Goal: Information Seeking & Learning: Learn about a topic

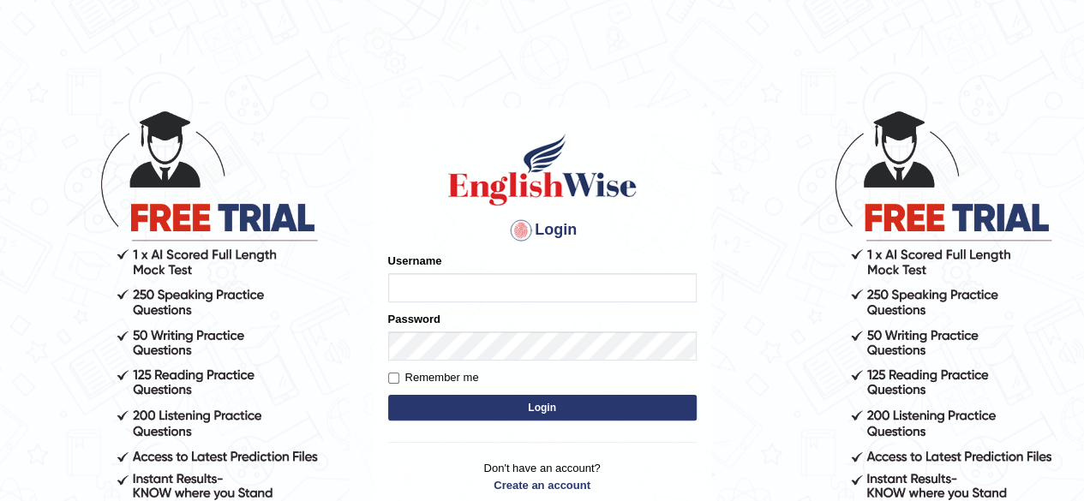
type input "amna_23"
click at [384, 381] on div "Login Please fix the following errors: Username amna_23 Password Remember me Lo…" at bounding box center [543, 322] width 338 height 429
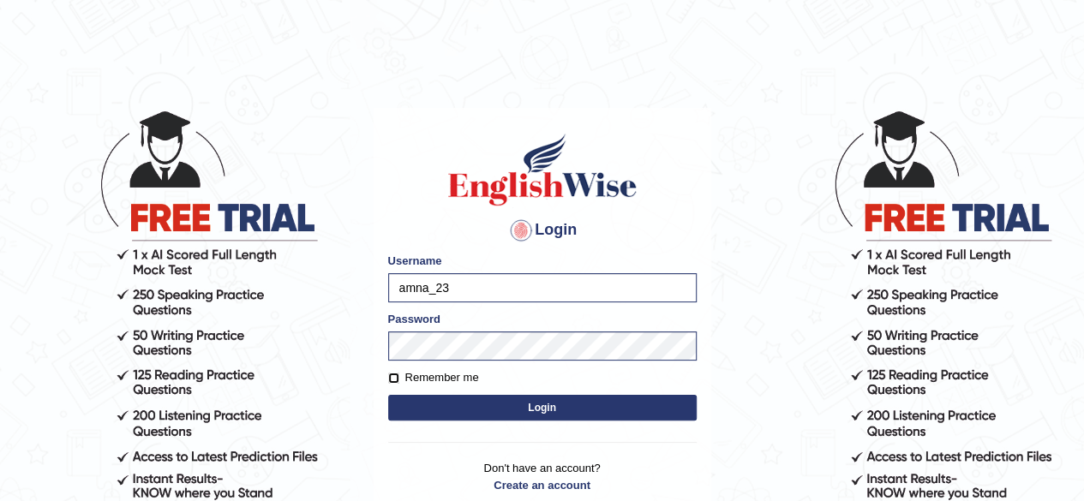
click at [396, 377] on input "Remember me" at bounding box center [393, 378] width 11 height 11
checkbox input "true"
click at [530, 405] on button "Login" at bounding box center [542, 408] width 309 height 26
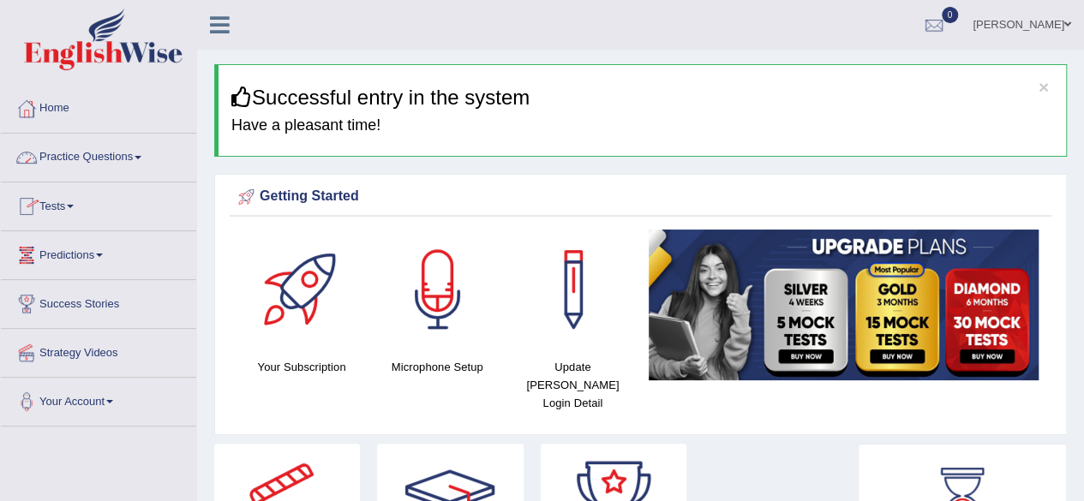
click at [135, 159] on link "Practice Questions" at bounding box center [98, 155] width 195 height 43
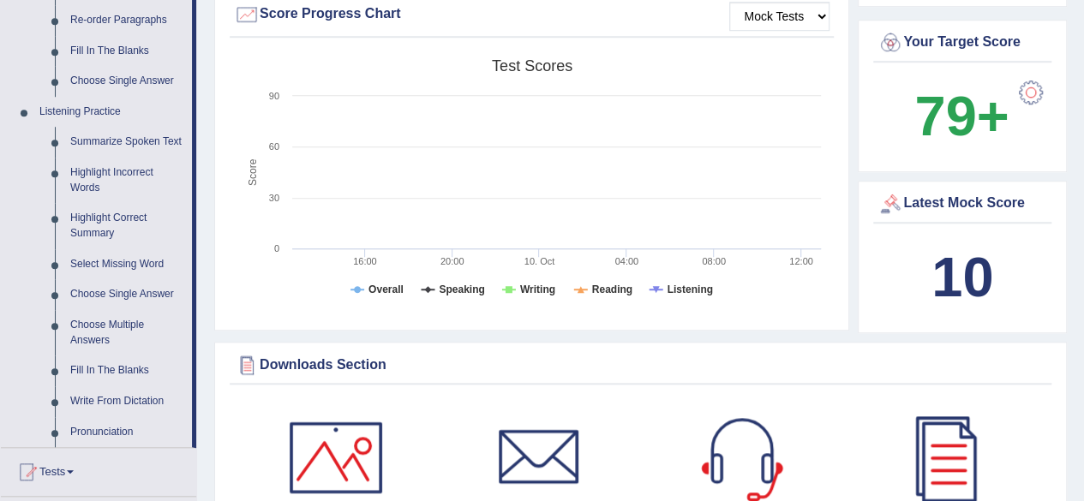
scroll to position [651, 0]
click at [135, 396] on link "Write From Dictation" at bounding box center [127, 401] width 129 height 31
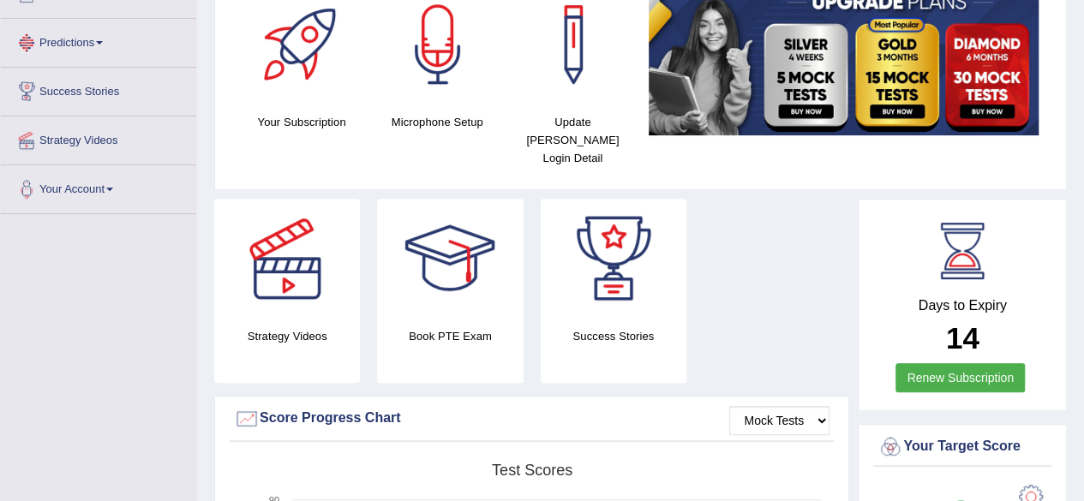
scroll to position [310, 0]
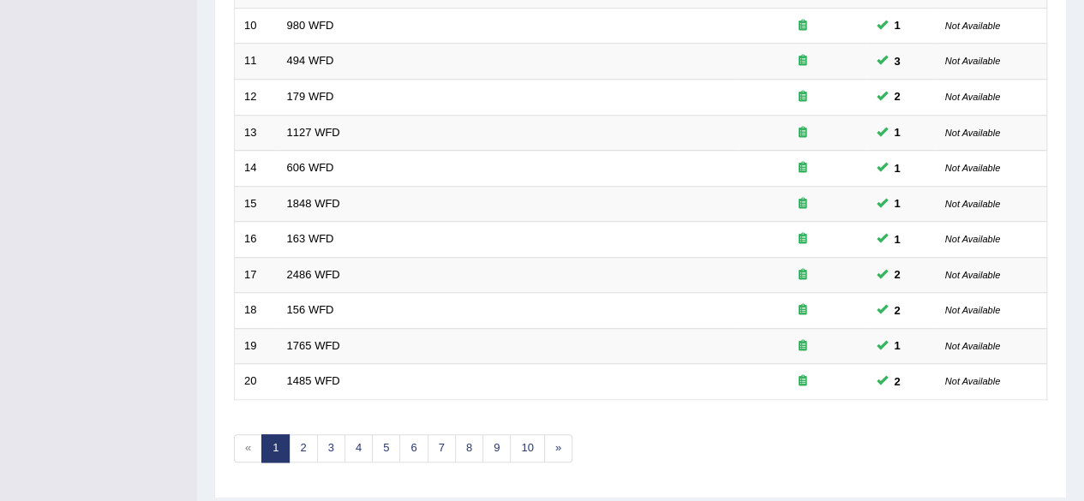
scroll to position [625, 0]
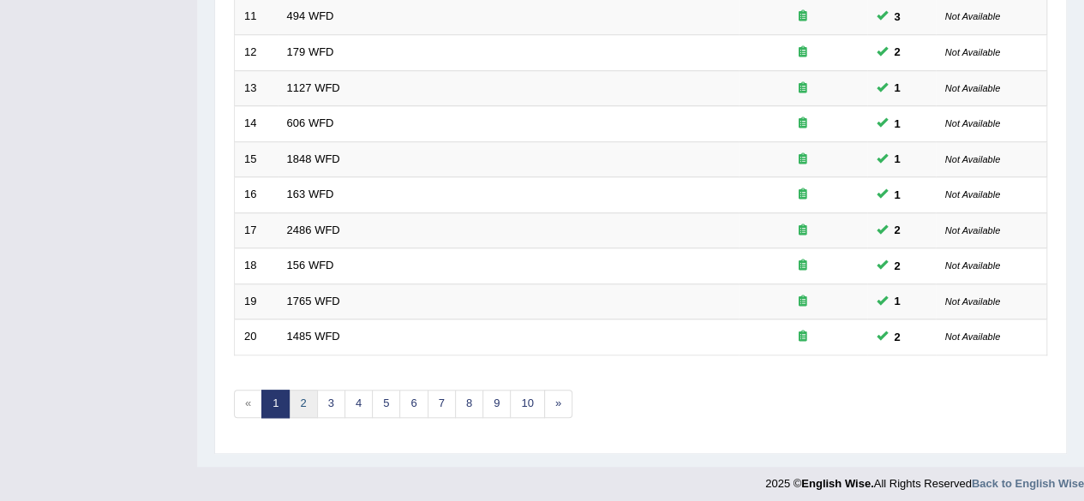
click at [302, 393] on link "2" at bounding box center [303, 404] width 28 height 28
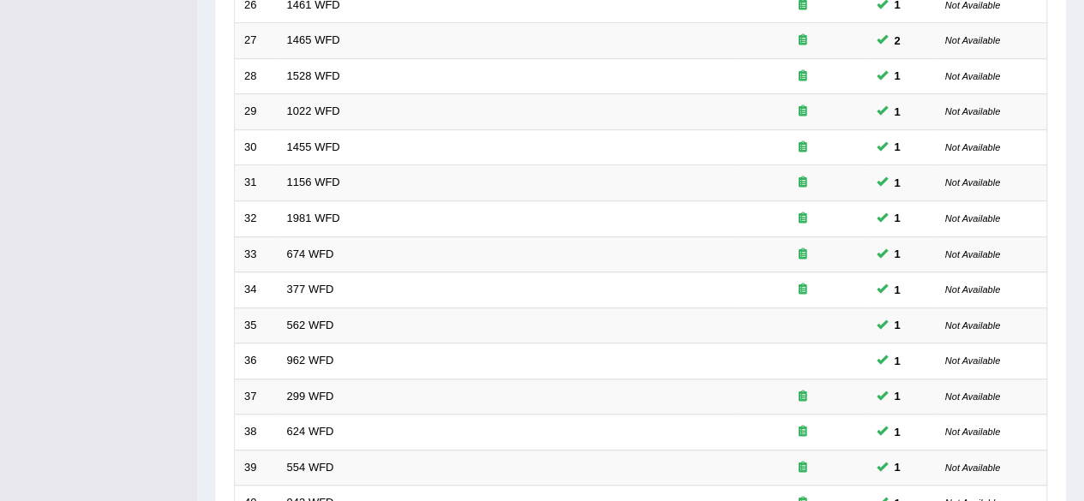
scroll to position [625, 0]
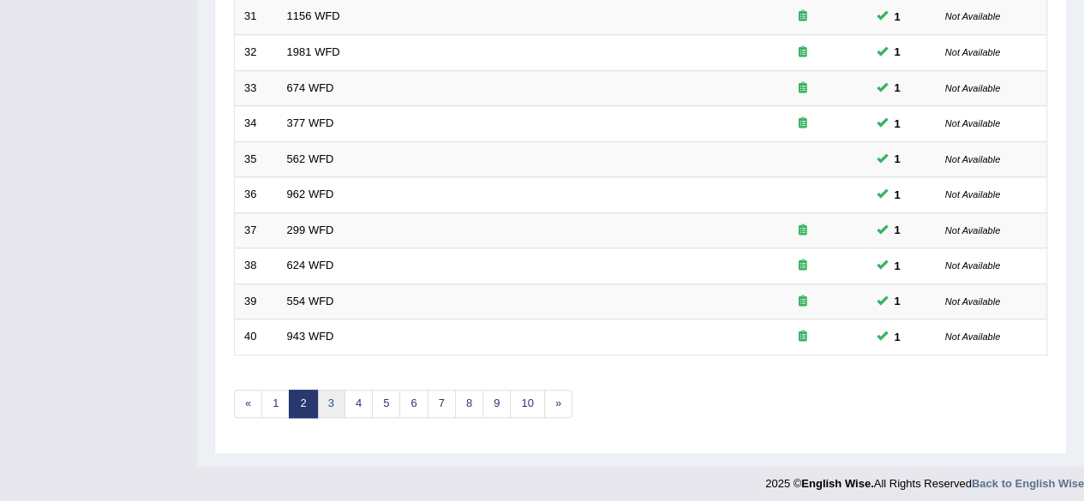
click at [324, 392] on link "3" at bounding box center [331, 404] width 28 height 28
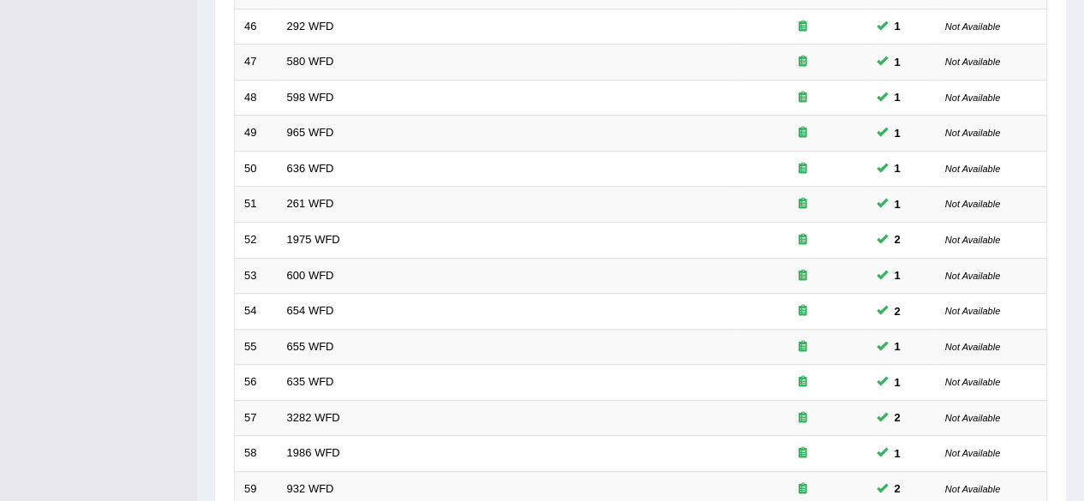
scroll to position [625, 0]
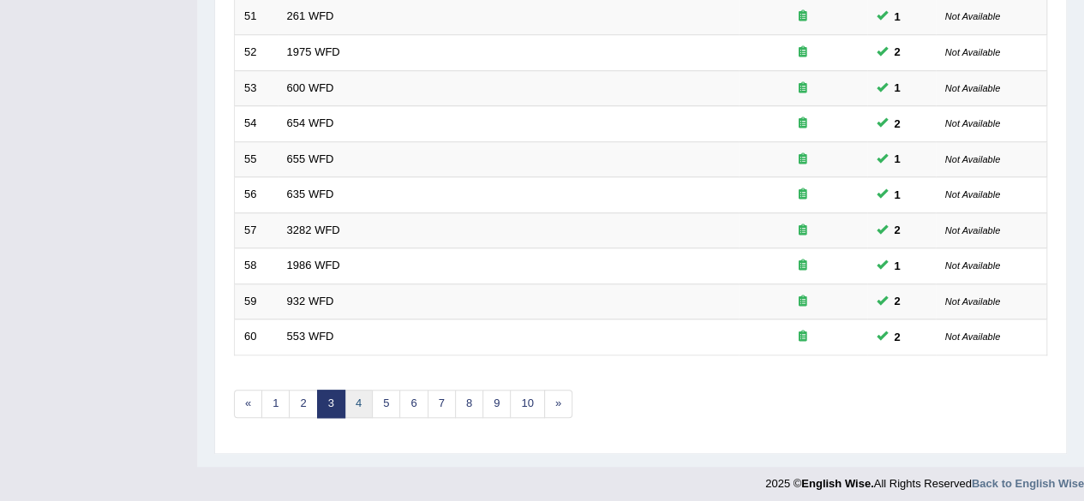
click at [345, 403] on link "4" at bounding box center [359, 404] width 28 height 28
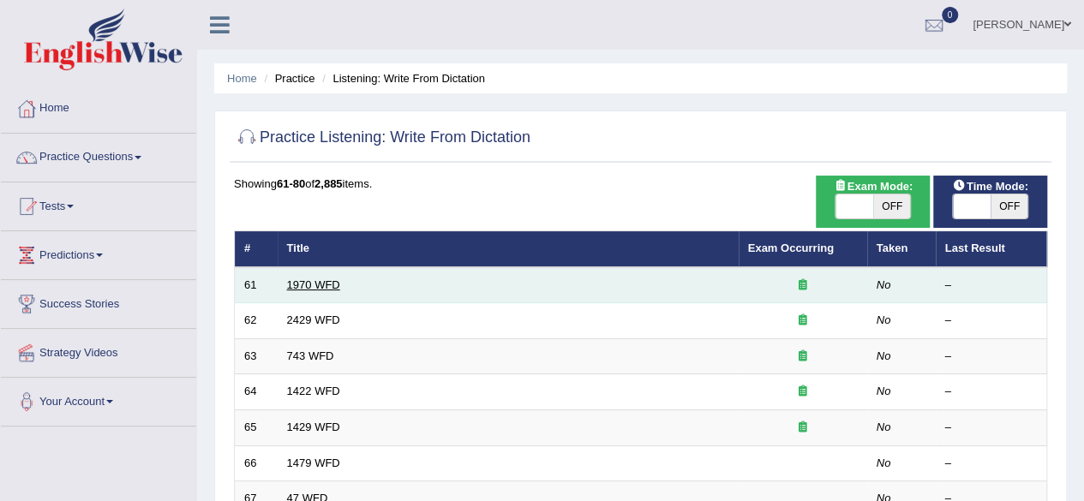
click at [305, 289] on link "1970 WFD" at bounding box center [313, 285] width 53 height 13
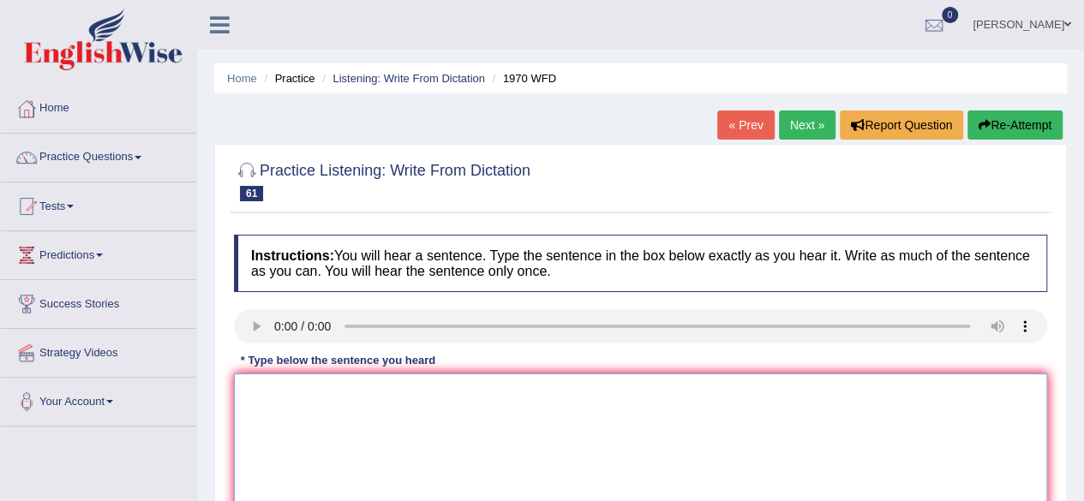
click at [286, 453] on textarea at bounding box center [641, 457] width 814 height 166
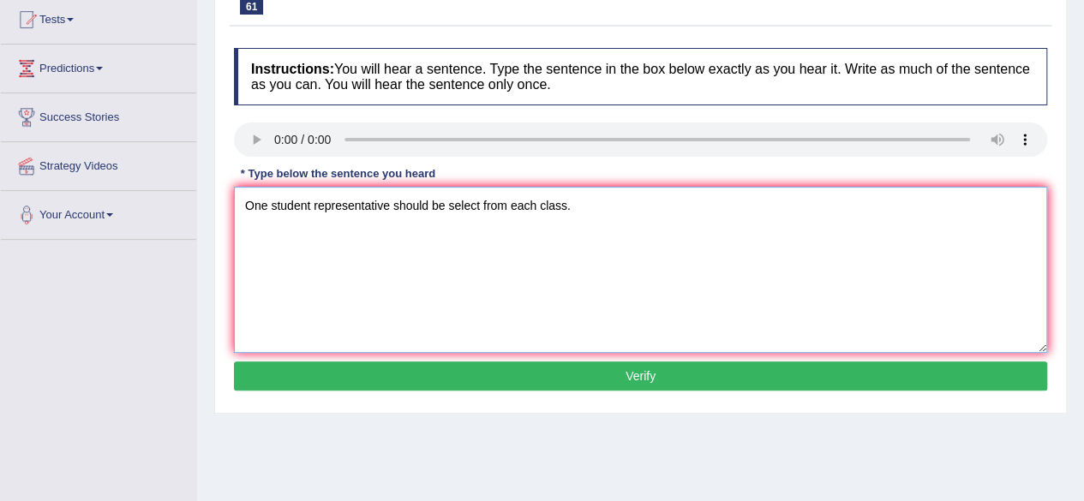
scroll to position [204, 0]
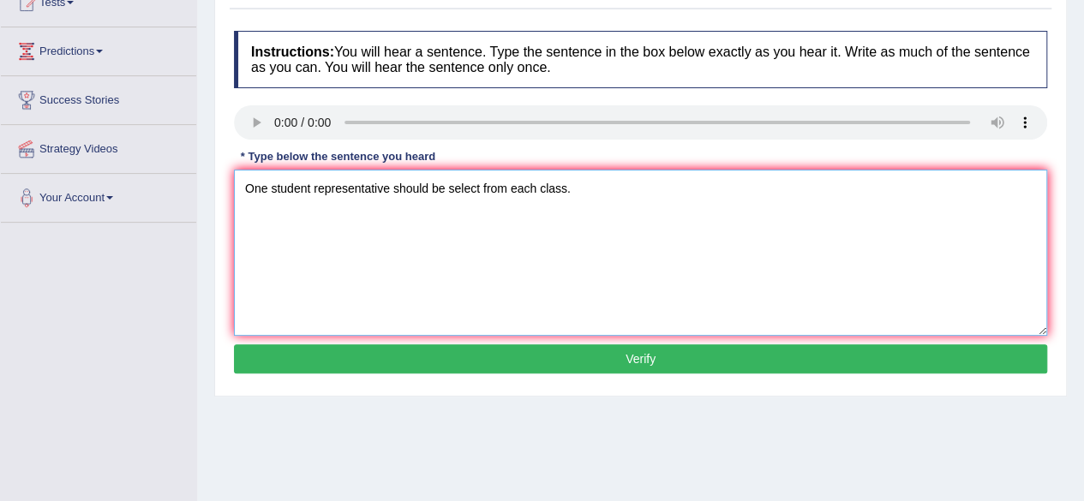
type textarea "One student representative should be select from each class."
click at [658, 361] on button "Verify" at bounding box center [641, 359] width 814 height 29
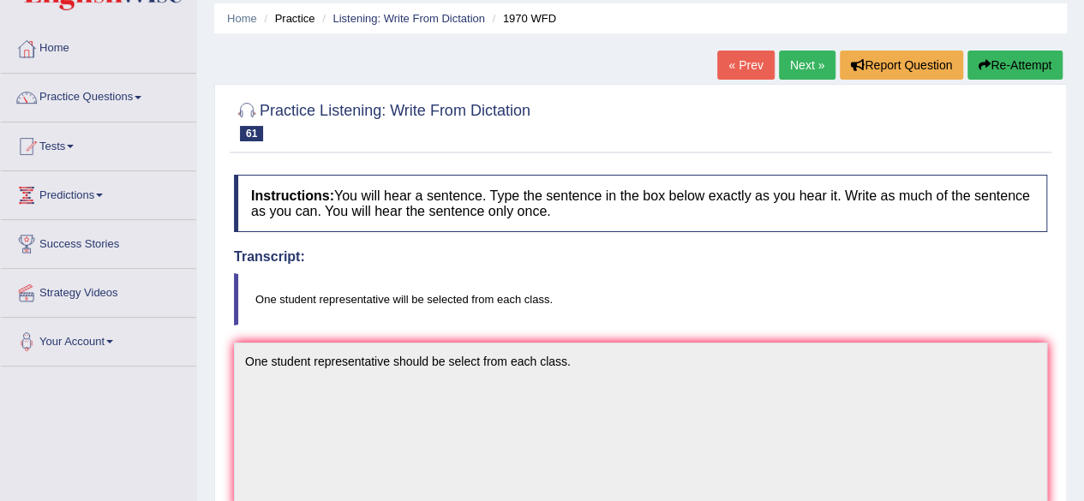
scroll to position [57, 0]
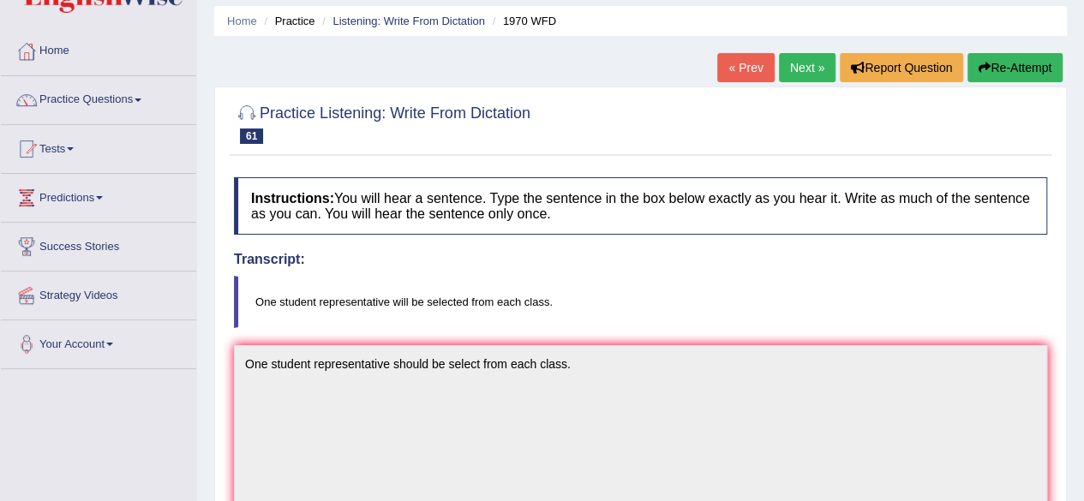
click at [804, 97] on div at bounding box center [641, 123] width 814 height 52
click at [792, 75] on link "Next »" at bounding box center [807, 67] width 57 height 29
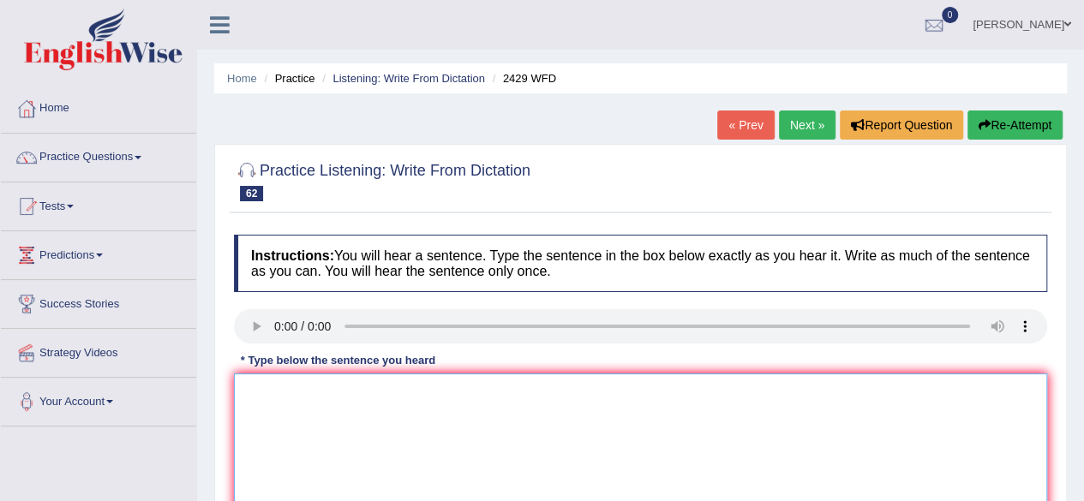
click at [382, 420] on textarea at bounding box center [641, 457] width 814 height 166
type textarea "Before choosing the university courses"
click at [464, 388] on textarea "Before choosing the university courses" at bounding box center [641, 457] width 814 height 166
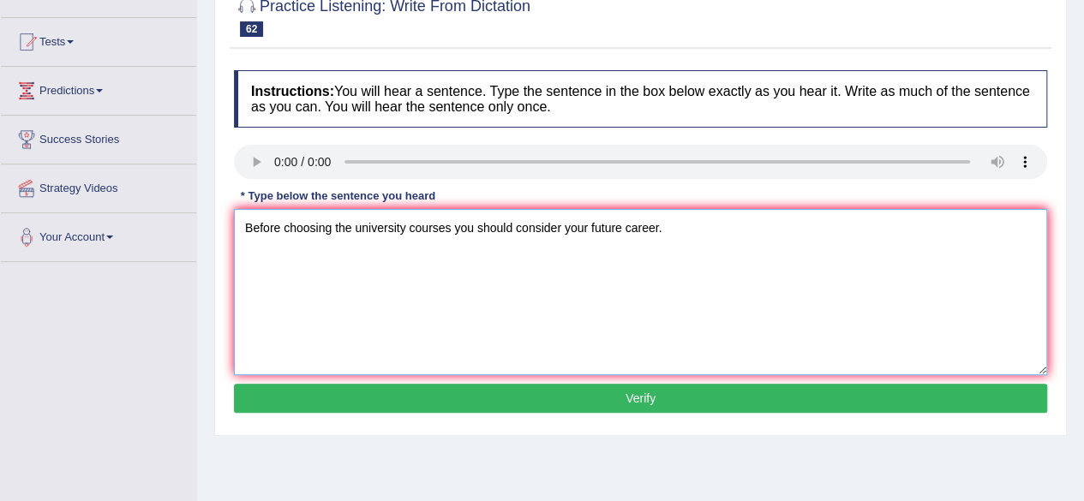
scroll to position [190, 0]
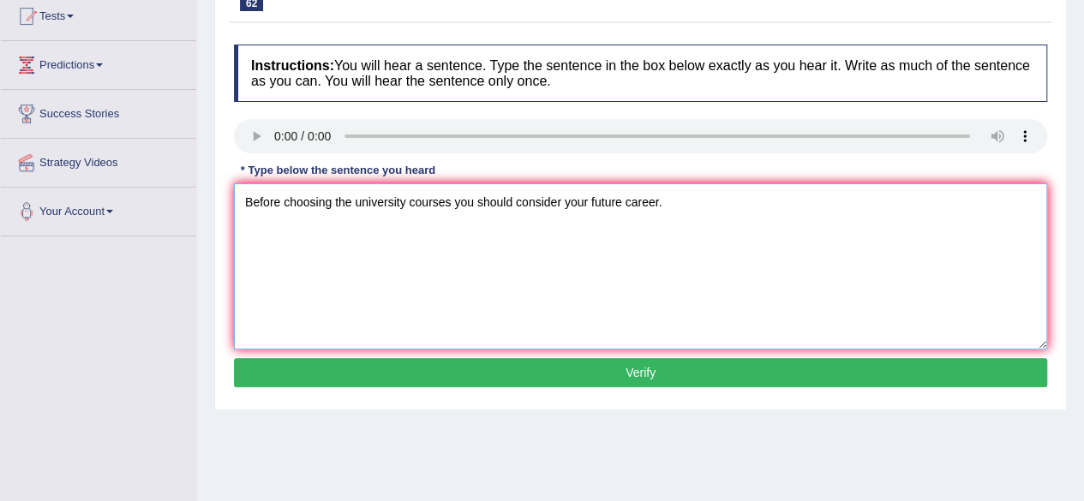
type textarea "Before choosing the university courses you should consider your future career."
click at [626, 379] on button "Verify" at bounding box center [641, 372] width 814 height 29
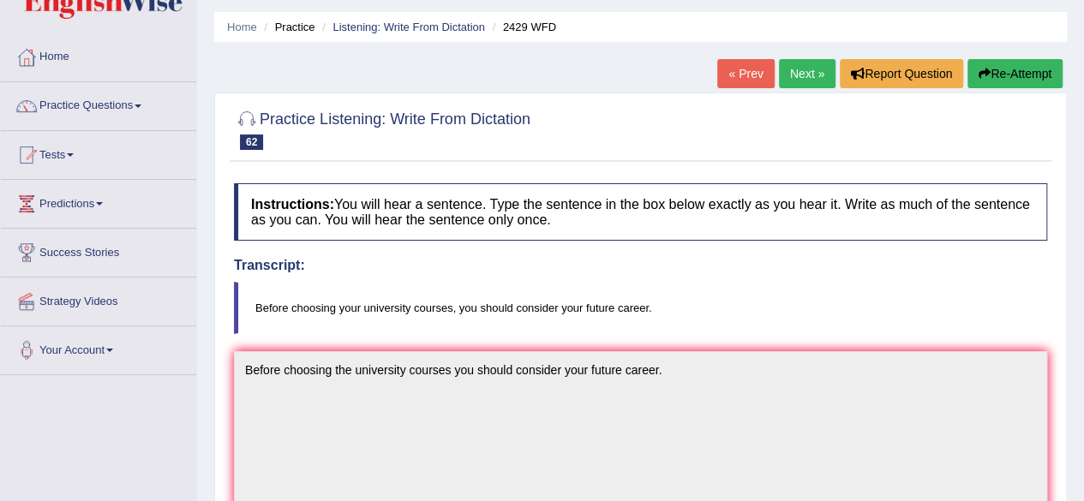
scroll to position [0, 0]
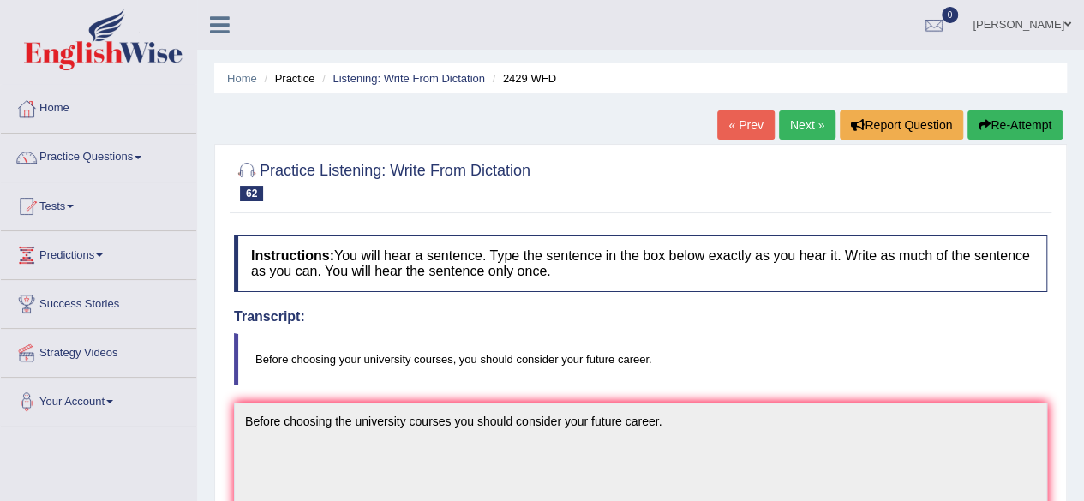
click at [797, 135] on link "Next »" at bounding box center [807, 125] width 57 height 29
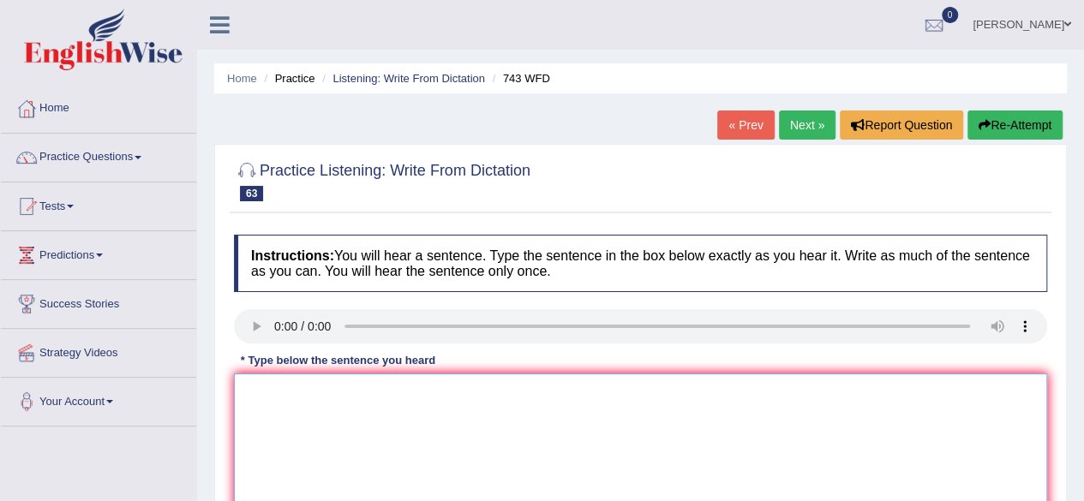
click at [267, 403] on textarea at bounding box center [641, 457] width 814 height 166
click at [266, 405] on textarea at bounding box center [641, 457] width 814 height 166
click at [435, 387] on textarea "Being by lingual does not necessarliy means having ability to analyze languages." at bounding box center [641, 457] width 814 height 166
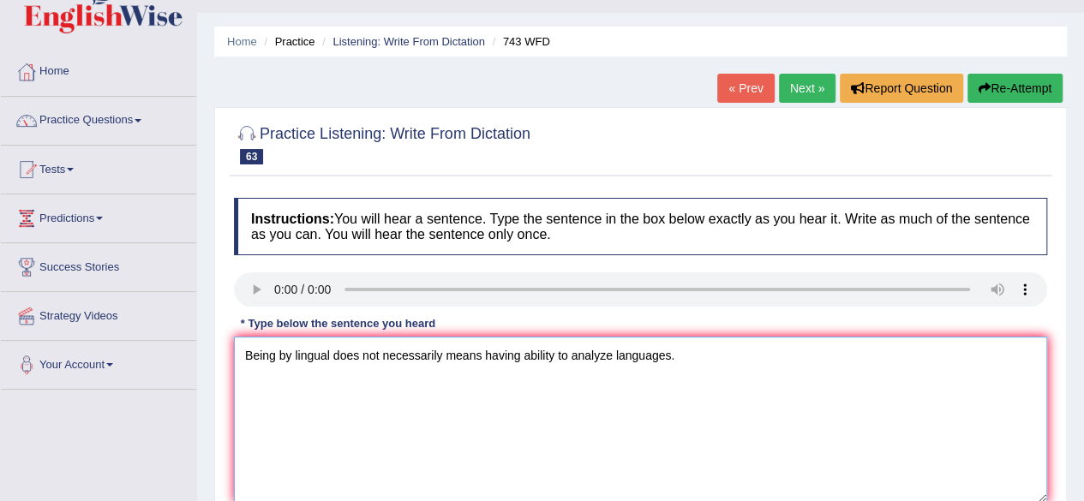
scroll to position [212, 0]
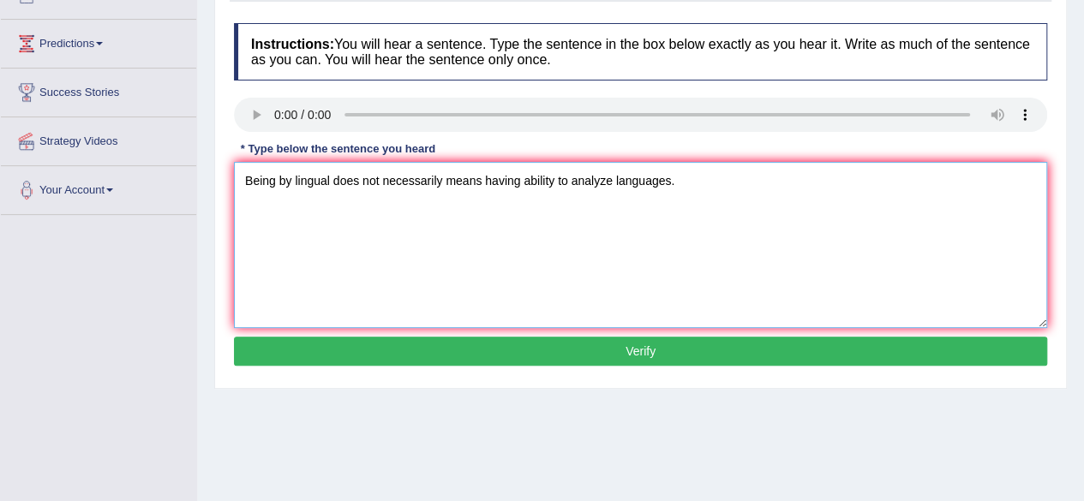
type textarea "Being by lingual does not necessarily means having ability to analyze languages."
click at [639, 349] on button "Verify" at bounding box center [641, 351] width 814 height 29
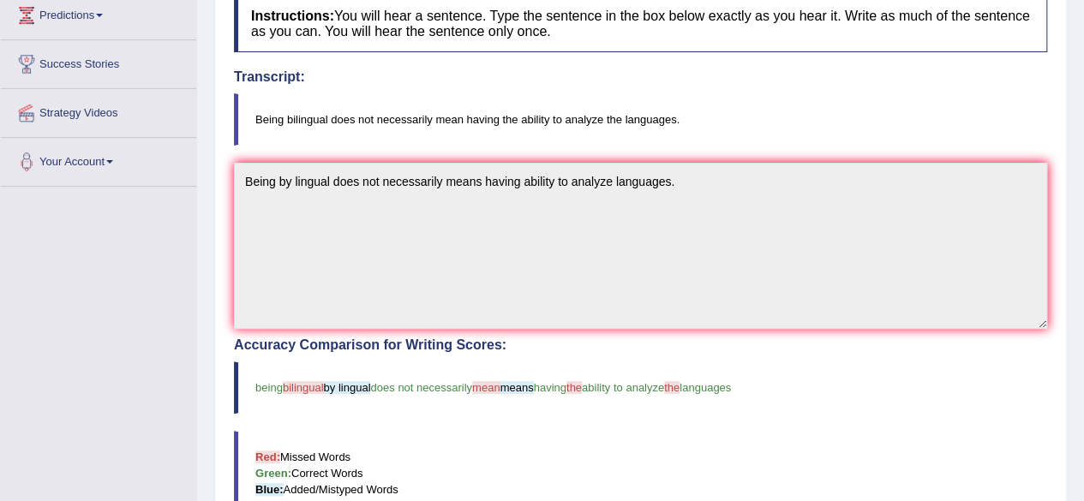
scroll to position [0, 0]
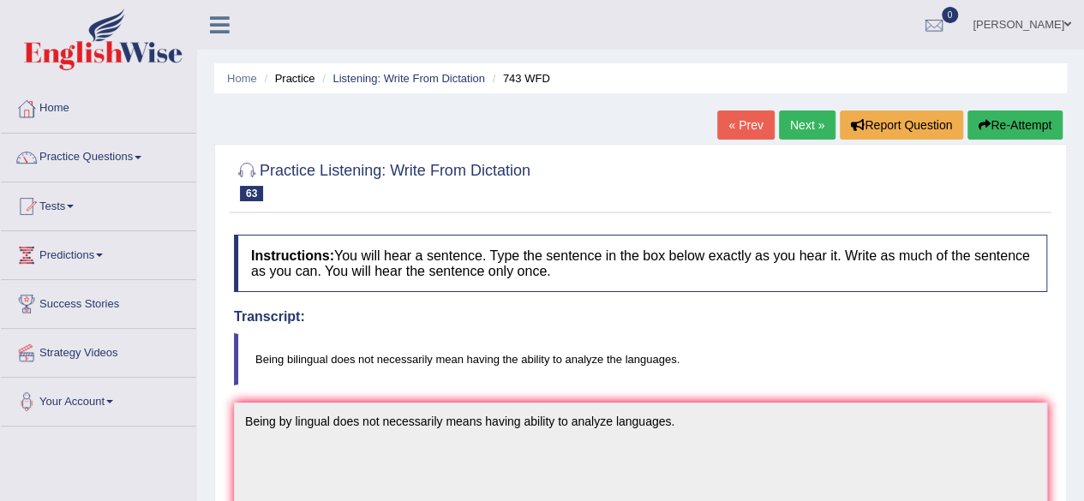
click at [1001, 121] on button "Re-Attempt" at bounding box center [1015, 125] width 95 height 29
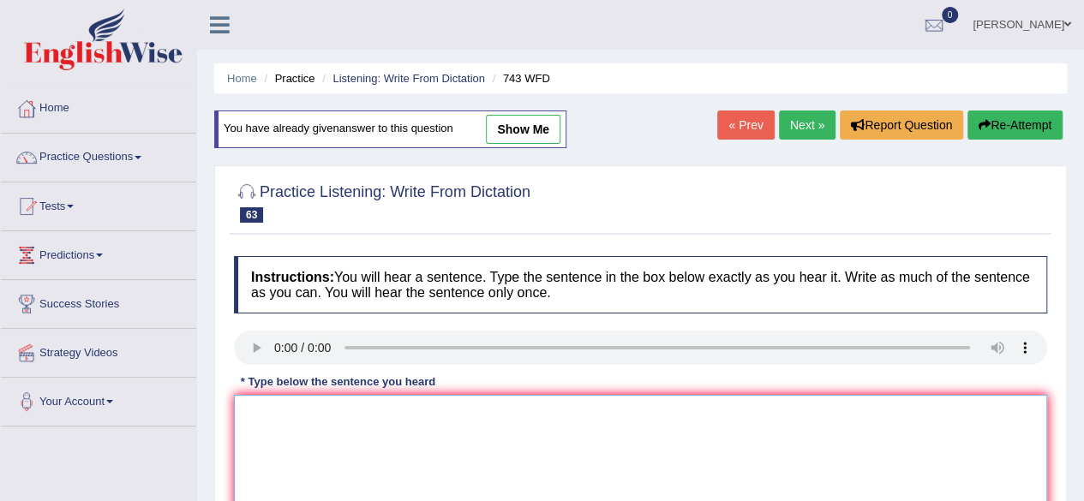
click at [287, 424] on textarea at bounding box center [641, 478] width 814 height 166
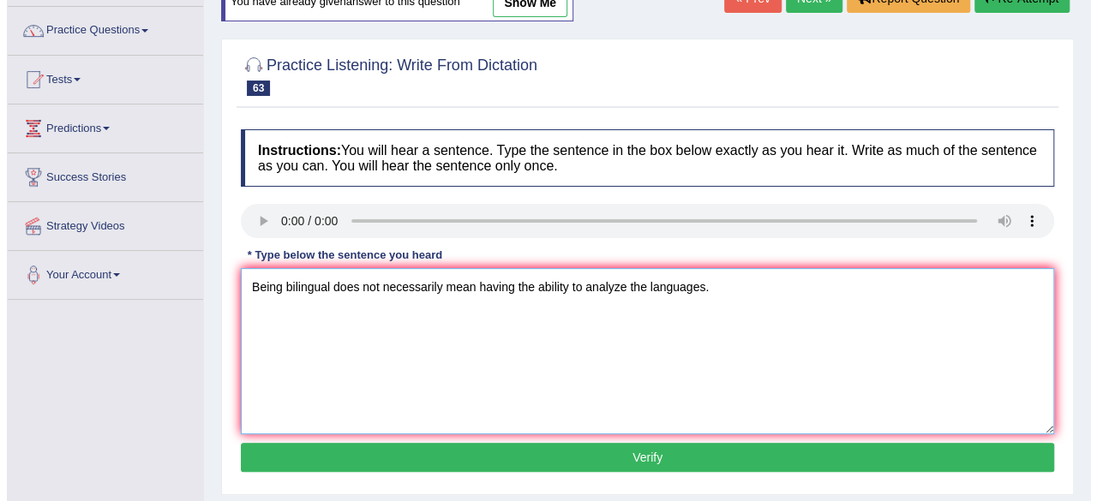
scroll to position [129, 0]
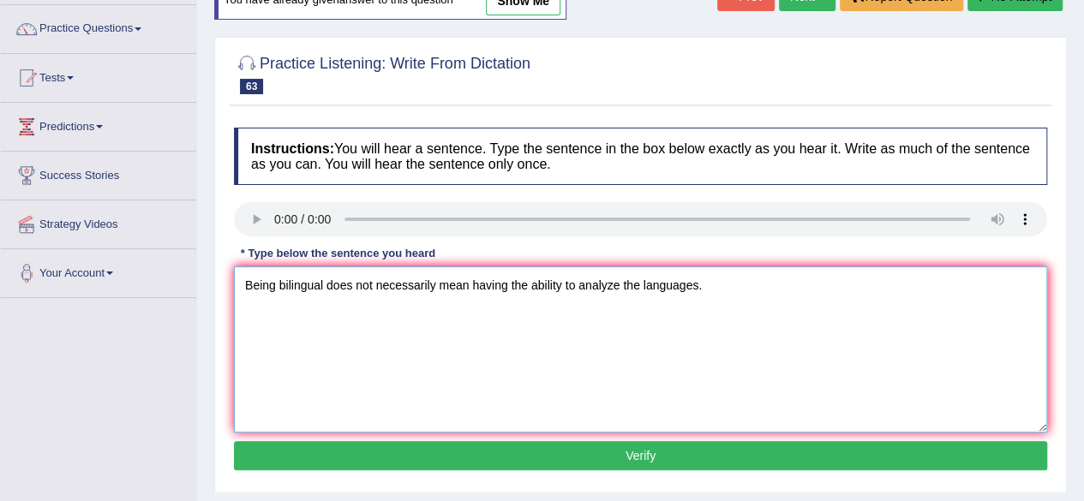
type textarea "Being bilingual does not necessarily mean having the ability to analyze the lan…"
click at [618, 454] on button "Verify" at bounding box center [641, 455] width 814 height 29
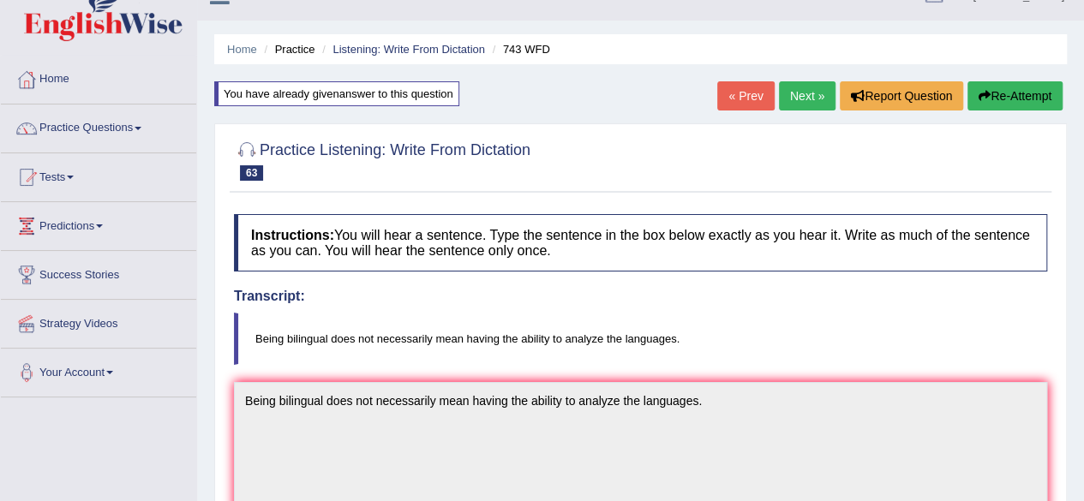
scroll to position [0, 0]
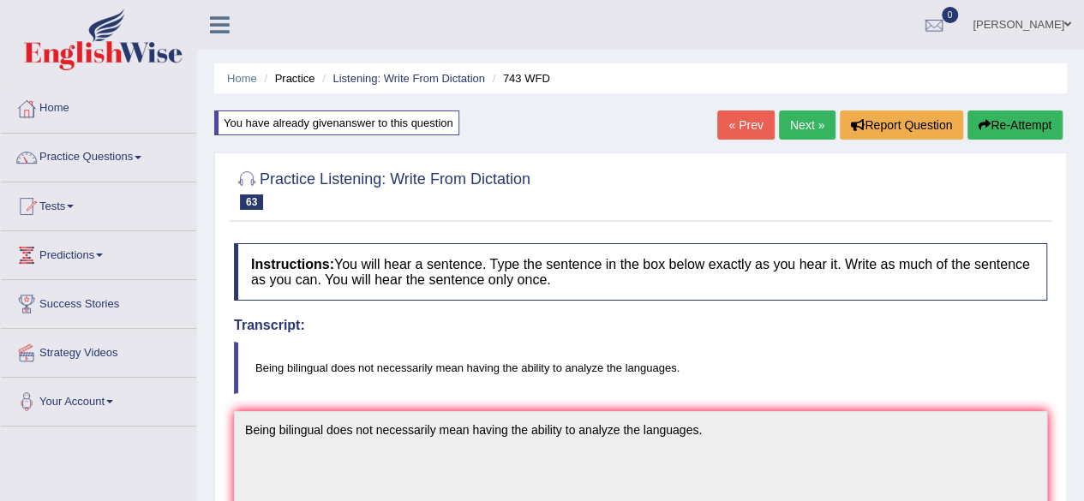
click at [810, 135] on link "Next »" at bounding box center [807, 125] width 57 height 29
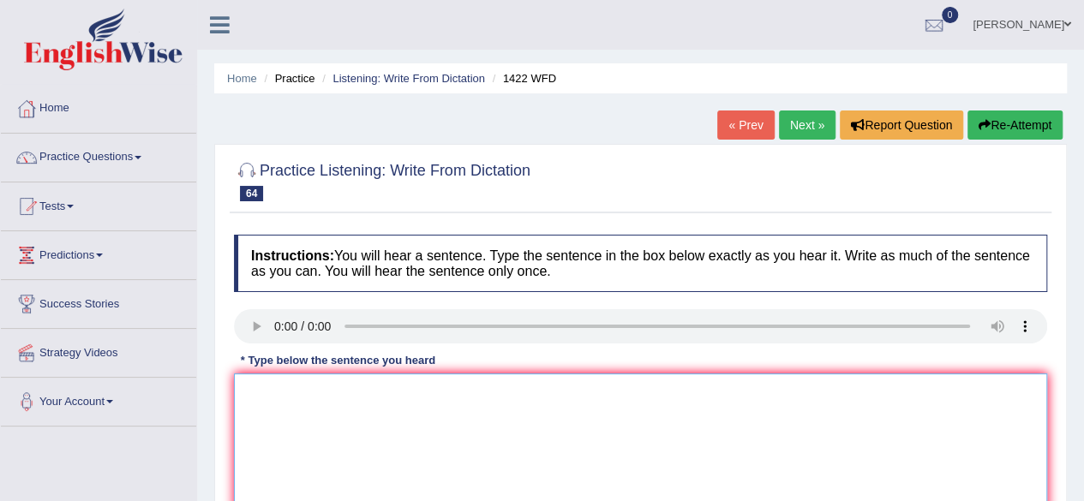
click at [347, 417] on textarea at bounding box center [641, 457] width 814 height 166
type textarea "w"
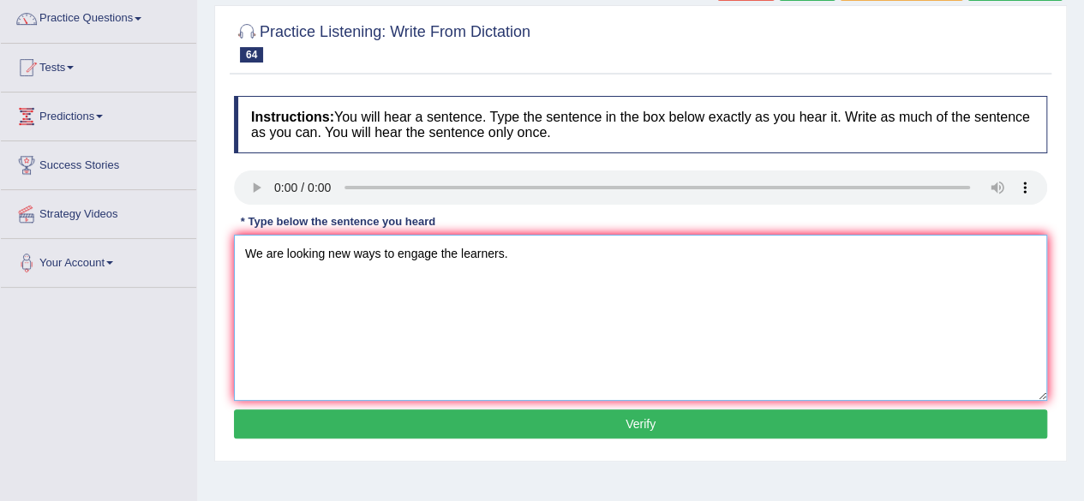
scroll to position [151, 0]
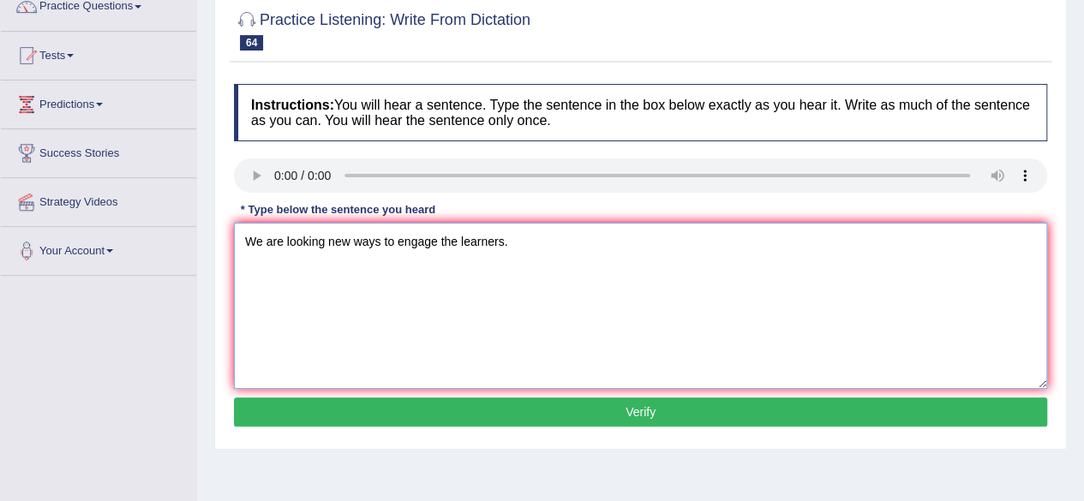
type textarea "We are looking new ways to engage the learners."
click at [554, 418] on button "Verify" at bounding box center [641, 412] width 814 height 29
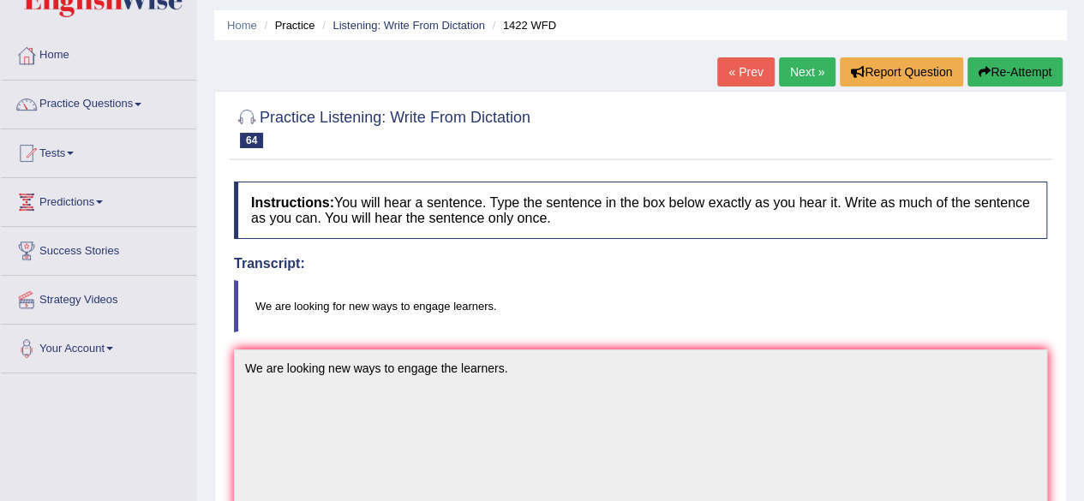
scroll to position [0, 0]
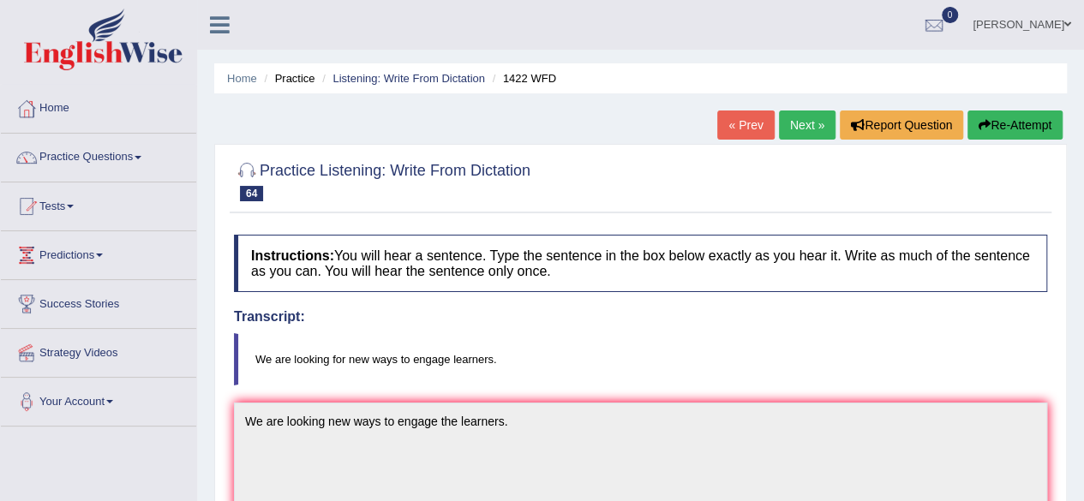
click at [790, 125] on link "Next »" at bounding box center [807, 125] width 57 height 29
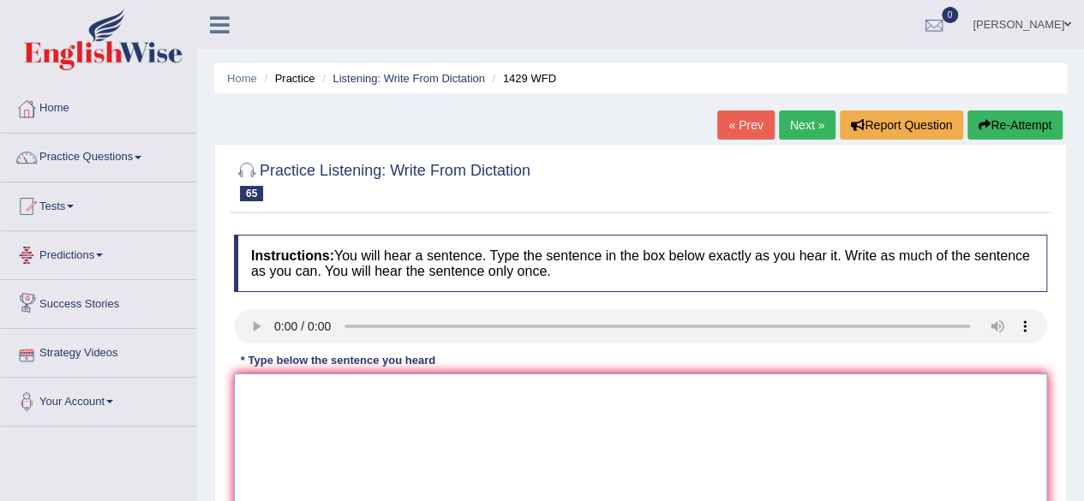
click at [317, 387] on textarea at bounding box center [641, 457] width 814 height 166
click at [480, 393] on textarea "When you are attending the job interview" at bounding box center [641, 457] width 814 height 166
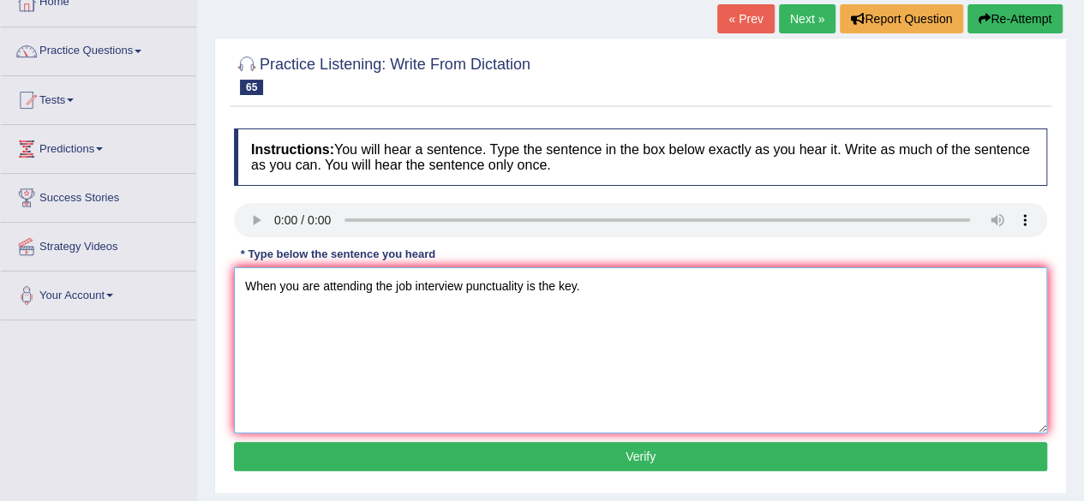
scroll to position [128, 0]
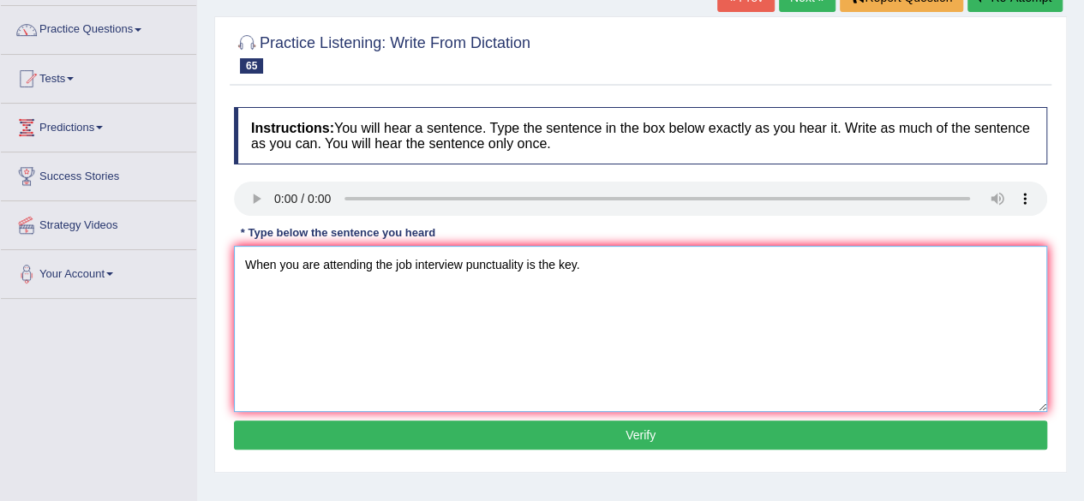
click at [463, 269] on textarea "When you are attending the job interview punctuality is the key." at bounding box center [641, 329] width 814 height 166
type textarea "When you are attending the job interview interviews punctuality is the key."
click at [555, 424] on button "Verify" at bounding box center [641, 435] width 814 height 29
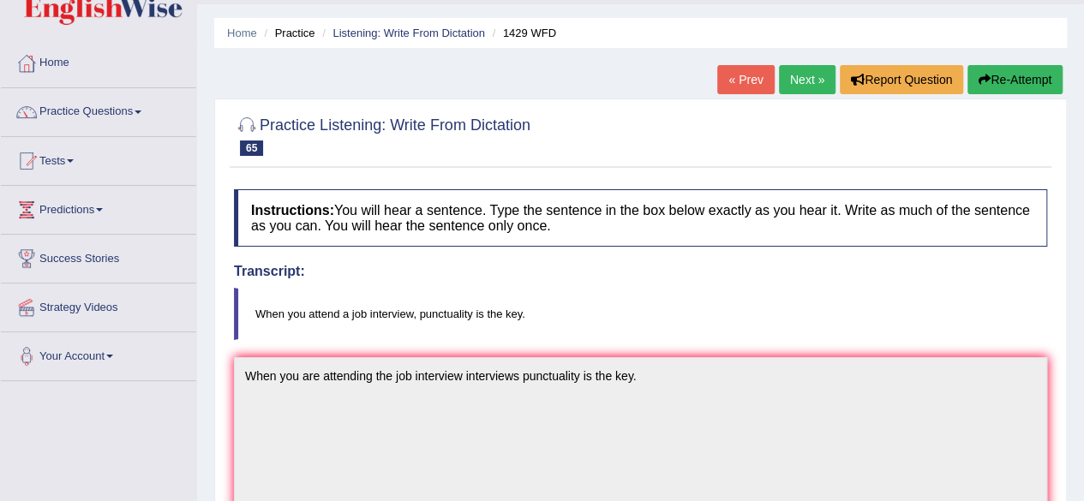
scroll to position [38, 0]
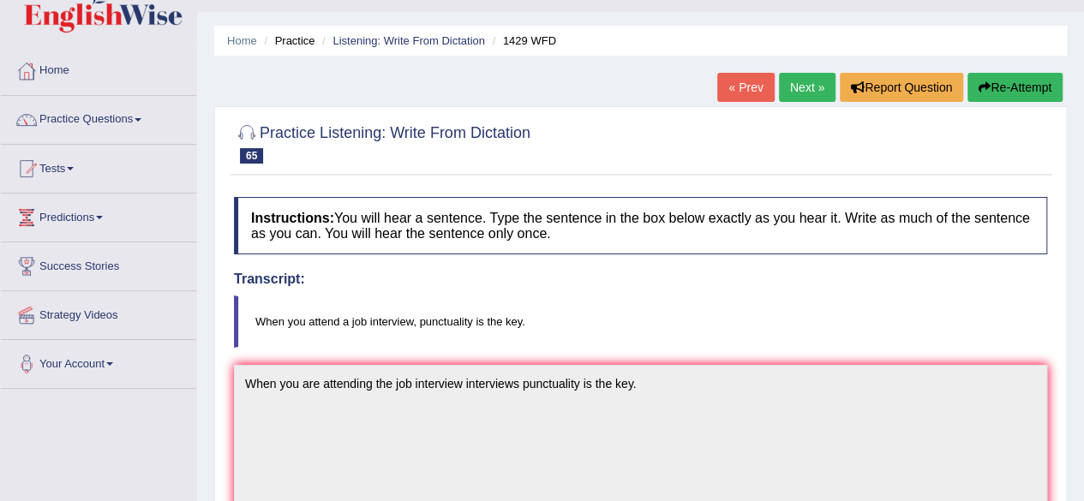
click at [796, 93] on link "Next »" at bounding box center [807, 87] width 57 height 29
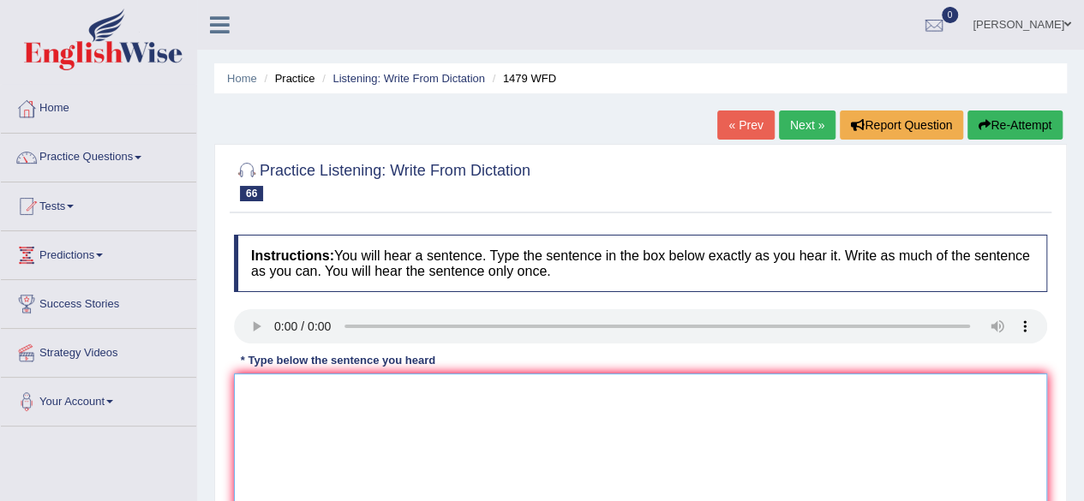
click at [303, 414] on textarea at bounding box center [641, 457] width 814 height 166
click at [263, 387] on textarea at bounding box center [641, 457] width 814 height 166
click at [485, 388] on textarea "The teacher required students to attend a cermonay held in the play ground duri…" at bounding box center [641, 457] width 814 height 166
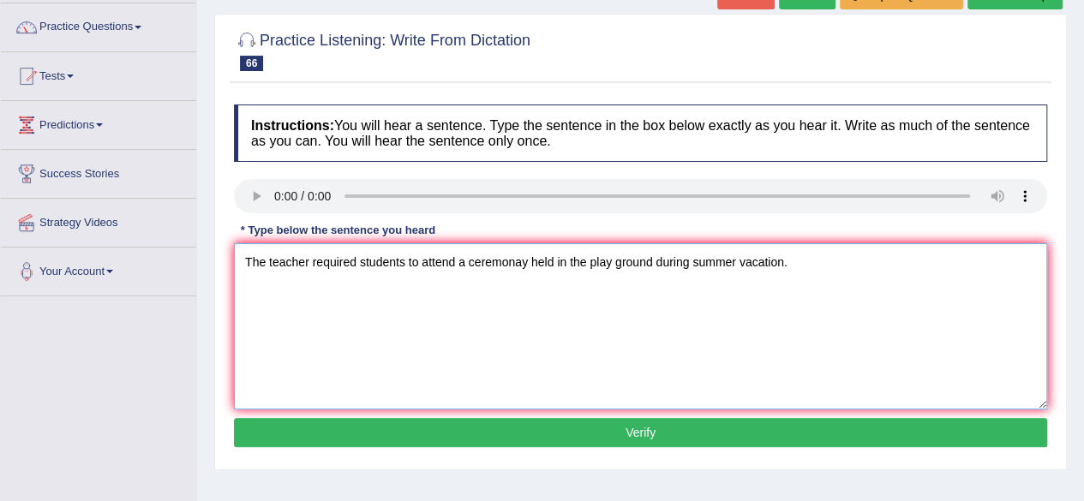
scroll to position [137, 0]
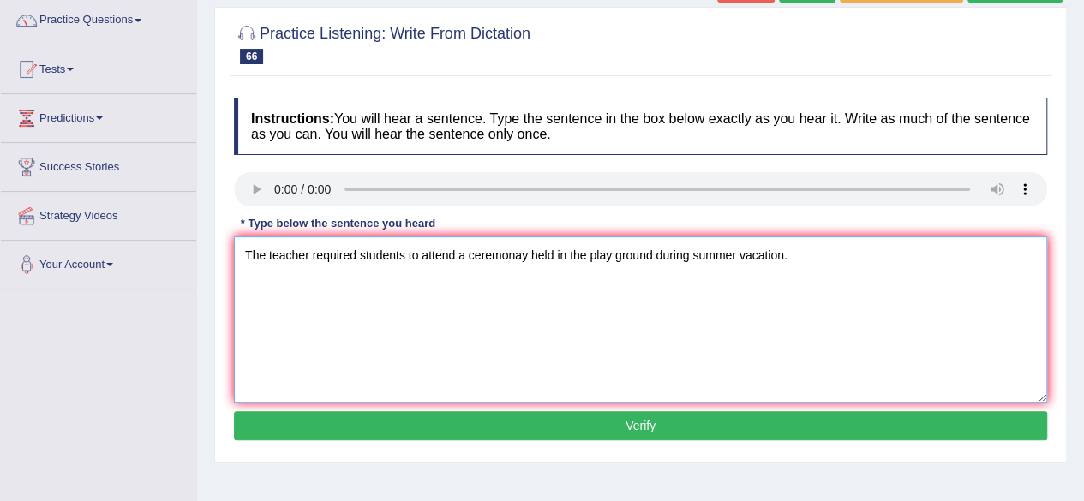
type textarea "The teacher required students to attend a ceremonay held in the play ground dur…"
click at [723, 426] on button "Verify" at bounding box center [641, 425] width 814 height 29
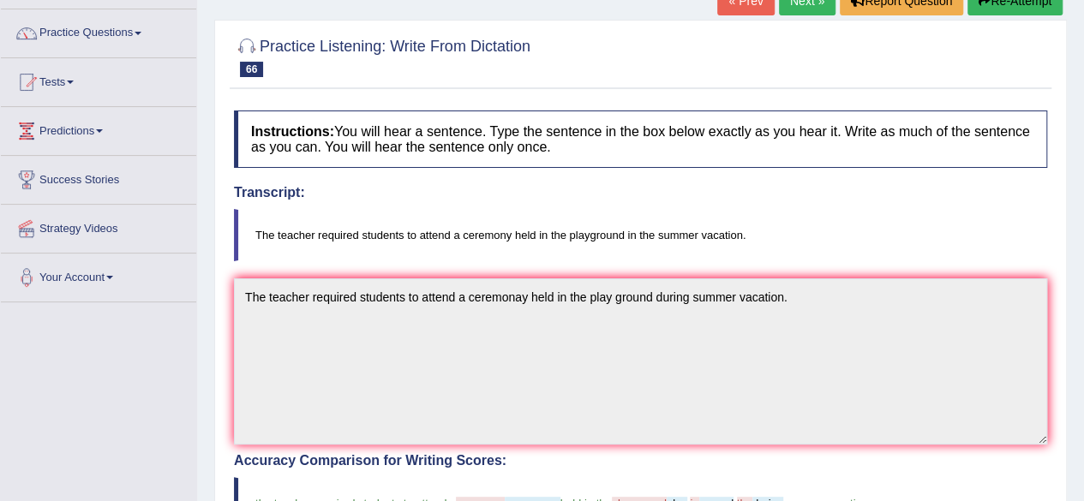
scroll to position [118, 0]
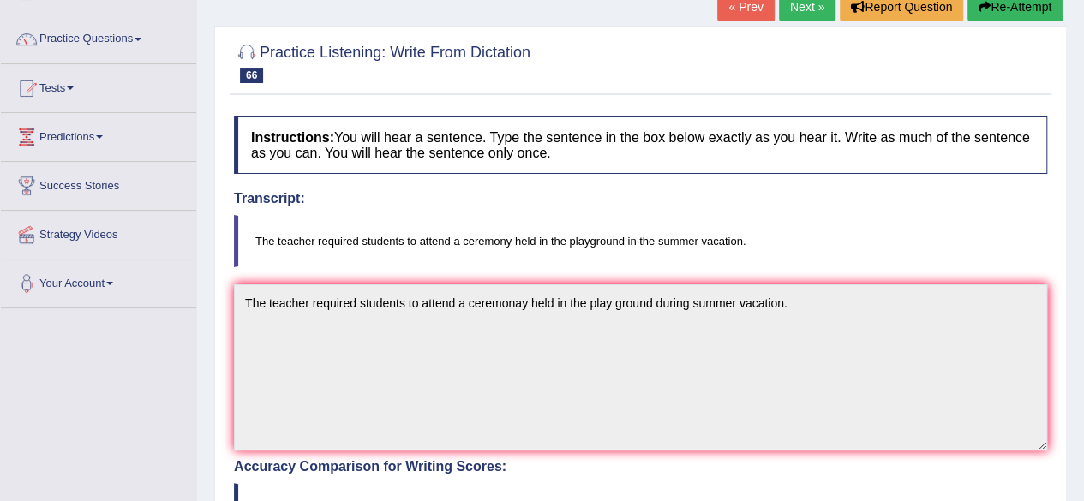
click at [788, 15] on link "Next »" at bounding box center [807, 6] width 57 height 29
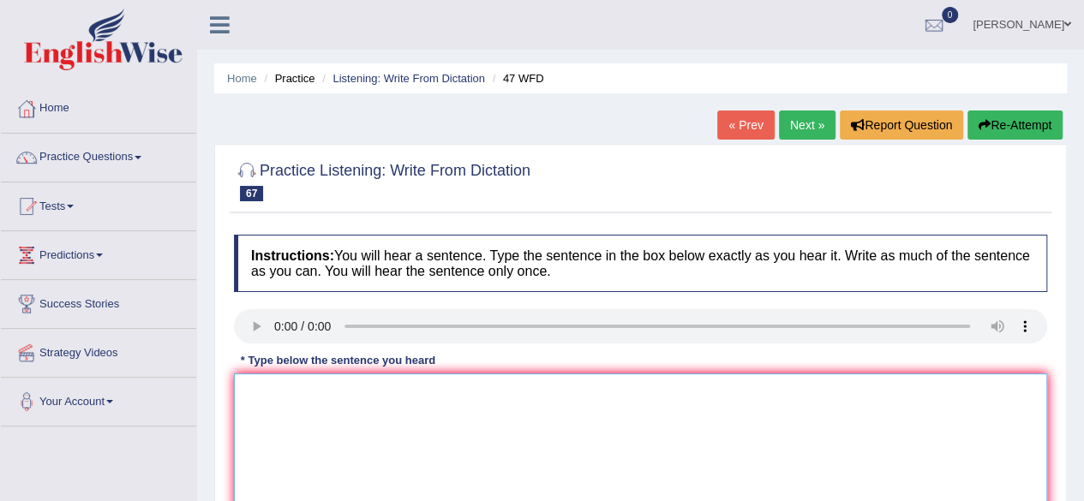
click at [279, 397] on textarea at bounding box center [641, 457] width 814 height 166
click at [398, 392] on textarea "Two drops of the solution are hidden in the test tube." at bounding box center [641, 457] width 814 height 166
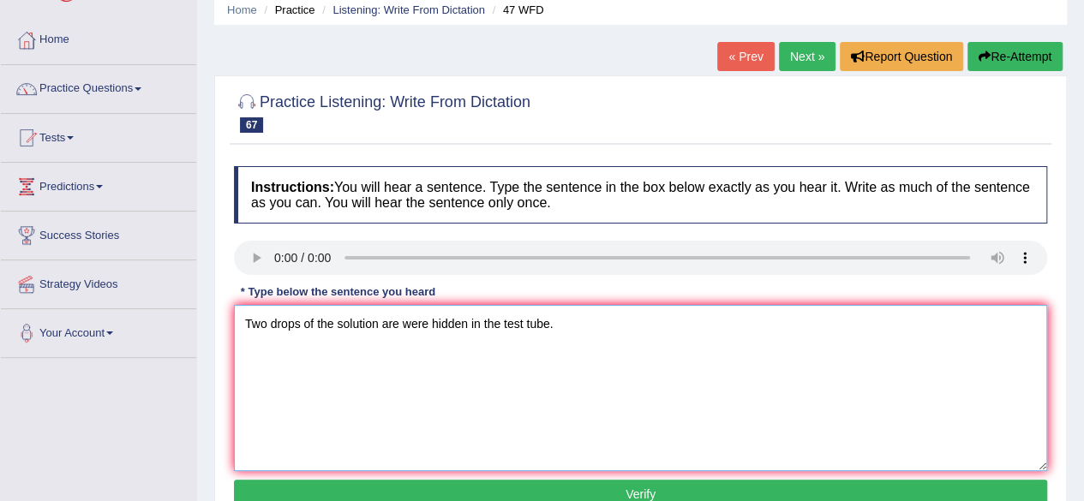
scroll to position [163, 0]
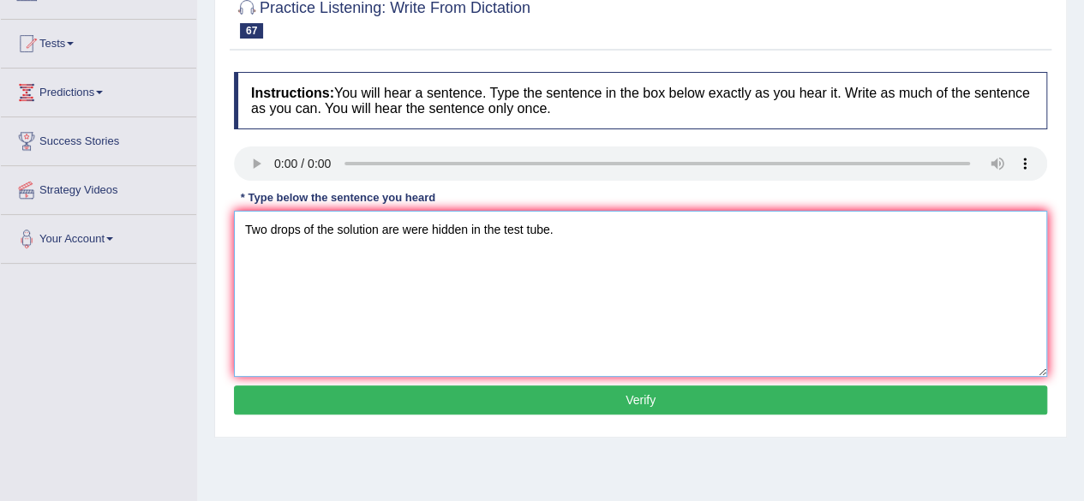
type textarea "Two drops of the solution are were hidden in the test tube."
click at [672, 409] on button "Verify" at bounding box center [641, 400] width 814 height 29
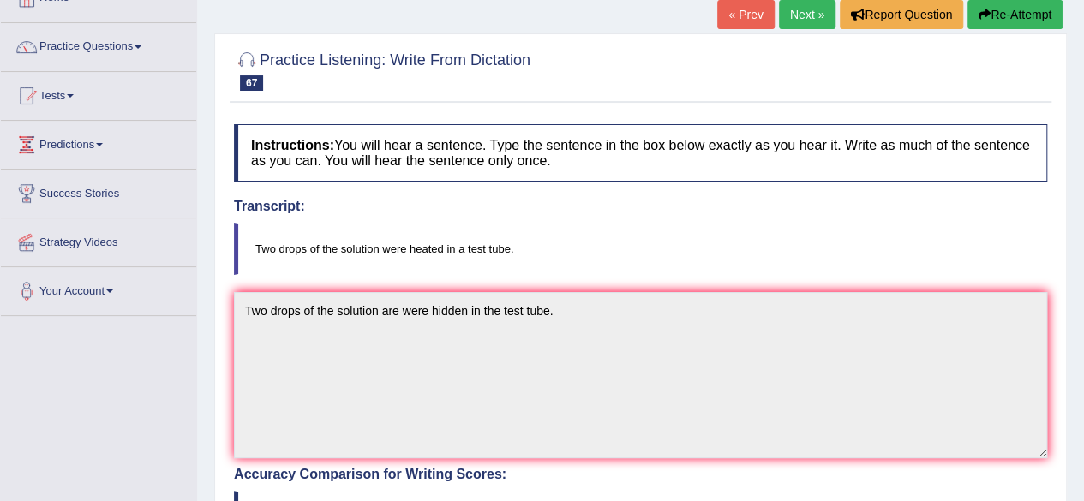
scroll to position [84, 0]
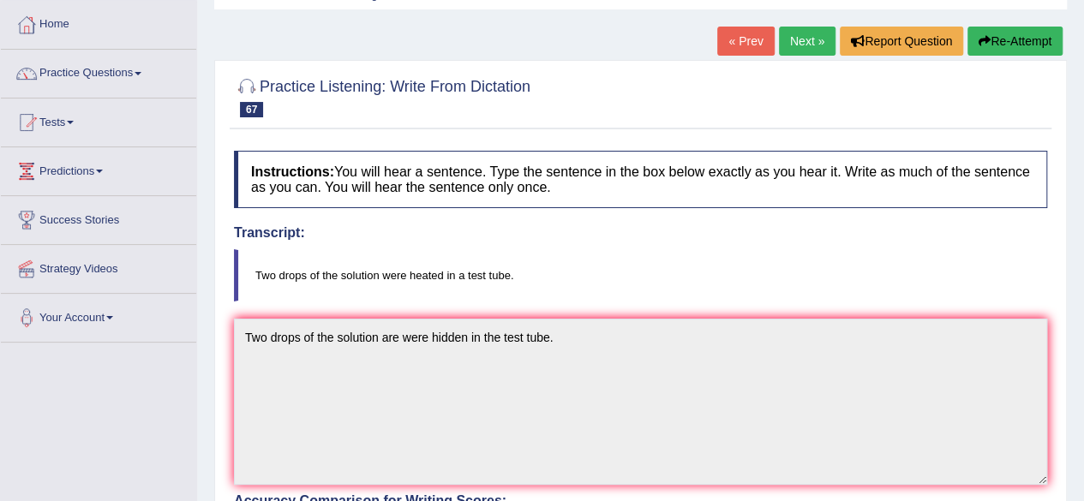
click at [1004, 52] on button "Re-Attempt" at bounding box center [1015, 41] width 95 height 29
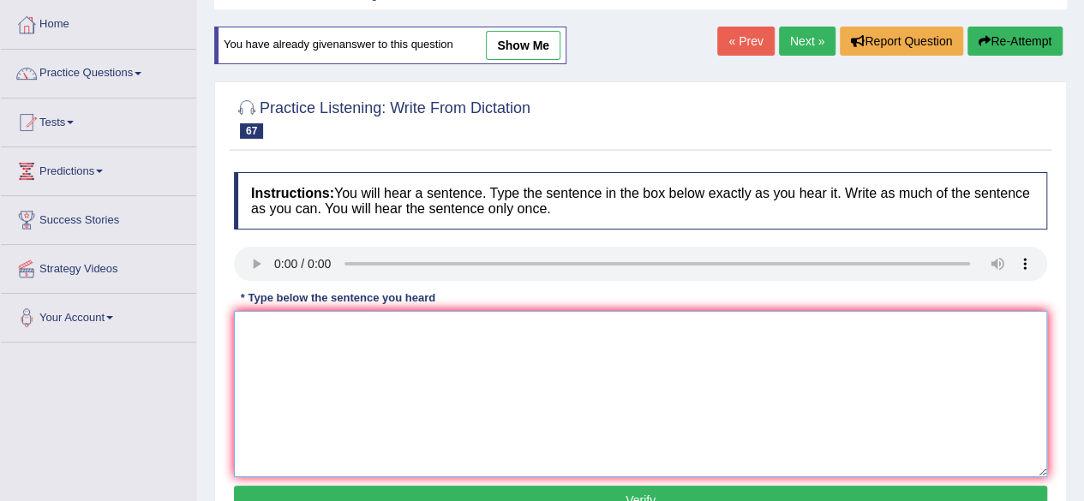
click at [303, 339] on textarea at bounding box center [641, 394] width 814 height 166
click at [463, 330] on textarea "Two drops of the solution were heated in the test tube" at bounding box center [641, 394] width 814 height 166
click at [537, 322] on textarea "Two drops of the solution were heated in a the test tube" at bounding box center [641, 394] width 814 height 166
type textarea "Two drops of the solution were heated in a the test tube."
click at [487, 492] on button "Verify" at bounding box center [641, 500] width 814 height 29
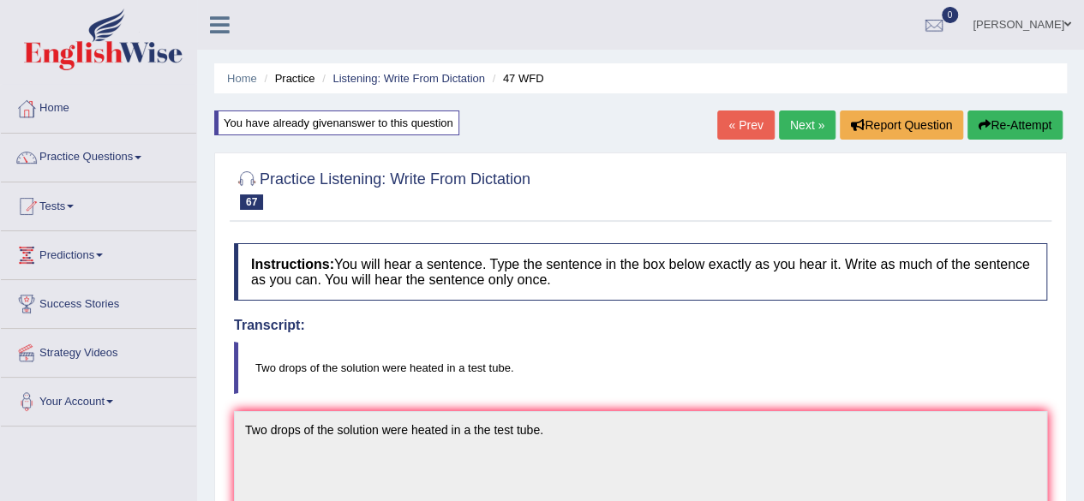
click at [804, 123] on link "Next »" at bounding box center [807, 125] width 57 height 29
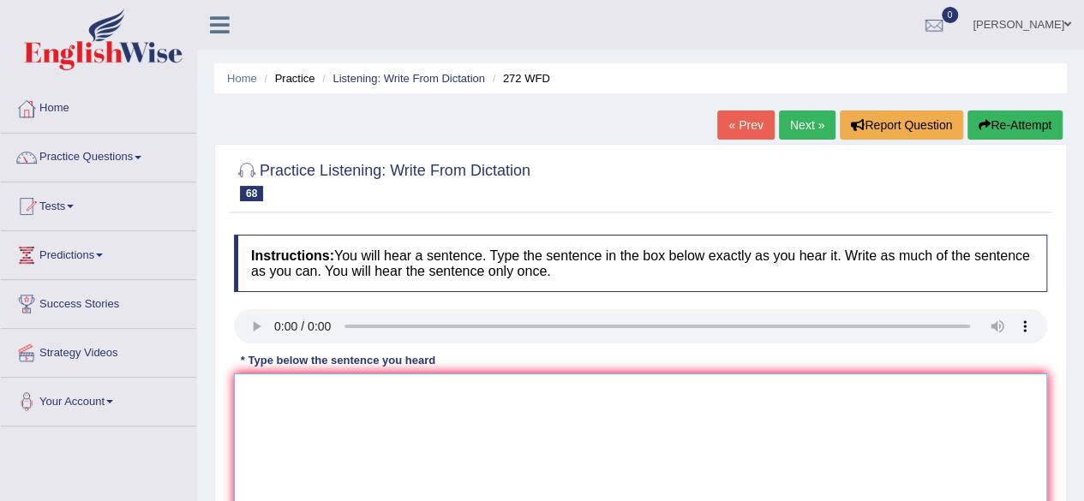
click at [299, 429] on textarea at bounding box center [641, 457] width 814 height 166
click at [370, 393] on textarea "The development has a negative imapct" at bounding box center [641, 457] width 814 height 166
click at [517, 369] on div "Instructions: You will hear a sentence. Type the sentence in the box below exac…" at bounding box center [641, 408] width 822 height 365
click at [513, 385] on textarea "The development has a great negative imapct" at bounding box center [641, 457] width 814 height 166
click at [508, 390] on textarea "The development has a great negative imapct on the environment." at bounding box center [641, 457] width 814 height 166
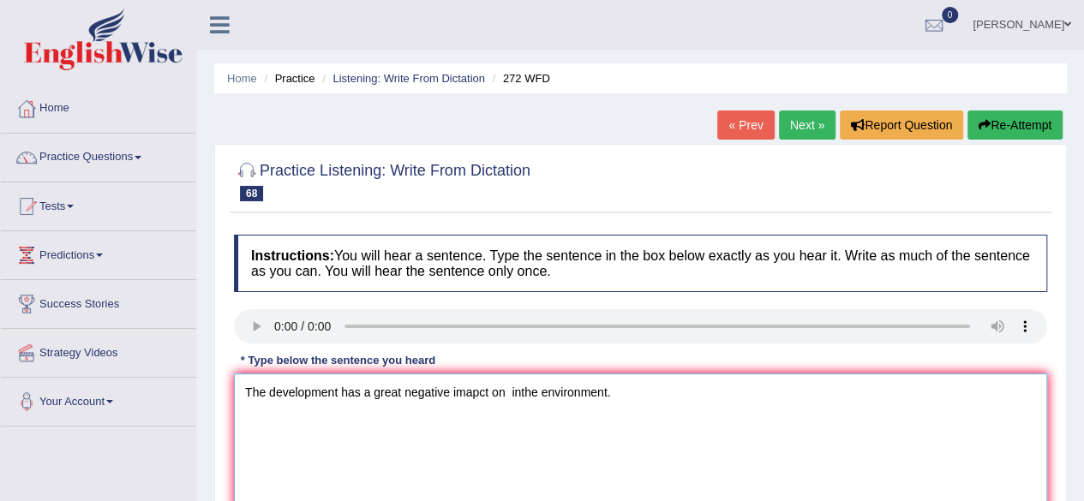
type textarea "The development has a great negative imapct on in the environment."
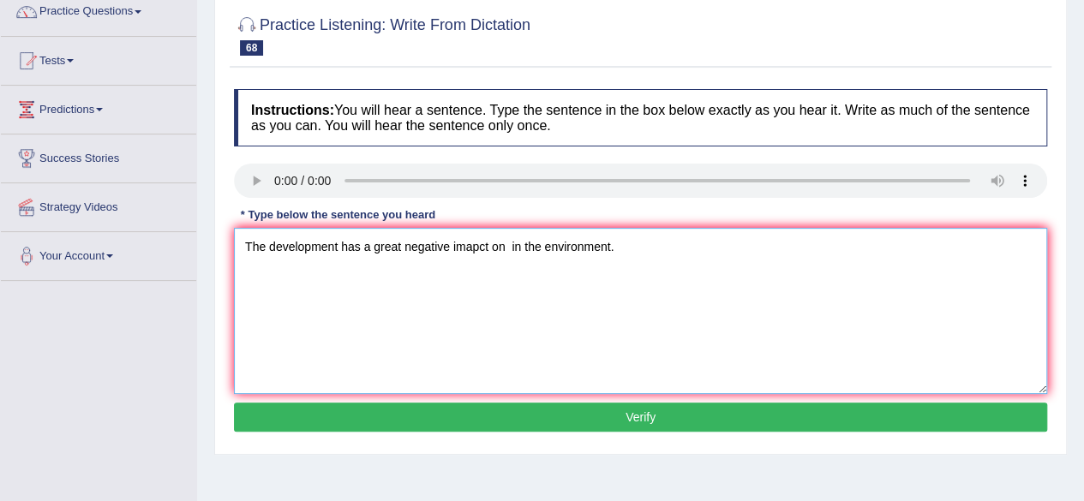
scroll to position [146, 0]
type textarea "The development has a great negative imapct on in the environment."
click at [667, 422] on button "Verify" at bounding box center [641, 417] width 814 height 29
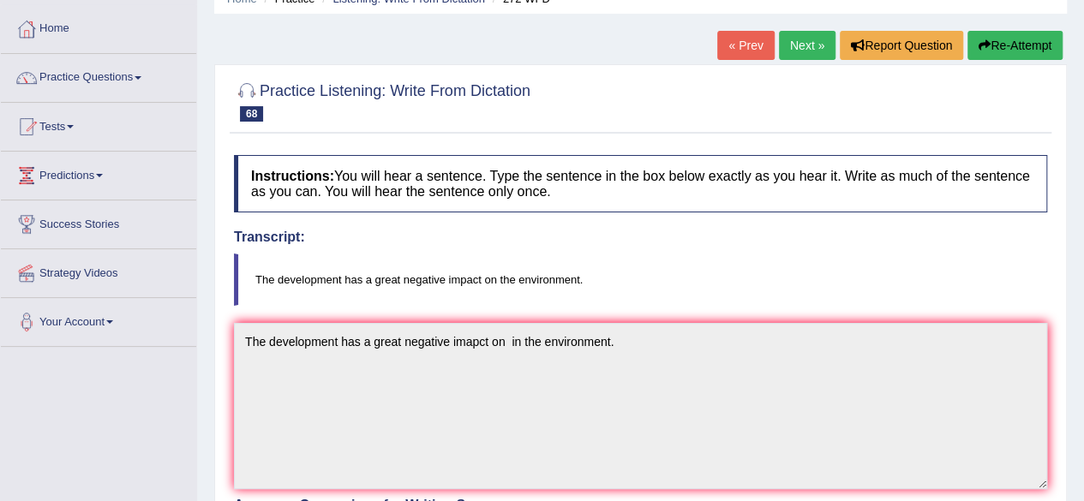
scroll to position [0, 0]
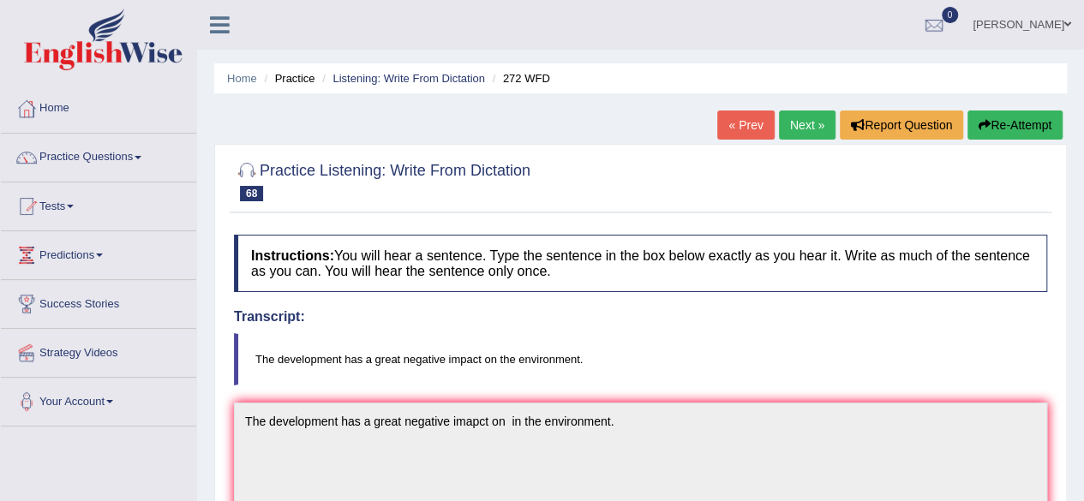
click at [807, 135] on link "Next »" at bounding box center [807, 125] width 57 height 29
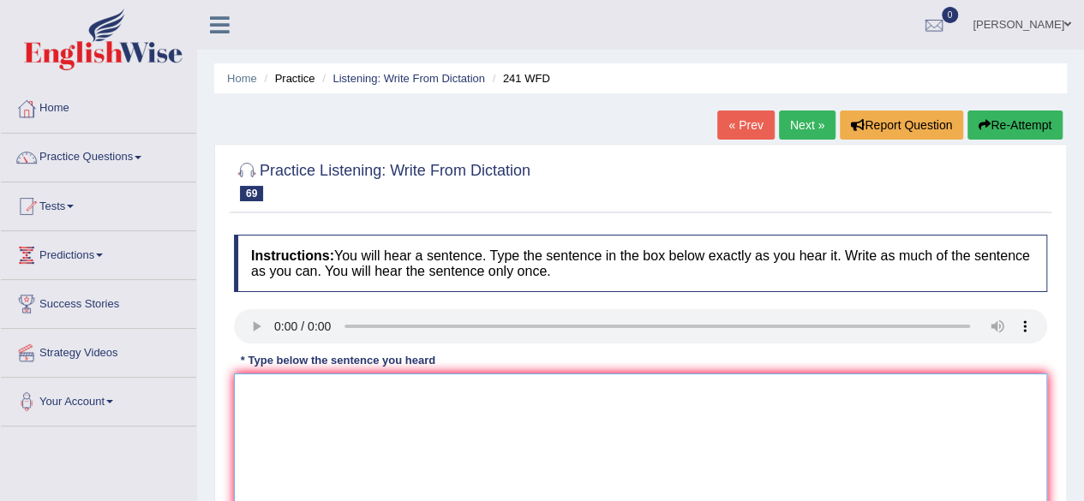
click at [321, 402] on textarea at bounding box center [641, 457] width 814 height 166
type textarea "p"
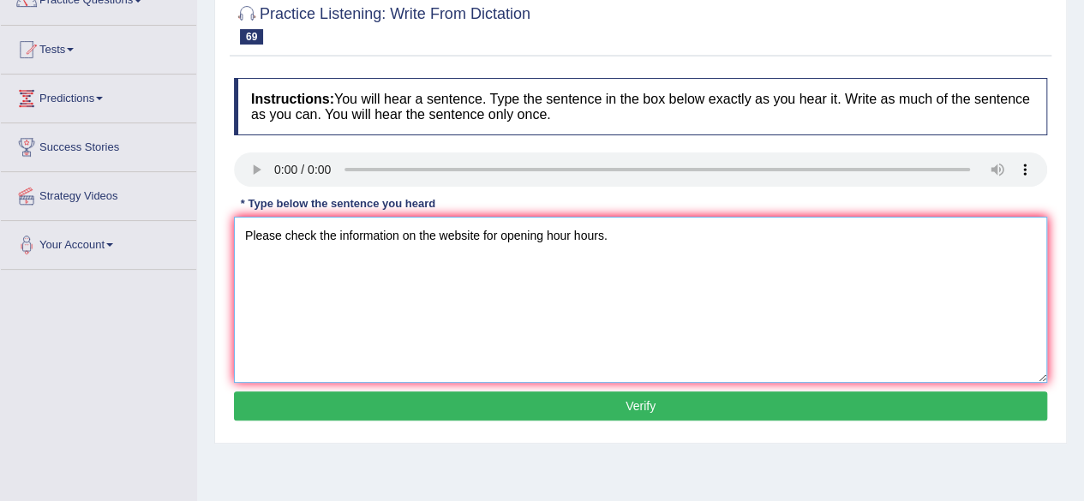
scroll to position [162, 0]
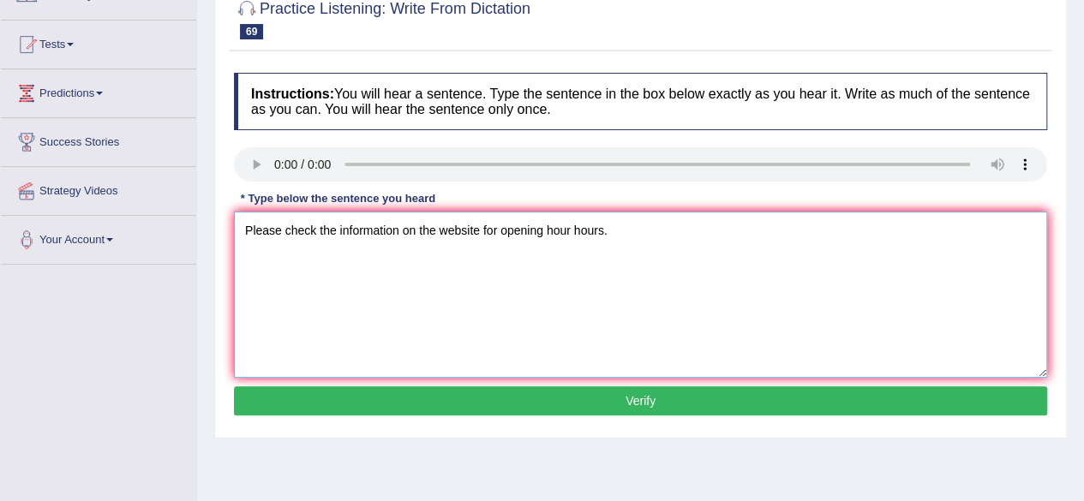
type textarea "Please check the information on the website for opening hour hours."
click at [596, 404] on button "Verify" at bounding box center [641, 401] width 814 height 29
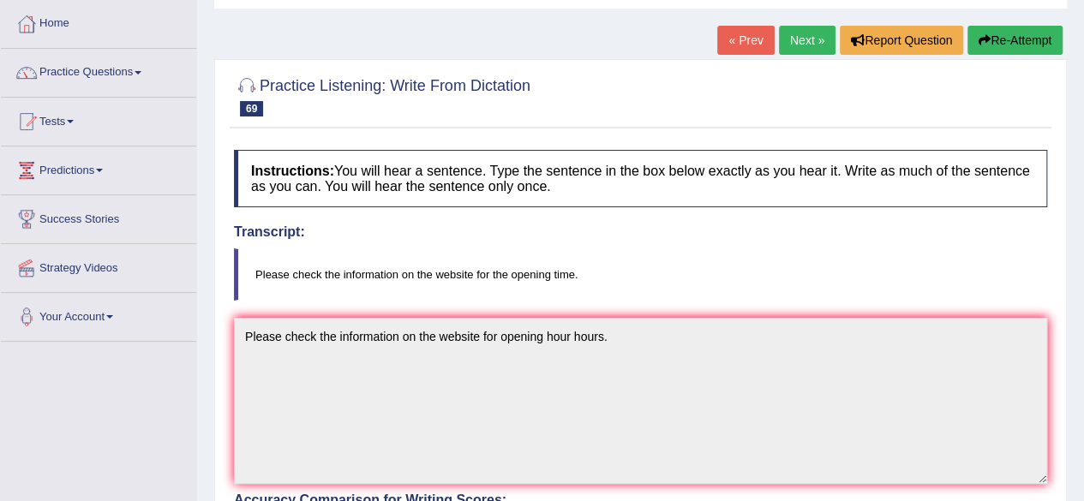
scroll to position [84, 0]
click at [809, 45] on link "Next »" at bounding box center [807, 41] width 57 height 29
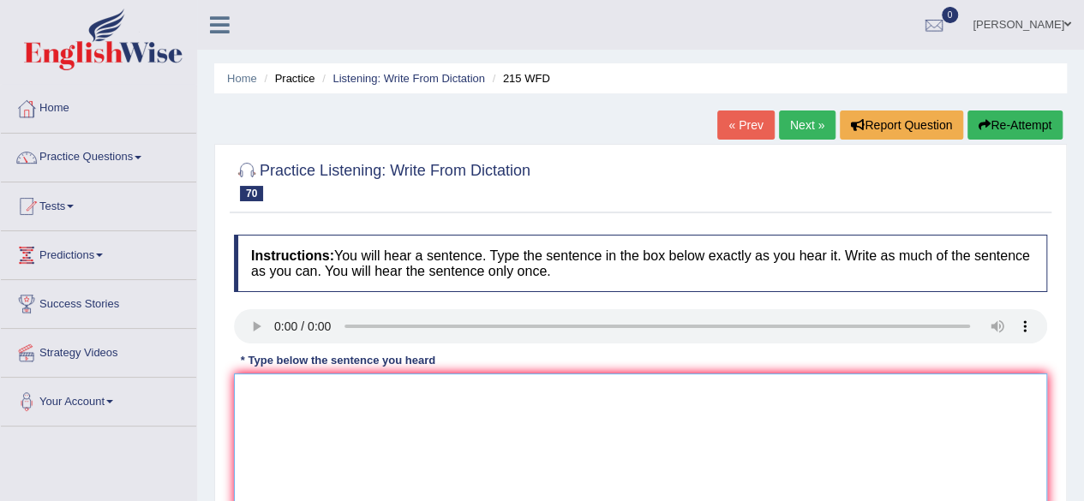
click at [310, 395] on textarea at bounding box center [641, 457] width 814 height 166
type textarea "Science is found everywhere in society [DATE]."
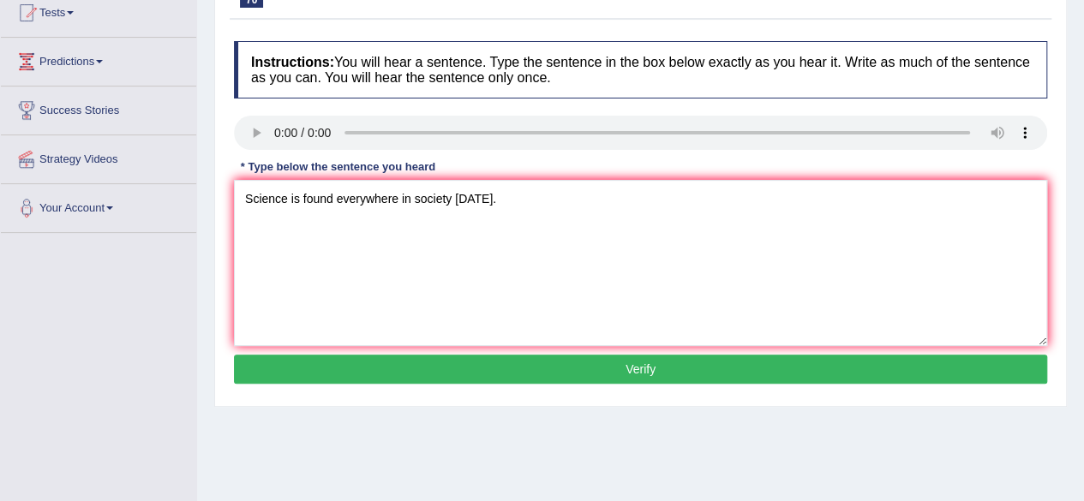
scroll to position [193, 0]
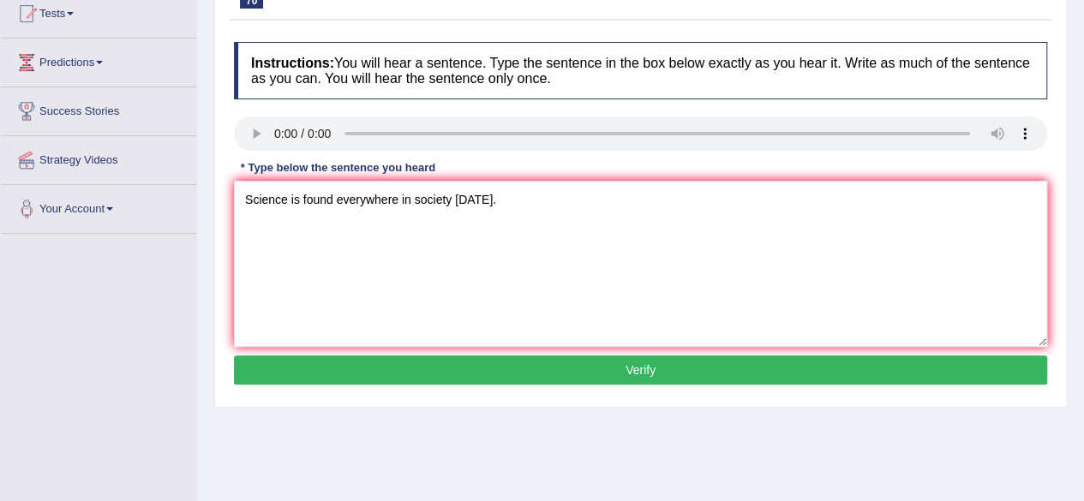
click at [677, 374] on button "Verify" at bounding box center [641, 370] width 814 height 29
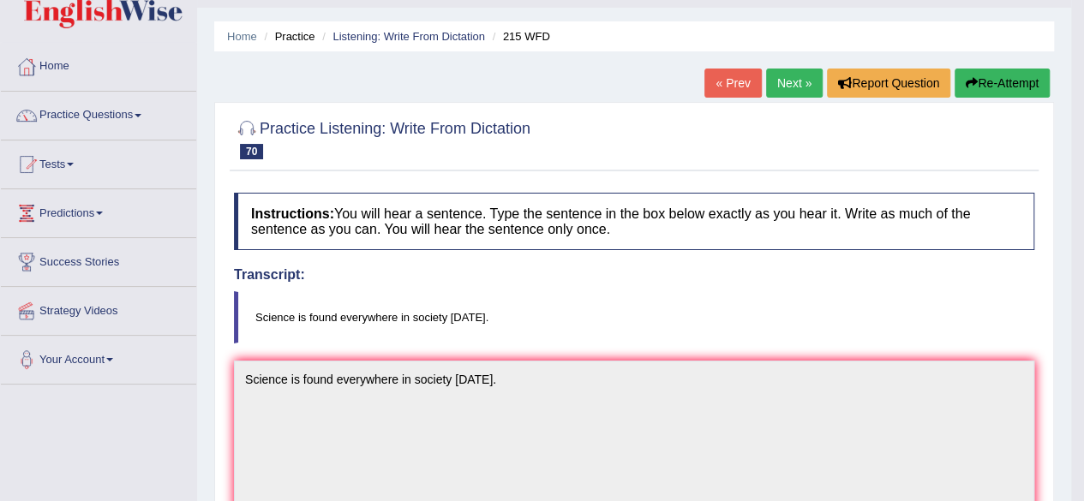
scroll to position [0, 0]
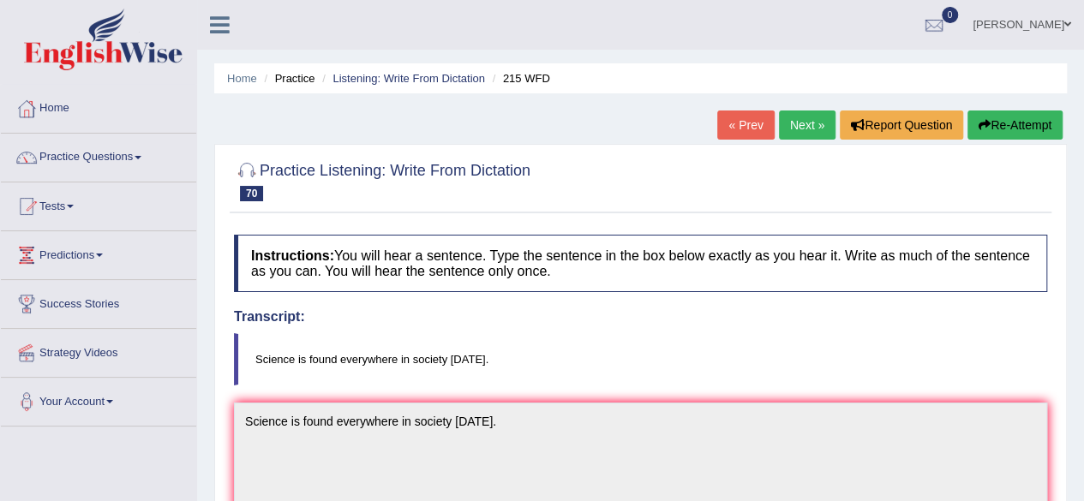
click at [813, 139] on link "Next »" at bounding box center [807, 125] width 57 height 29
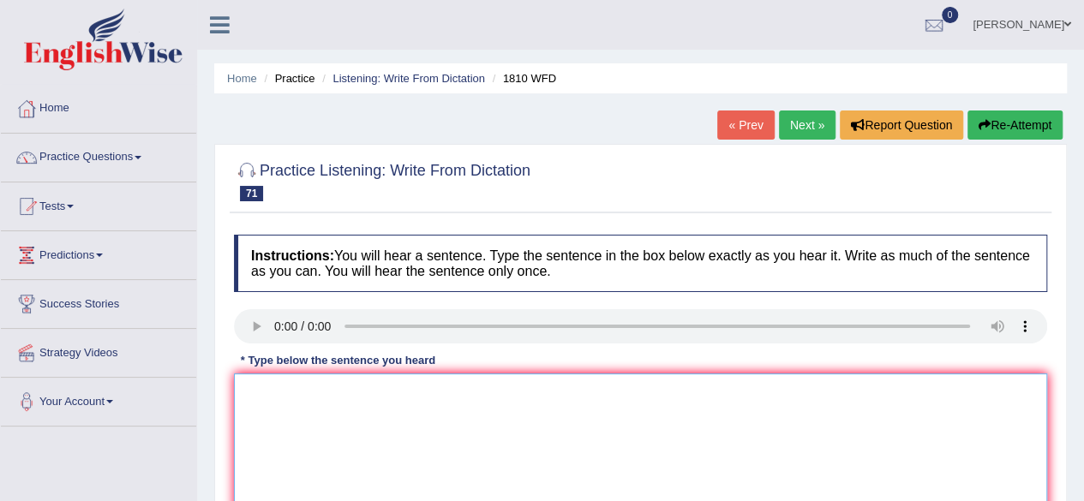
click at [279, 412] on textarea at bounding box center [641, 457] width 814 height 166
click at [288, 421] on textarea at bounding box center [641, 457] width 814 height 166
click at [383, 383] on textarea "You can borrow a book" at bounding box center [641, 457] width 814 height 166
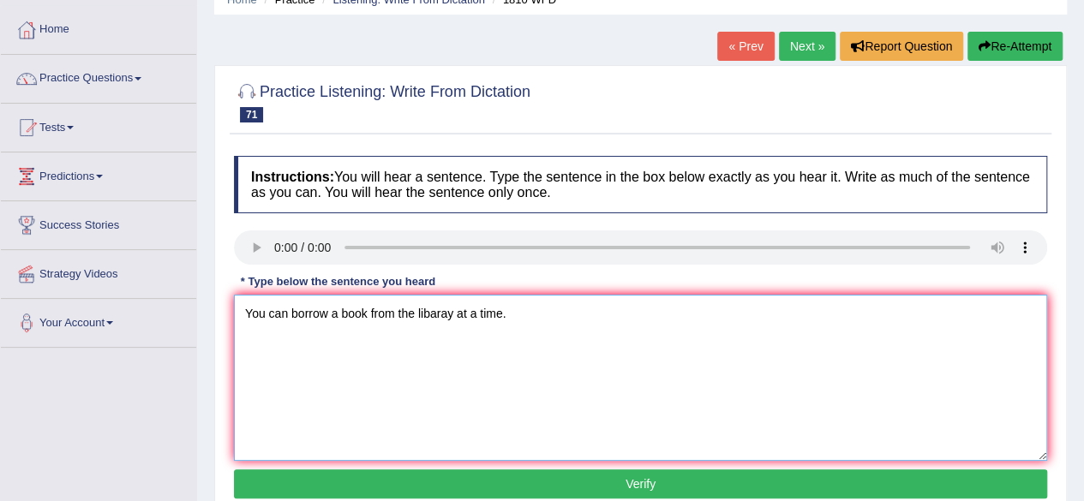
scroll to position [132, 0]
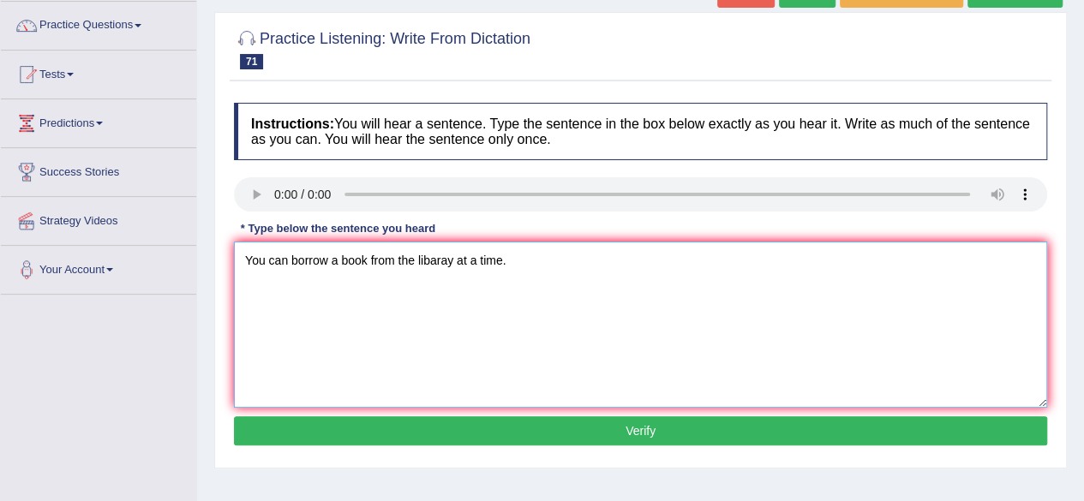
type textarea "You can borrow a book from the libaray at a time."
click at [592, 439] on button "Verify" at bounding box center [641, 431] width 814 height 29
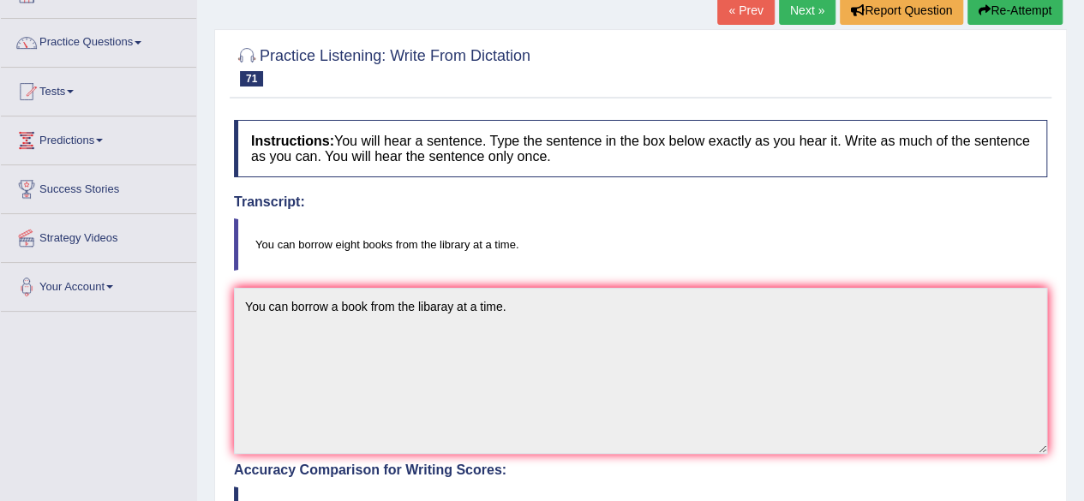
scroll to position [99, 0]
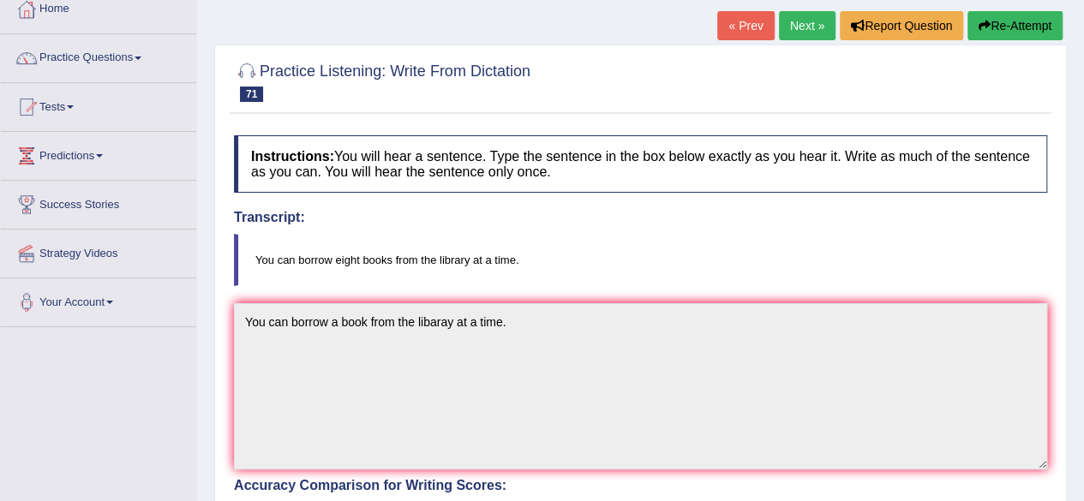
click at [816, 28] on link "Next »" at bounding box center [807, 25] width 57 height 29
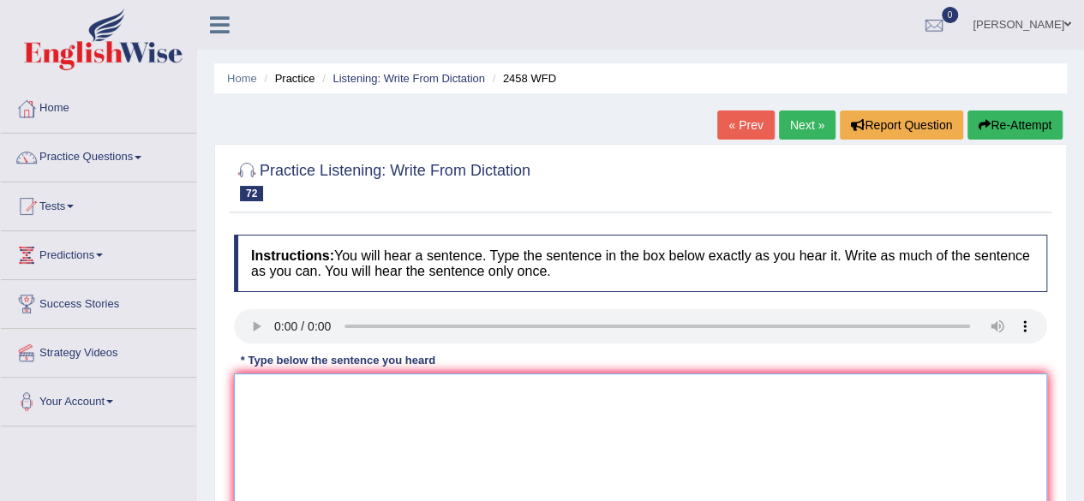
click at [285, 411] on textarea at bounding box center [641, 457] width 814 height 166
click at [257, 390] on textarea at bounding box center [641, 457] width 814 height 166
click at [357, 388] on textarea "courses are nutrishin and growing popularity everyyear." at bounding box center [641, 457] width 814 height 166
click at [353, 390] on textarea "courses are nutrishin and growing popularity everyyear." at bounding box center [641, 457] width 814 height 166
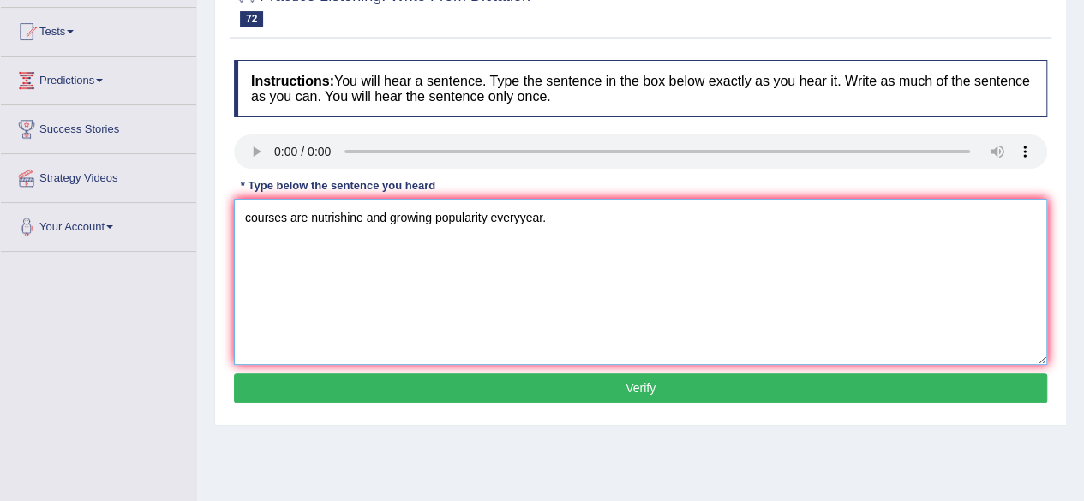
scroll to position [218, 0]
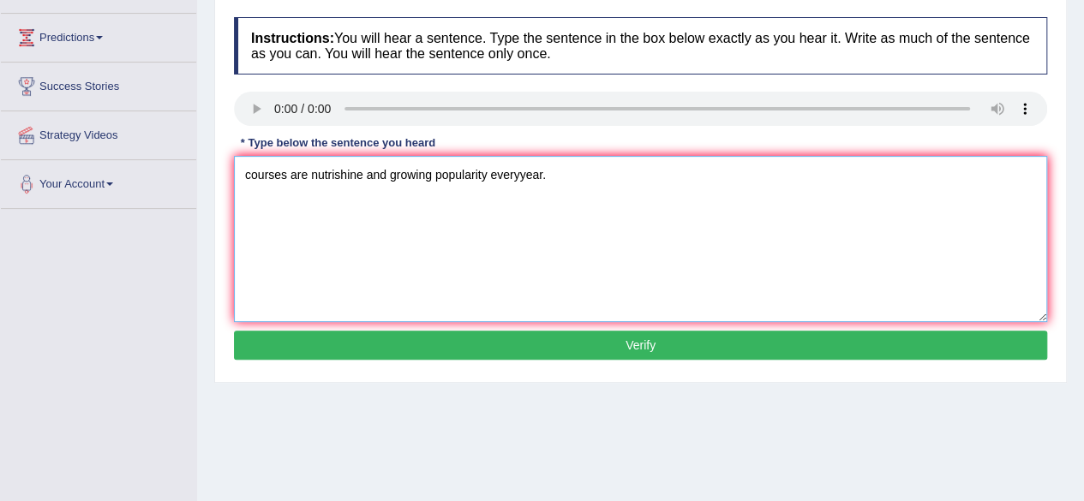
type textarea "courses are nutrishine and growing popularity everyyear."
click at [638, 357] on button "Verify" at bounding box center [641, 345] width 814 height 29
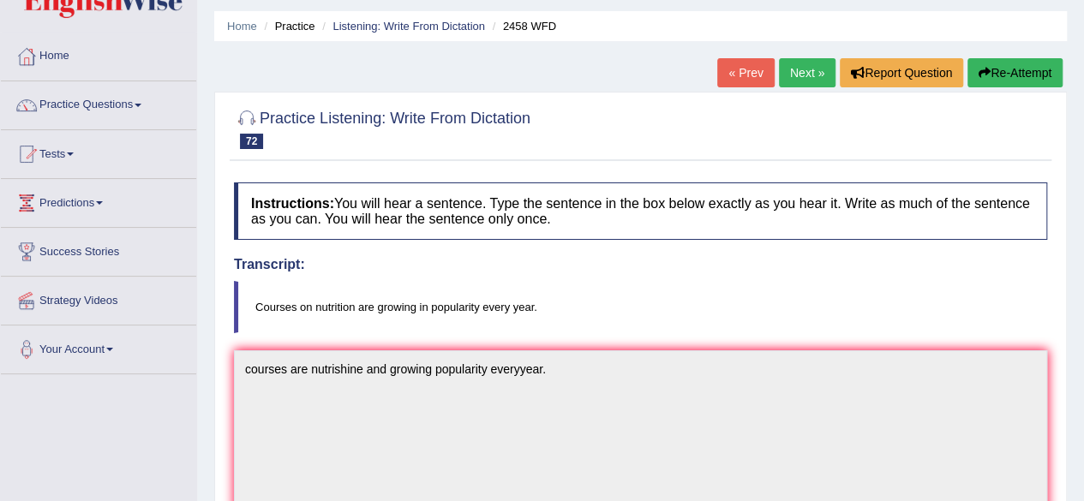
scroll to position [46, 0]
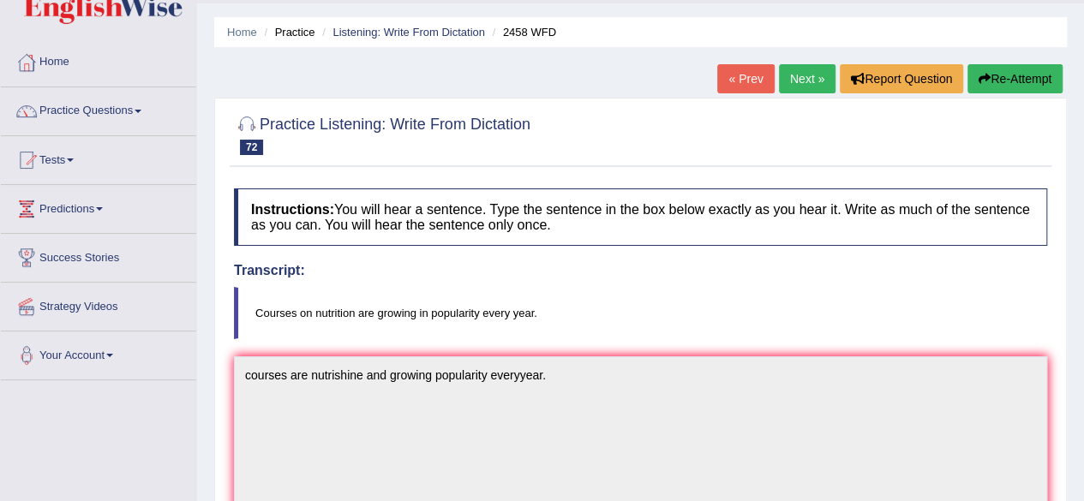
click at [1008, 83] on button "Re-Attempt" at bounding box center [1015, 78] width 95 height 29
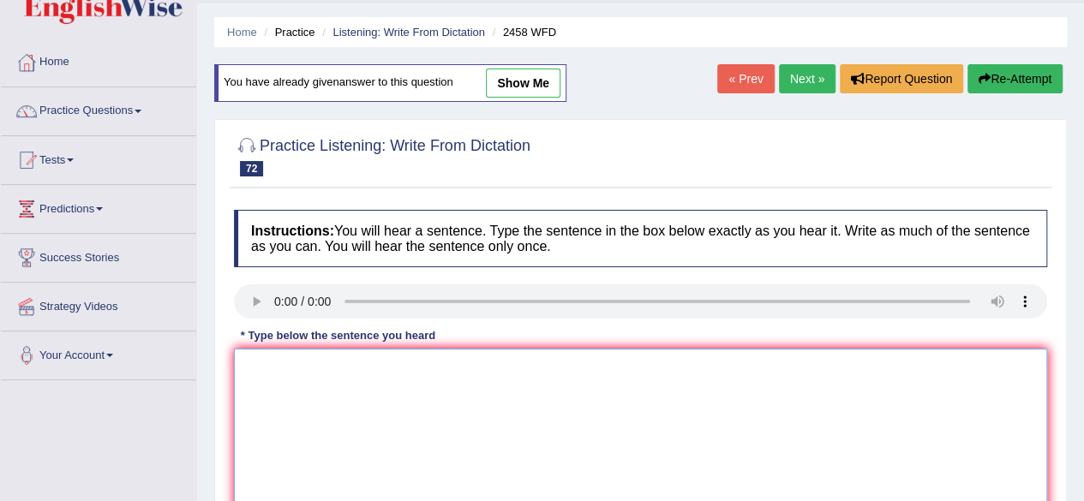
click at [295, 385] on textarea at bounding box center [641, 432] width 814 height 166
click at [381, 377] on textarea "Courses are nutrition" at bounding box center [641, 432] width 814 height 166
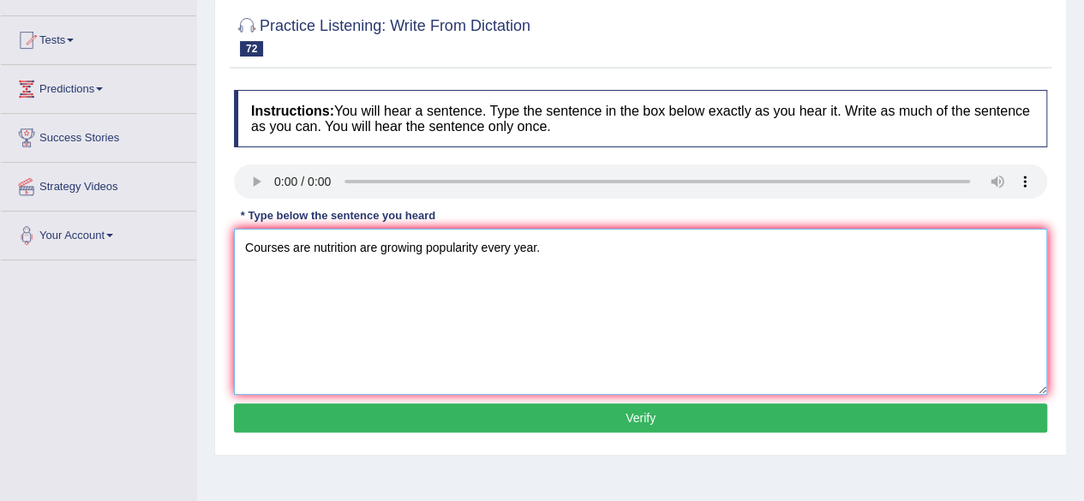
scroll to position [171, 0]
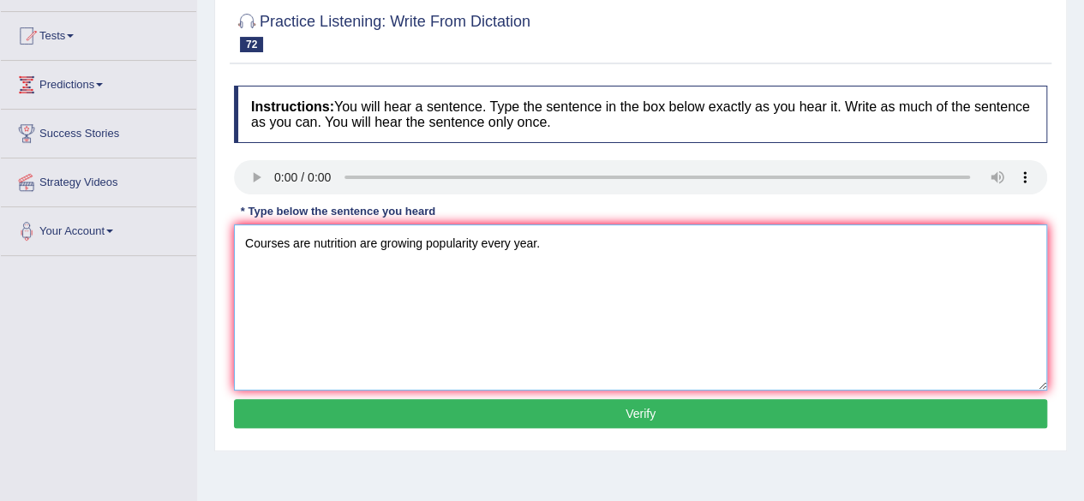
type textarea "Courses are nutrition are growing popularity every year."
click at [587, 415] on button "Verify" at bounding box center [641, 413] width 814 height 29
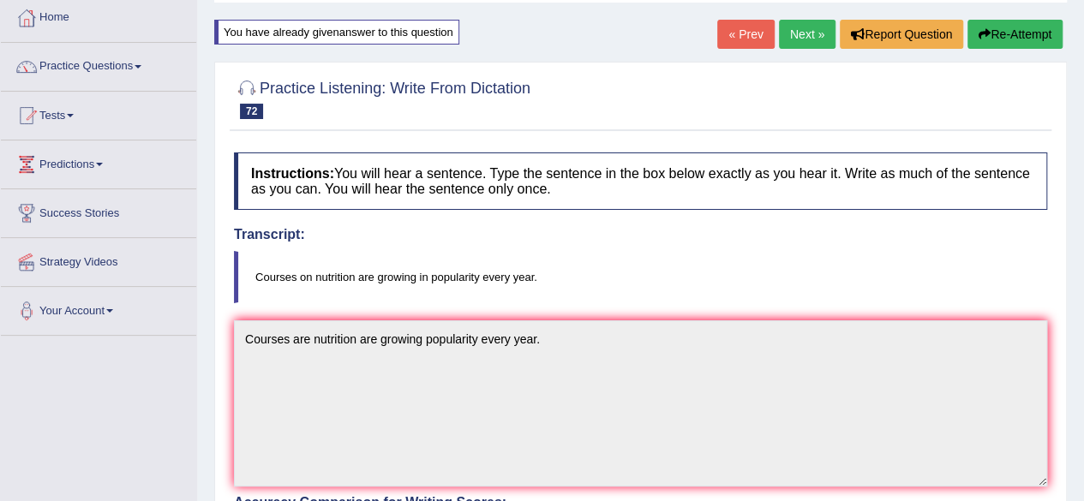
scroll to position [0, 0]
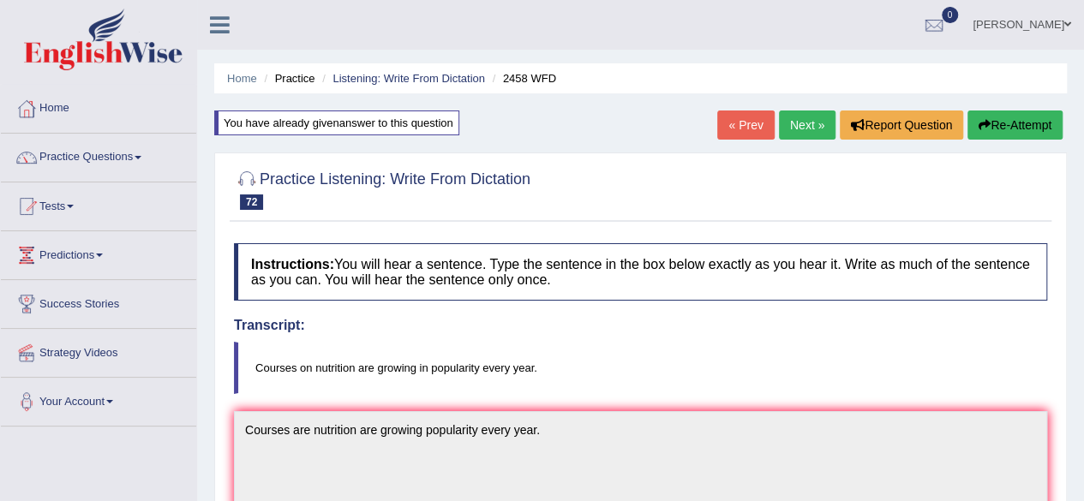
click at [795, 129] on link "Next »" at bounding box center [807, 125] width 57 height 29
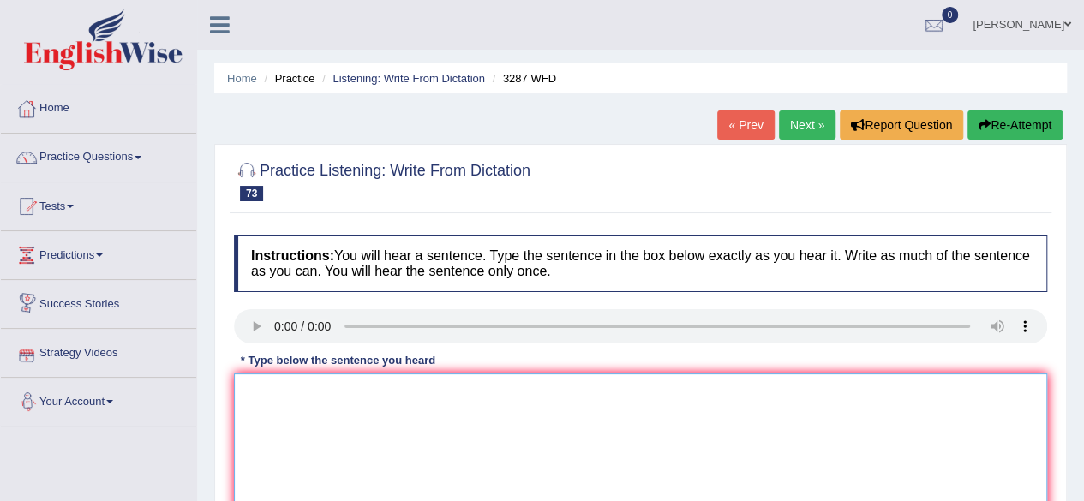
click at [325, 400] on textarea at bounding box center [641, 457] width 814 height 166
type textarea "N"
click at [391, 399] on textarea "A new article is published" at bounding box center [641, 457] width 814 height 166
click at [327, 390] on textarea "A new article is published regarding theuniversity last week." at bounding box center [641, 457] width 814 height 166
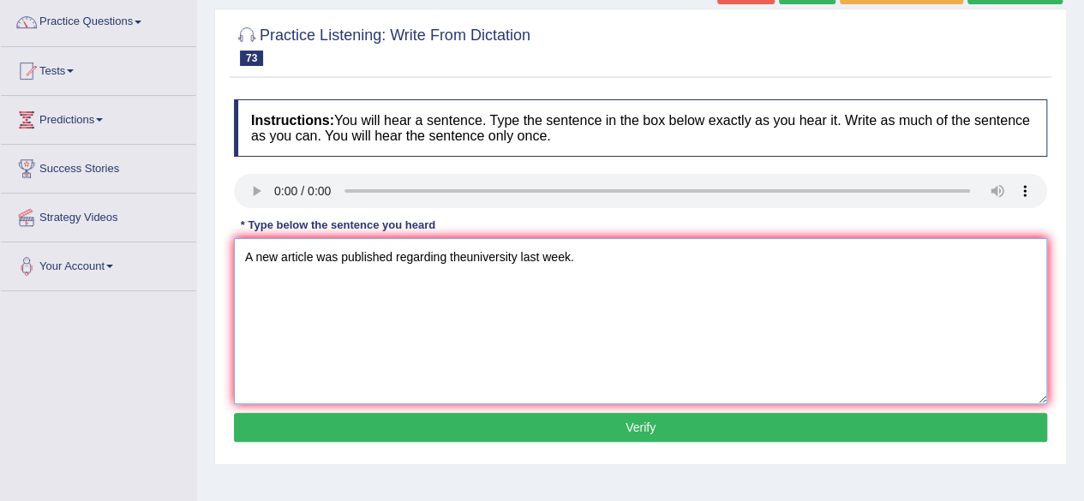
scroll to position [142, 0]
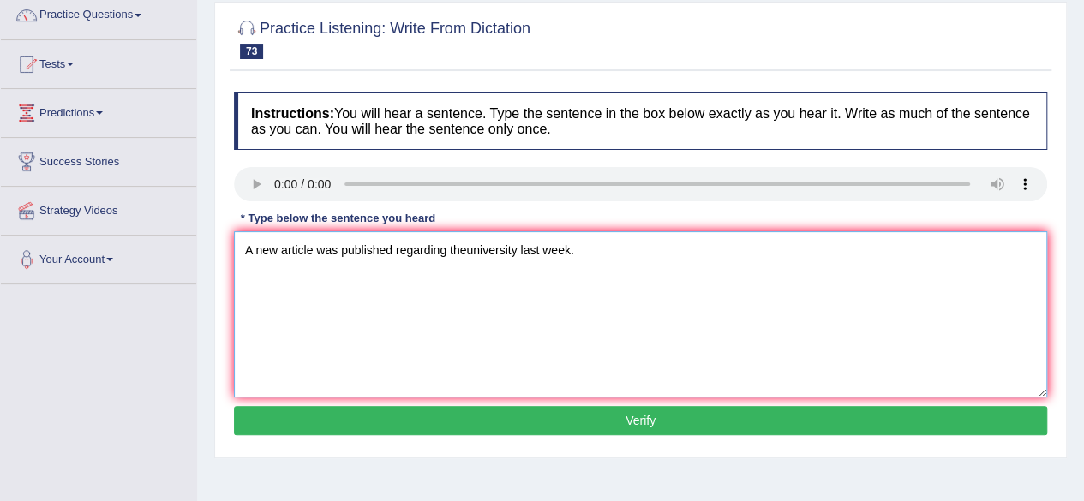
click at [465, 245] on textarea "A new article was published regarding theuniversity last week." at bounding box center [641, 314] width 814 height 166
type textarea "A new article was published regarding the university last week."
click at [569, 409] on button "Verify" at bounding box center [641, 420] width 814 height 29
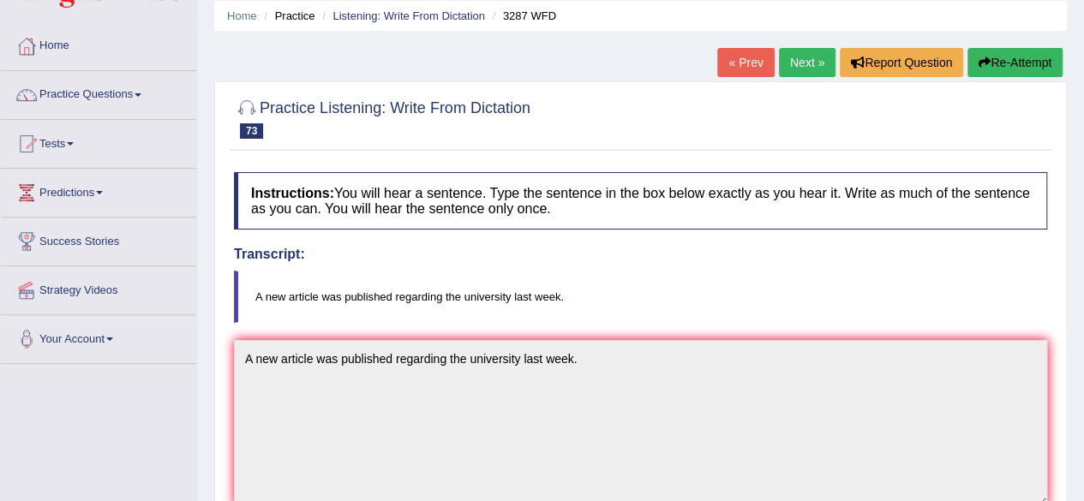
scroll to position [0, 0]
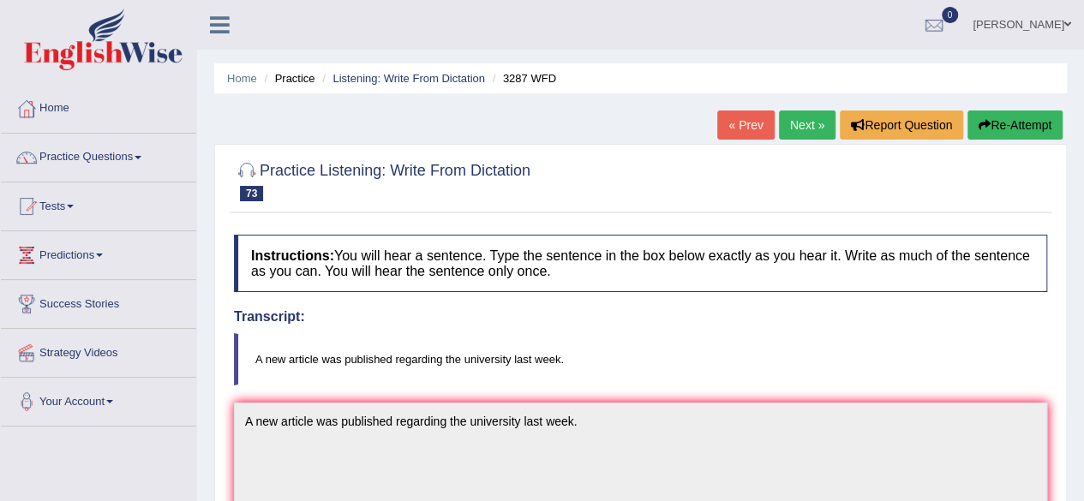
click at [814, 131] on link "Next »" at bounding box center [807, 125] width 57 height 29
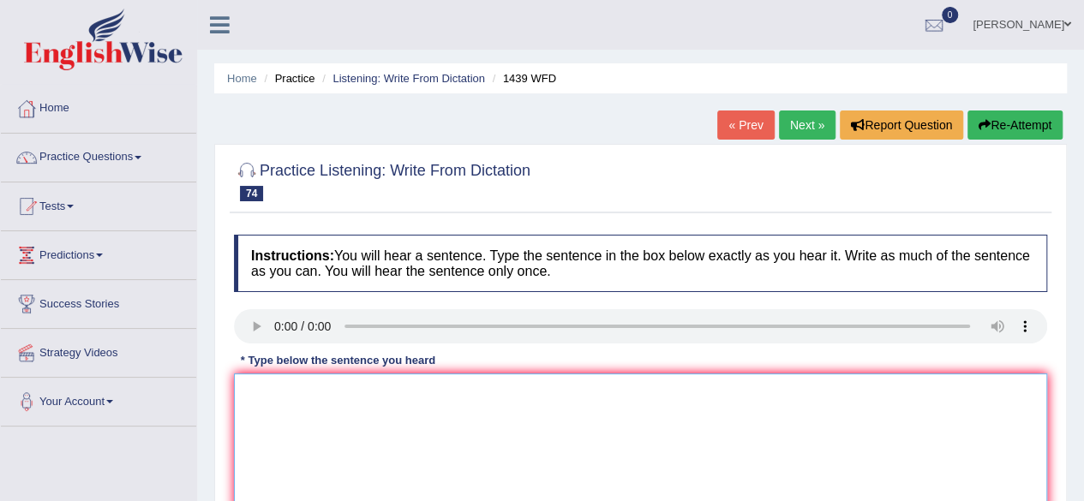
click at [269, 395] on textarea at bounding box center [641, 457] width 814 height 166
click at [298, 417] on textarea at bounding box center [641, 457] width 814 height 166
click at [353, 392] on textarea "The fiction books are passed" at bounding box center [641, 457] width 814 height 166
click at [439, 386] on textarea "The fiction books are just passed" at bounding box center [641, 457] width 814 height 166
click at [422, 391] on textarea "The fiction books are just passed the conter." at bounding box center [641, 457] width 814 height 166
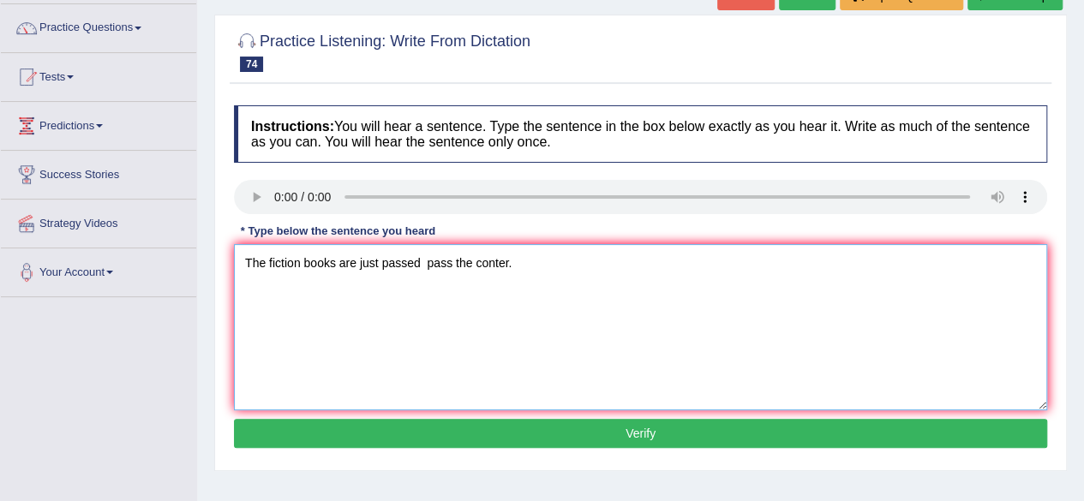
scroll to position [141, 0]
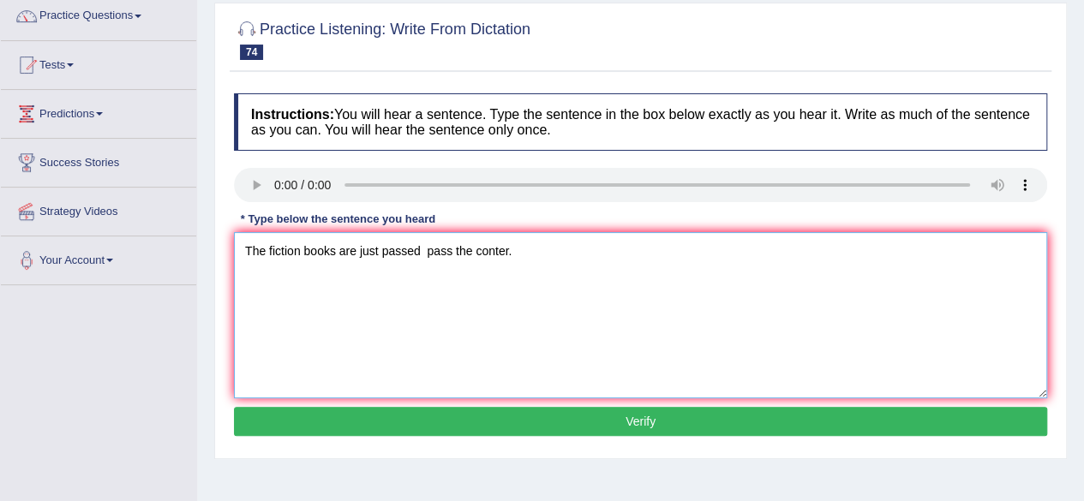
type textarea "The fiction books are just passed pass the conter."
click at [567, 422] on button "Verify" at bounding box center [641, 421] width 814 height 29
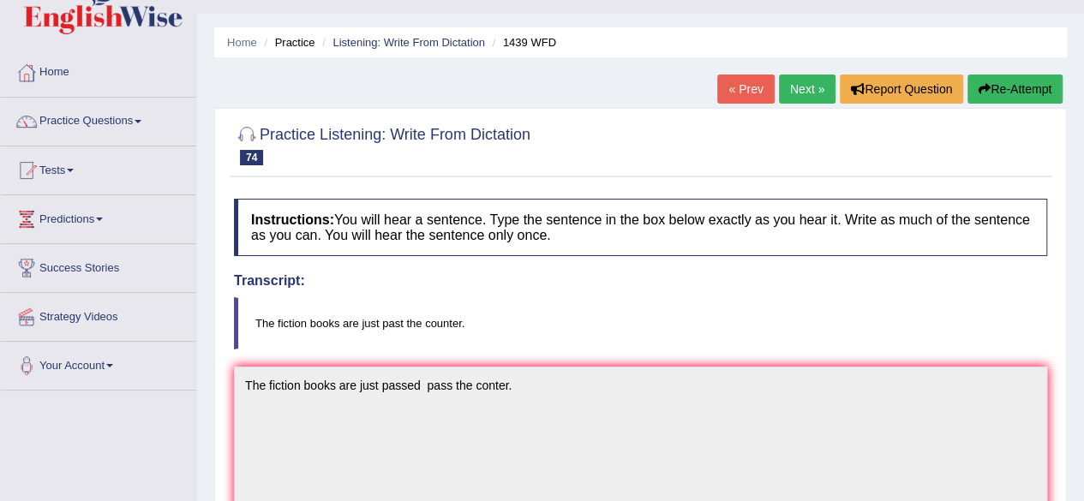
scroll to position [0, 0]
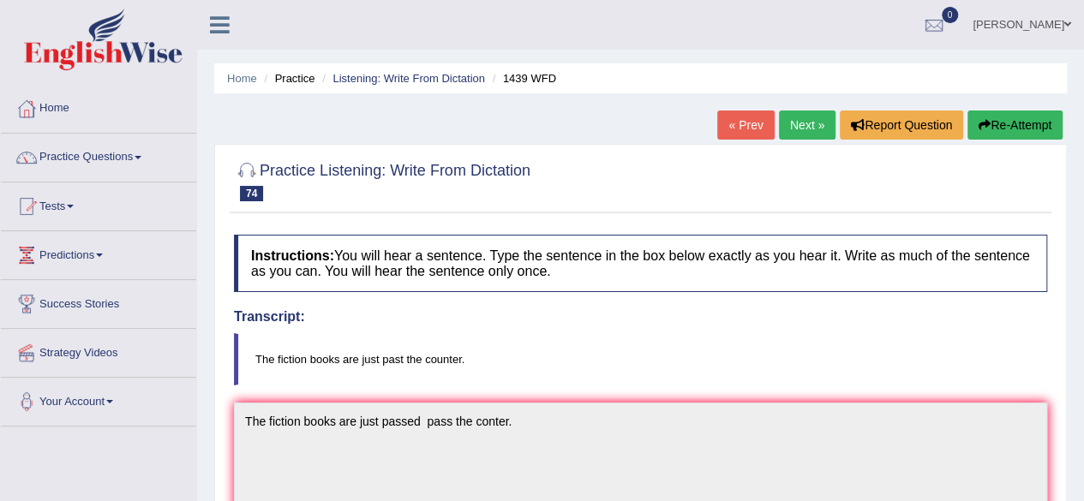
click at [1012, 113] on button "Re-Attempt" at bounding box center [1015, 125] width 95 height 29
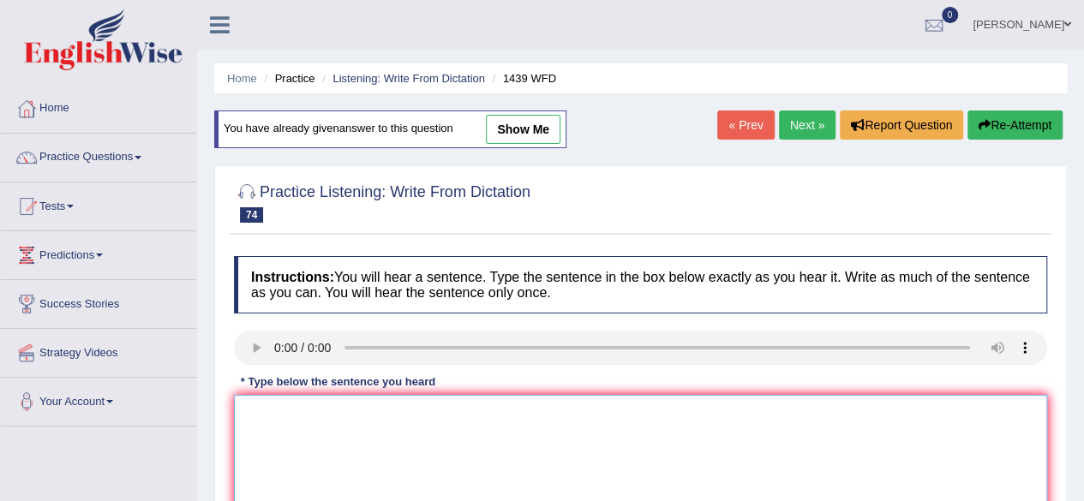
click at [291, 423] on textarea at bounding box center [641, 478] width 814 height 166
click at [348, 417] on textarea "The ficition books" at bounding box center [641, 478] width 814 height 166
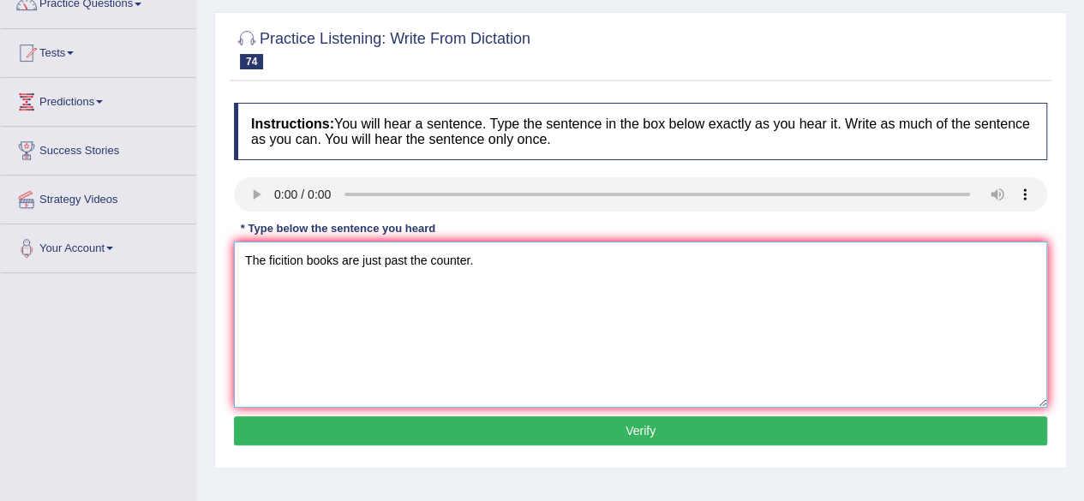
scroll to position [154, 0]
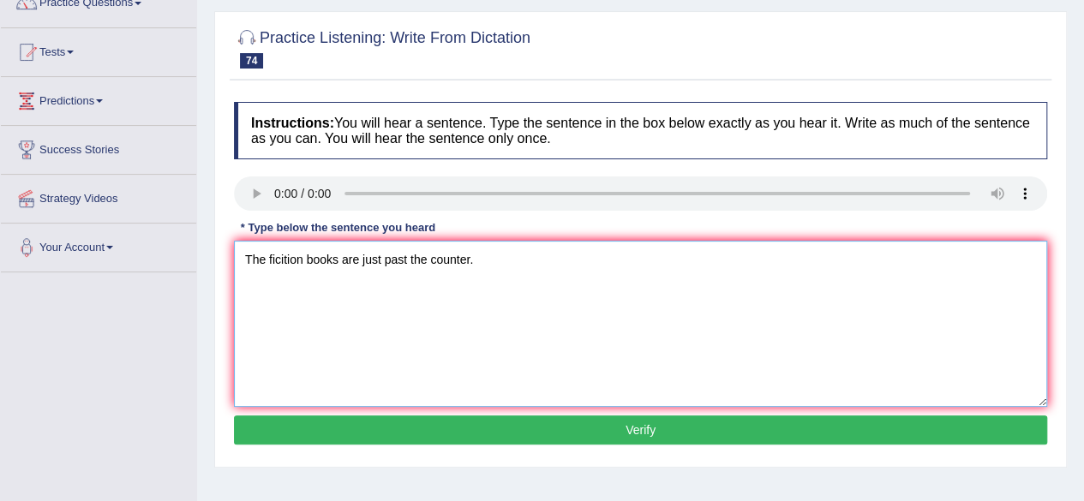
type textarea "The ficition books are just past the counter."
click at [558, 429] on button "Verify" at bounding box center [641, 430] width 814 height 29
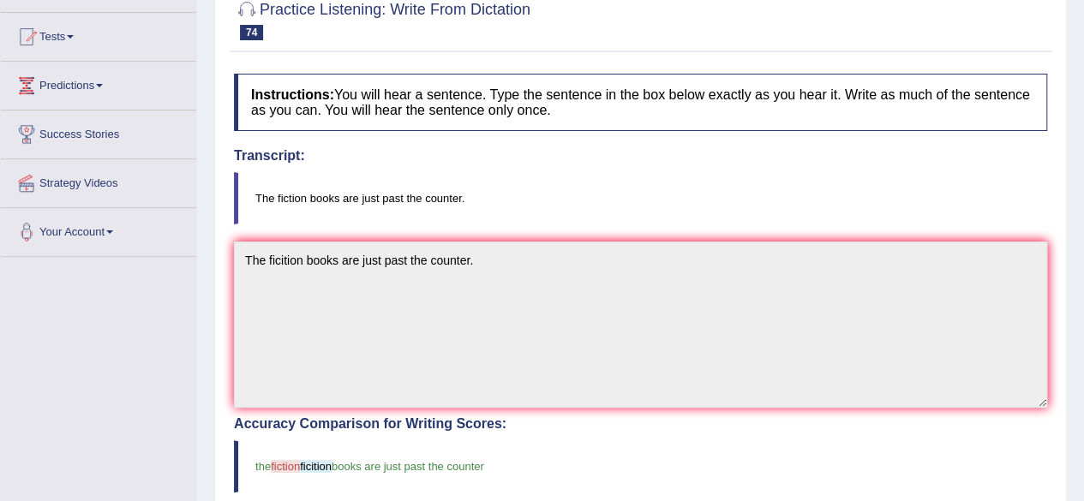
scroll to position [0, 0]
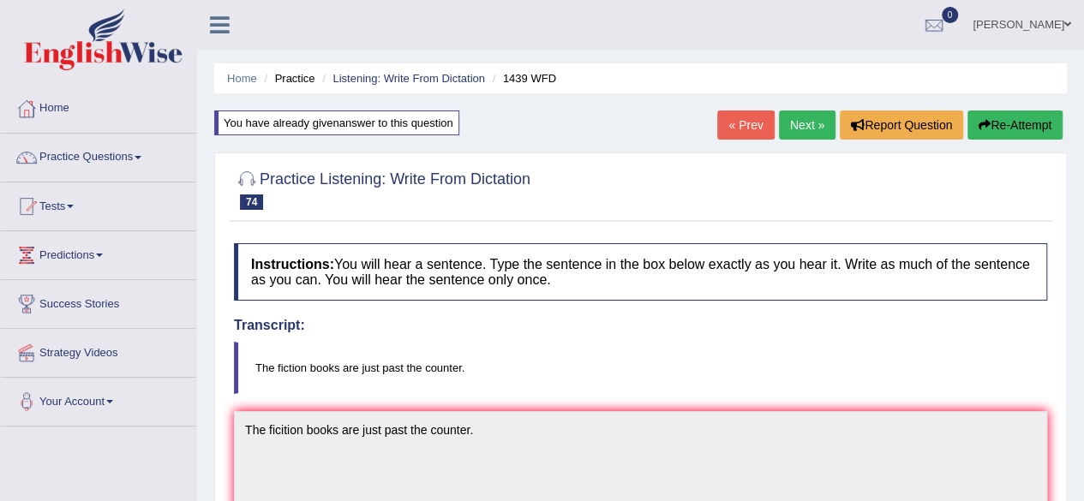
click at [818, 134] on link "Next »" at bounding box center [807, 125] width 57 height 29
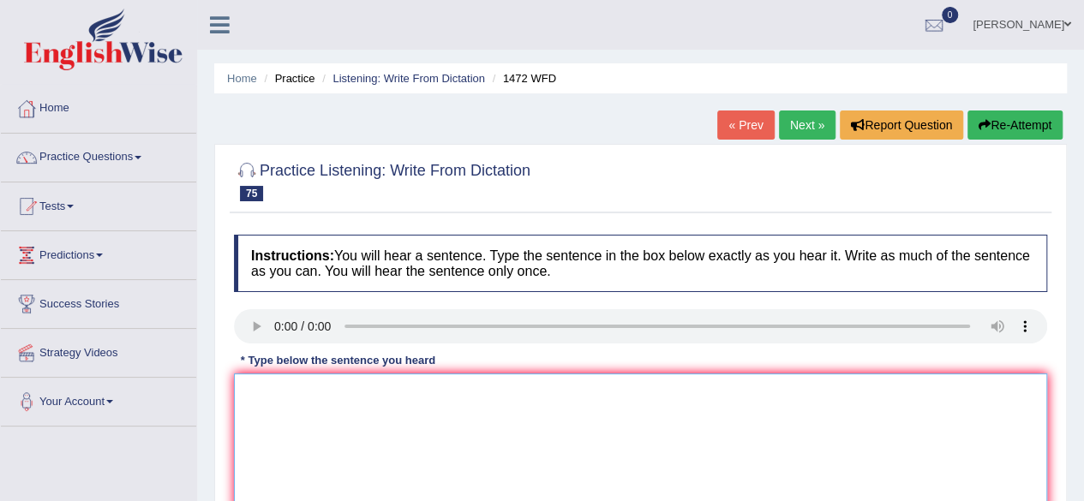
click at [284, 427] on textarea at bounding box center [641, 457] width 814 height 166
click at [544, 400] on textarea "Local government has adopted a plan for infrastructure." at bounding box center [641, 457] width 814 height 166
click at [255, 390] on textarea "Local government has adopted a plan for infrastructure dvelopment." at bounding box center [641, 457] width 814 height 166
click at [252, 390] on textarea "Local government has adopted a plan for infrastructure dvelopment." at bounding box center [641, 457] width 814 height 166
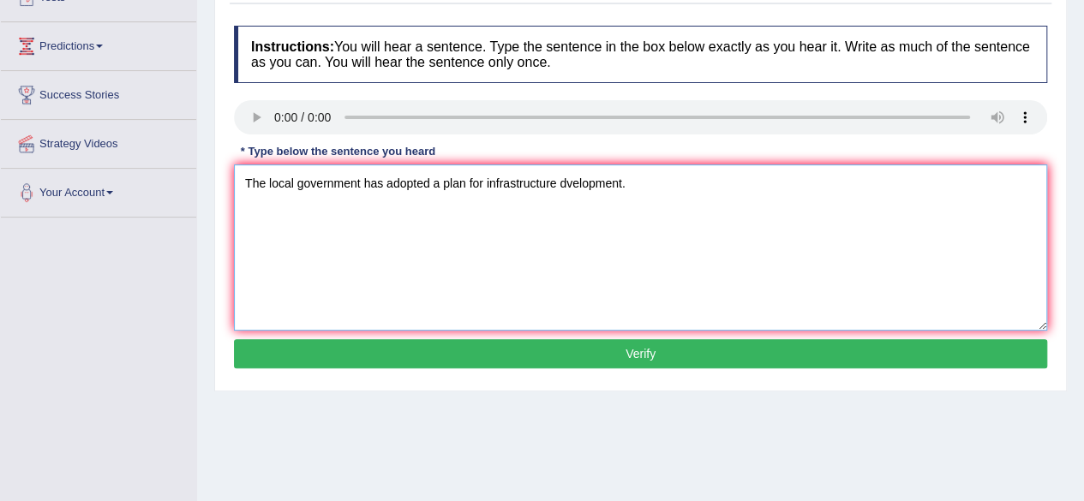
scroll to position [215, 0]
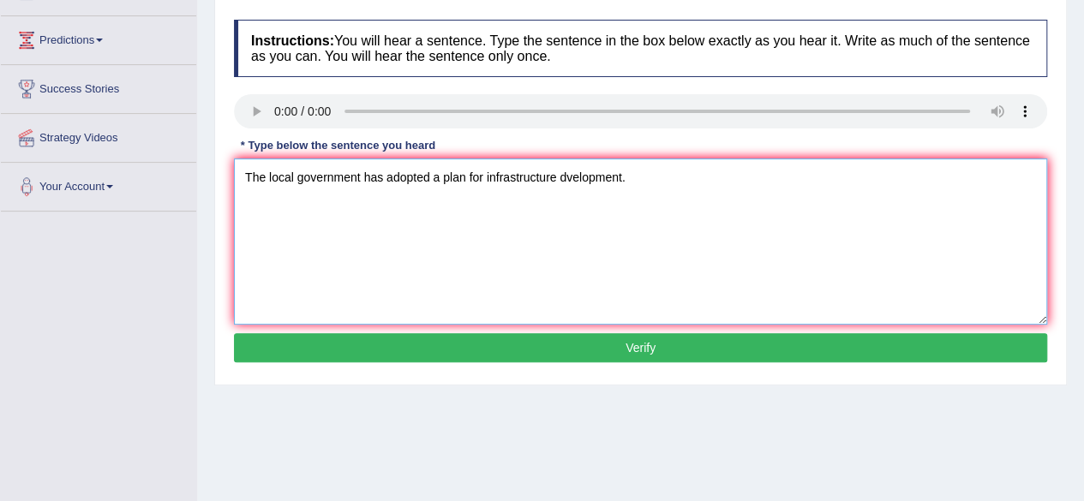
type textarea "The local government has adopted a plan for infrastructure dvelopment."
click at [509, 351] on button "Verify" at bounding box center [641, 347] width 814 height 29
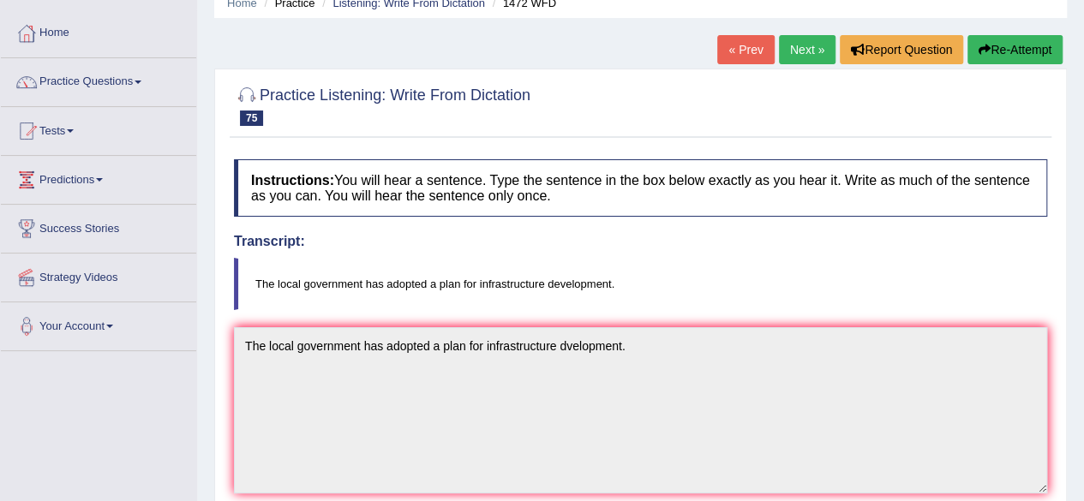
scroll to position [74, 0]
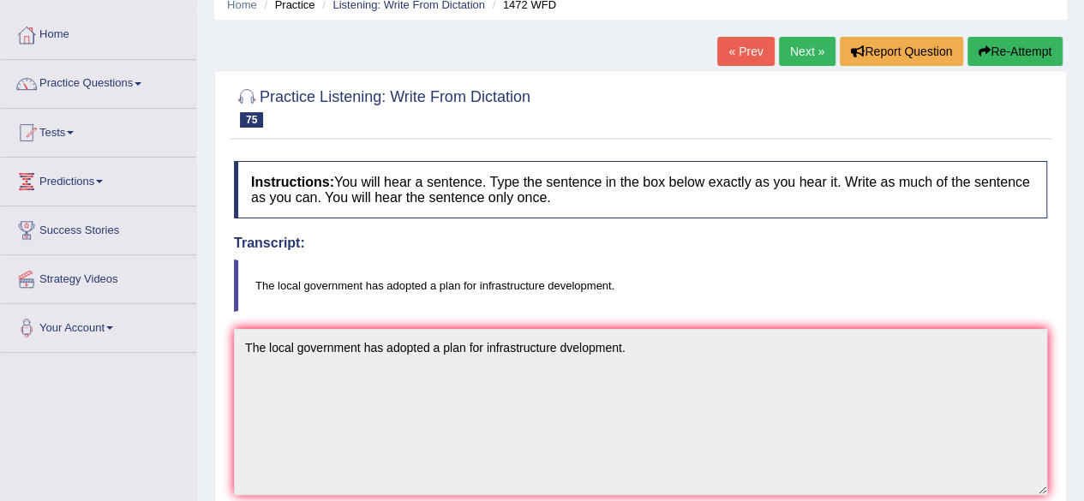
click at [799, 55] on link "Next »" at bounding box center [807, 51] width 57 height 29
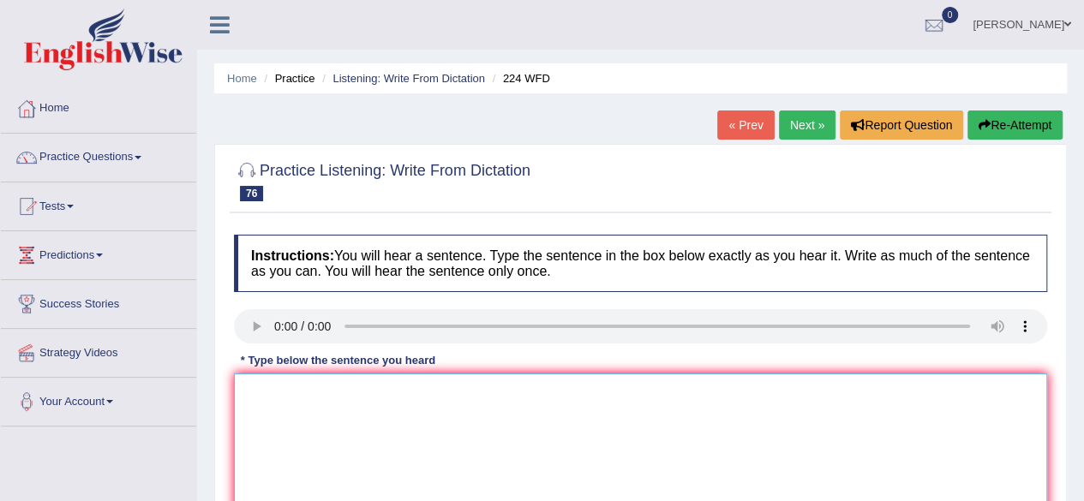
click at [316, 402] on textarea at bounding box center [641, 457] width 814 height 166
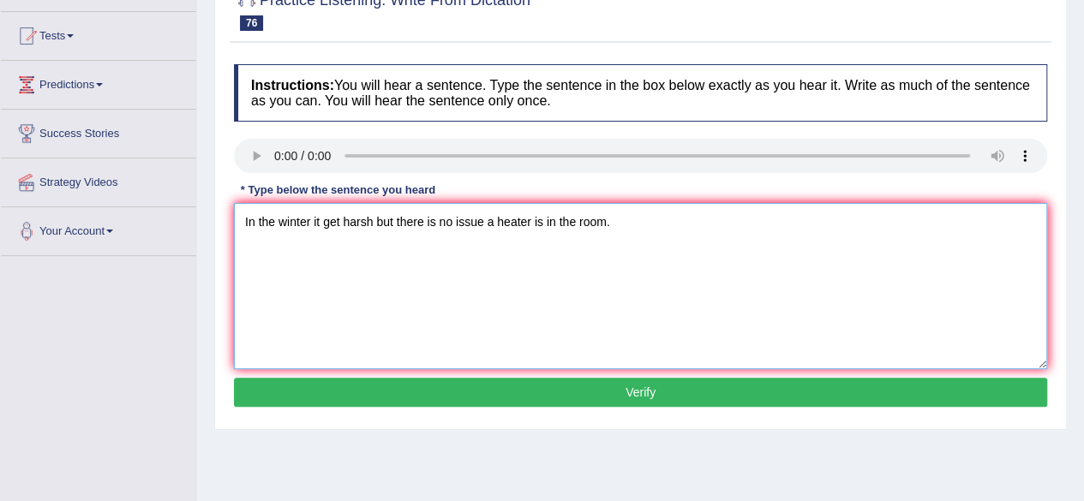
scroll to position [189, 0]
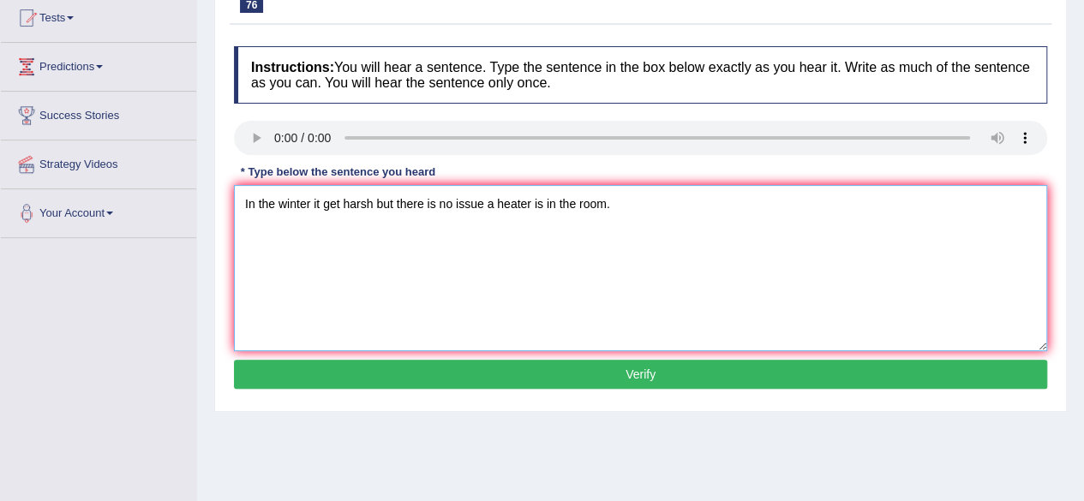
type textarea "In the winter it get harsh but there is no issue a heater is in the room."
click at [644, 381] on button "Verify" at bounding box center [641, 374] width 814 height 29
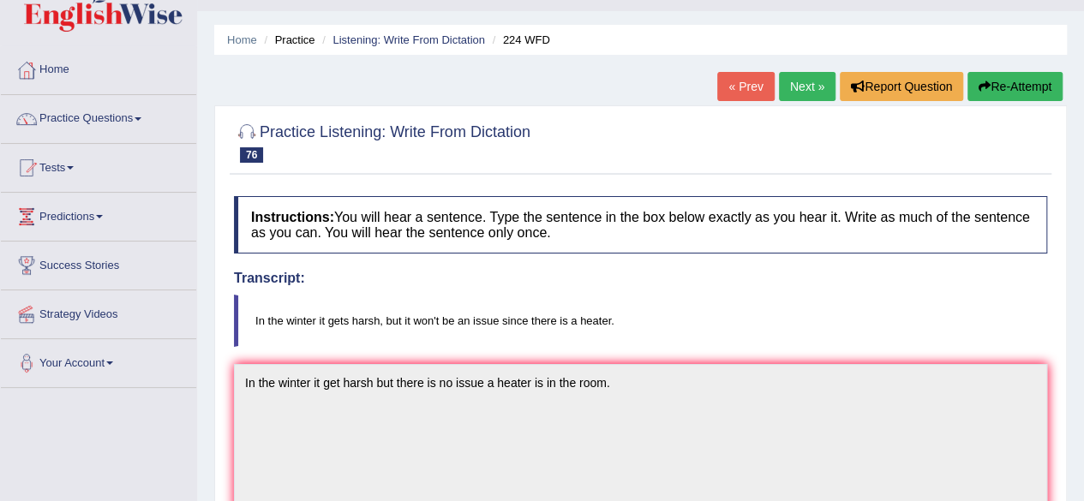
scroll to position [0, 0]
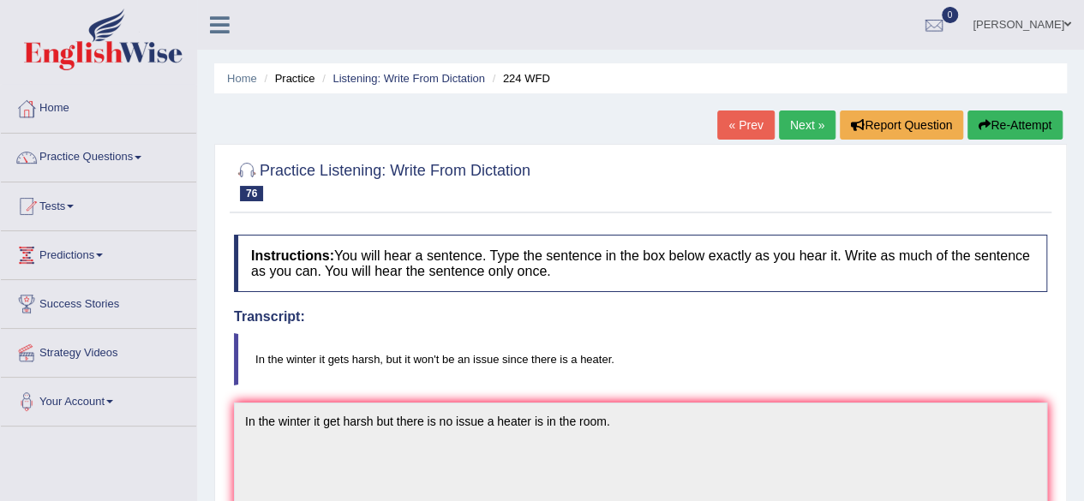
click at [1009, 120] on button "Re-Attempt" at bounding box center [1015, 125] width 95 height 29
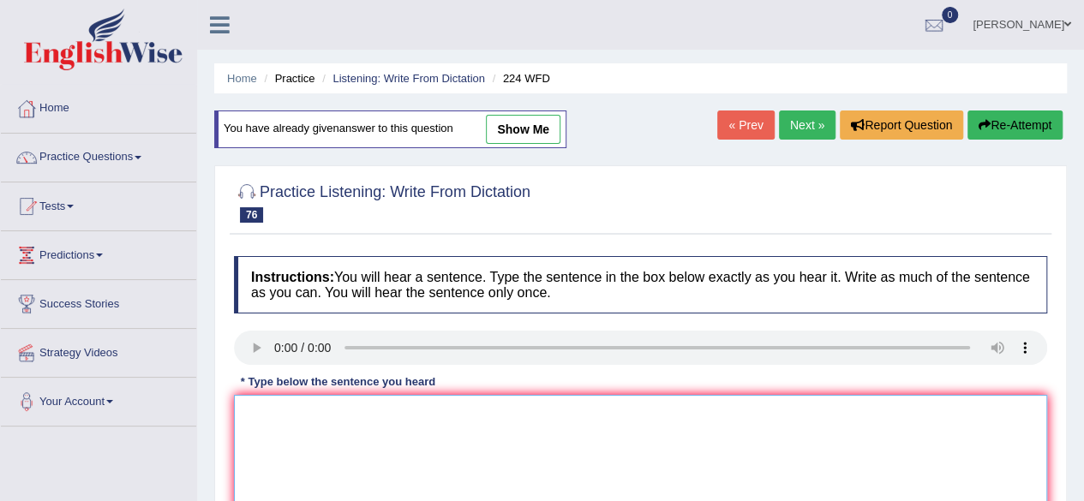
click at [292, 464] on textarea at bounding box center [641, 478] width 814 height 166
click at [382, 420] on textarea "In winter it get harsh," at bounding box center [641, 478] width 814 height 166
click at [423, 411] on textarea "In winter it get harsh, it wont be" at bounding box center [641, 478] width 814 height 166
click at [357, 411] on textarea "In winter it get harsh, it wont be an" at bounding box center [641, 478] width 814 height 166
click at [377, 411] on textarea "In winter it get harsh,buty it wont be an" at bounding box center [641, 478] width 814 height 166
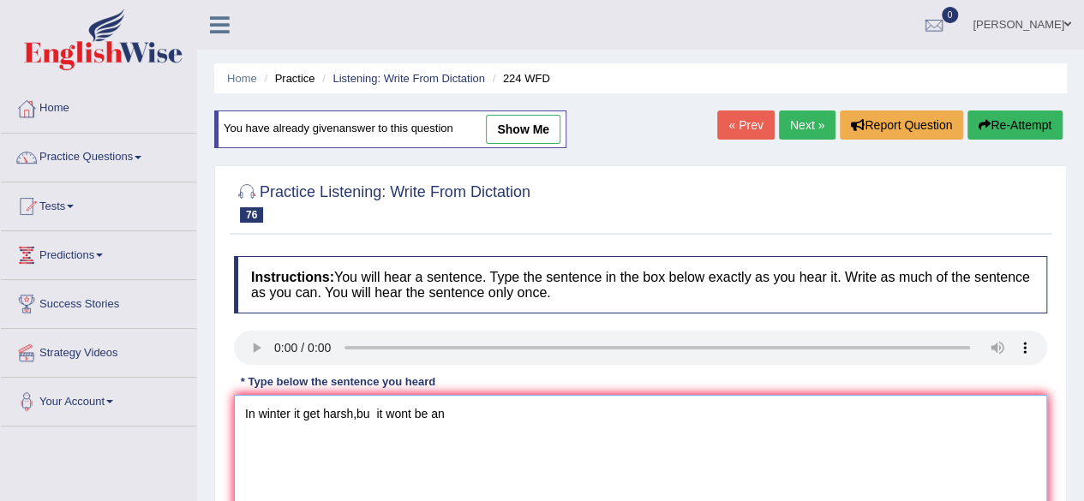
click at [377, 411] on textarea "In winter it get harsh,bu it wont be an" at bounding box center [641, 478] width 814 height 166
drag, startPoint x: 459, startPoint y: 423, endPoint x: 440, endPoint y: 402, distance: 28.5
click at [440, 402] on textarea "In winter it get harsh,but it t wont be an" at bounding box center [641, 478] width 814 height 166
click at [392, 407] on textarea "In winter it get harsh,but it t wont be an" at bounding box center [641, 478] width 814 height 166
click at [465, 397] on textarea "In winter it get harsh,but it wont be an" at bounding box center [641, 478] width 814 height 166
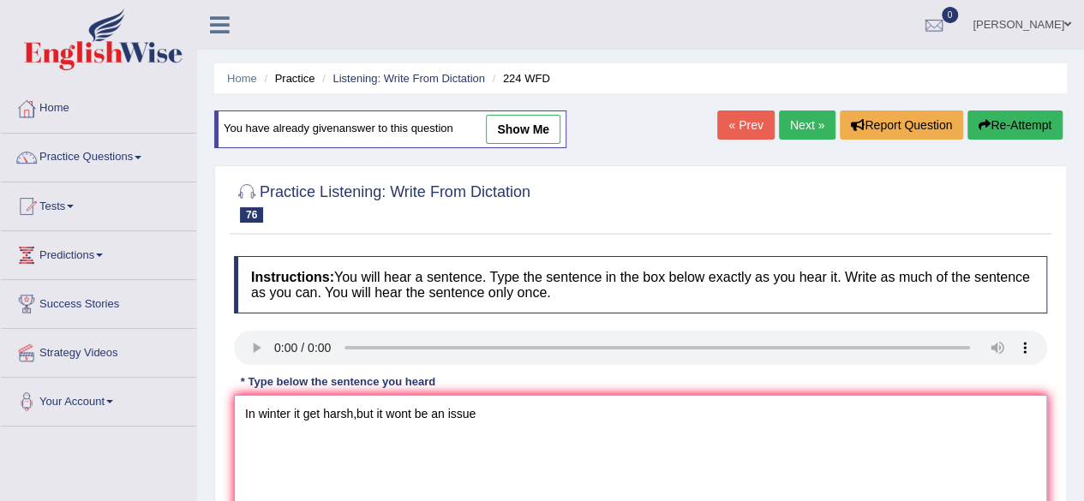
click at [489, 412] on textarea "In winter it get harsh,but it wont be an issue" at bounding box center [641, 478] width 814 height 166
type textarea "In winter it get harsh,but it wont be an issue since there is a heater."
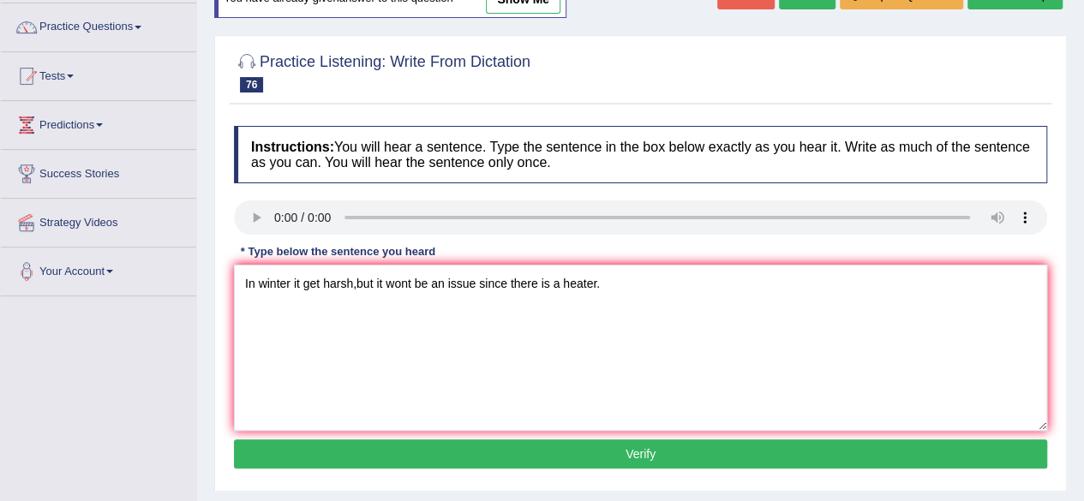
scroll to position [132, 0]
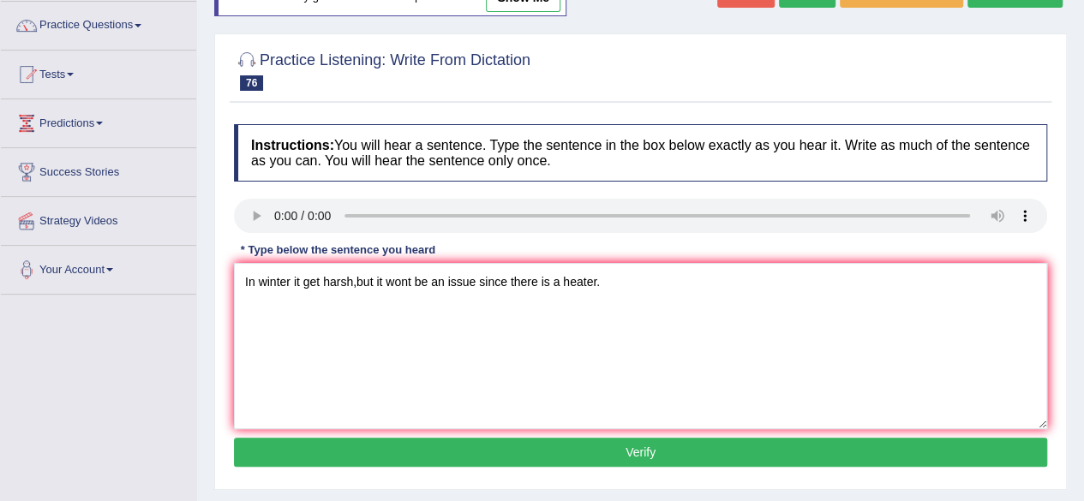
click at [562, 458] on button "Verify" at bounding box center [641, 452] width 814 height 29
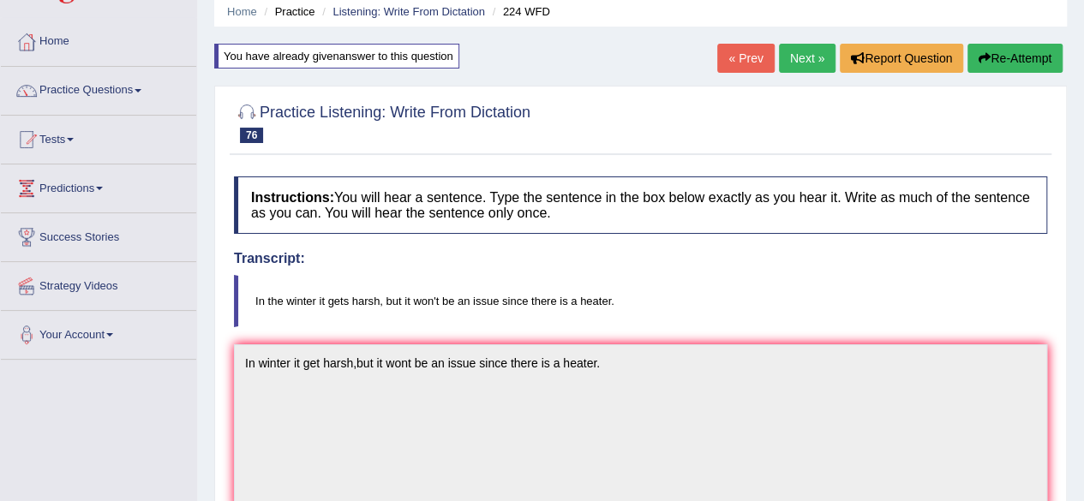
scroll to position [63, 0]
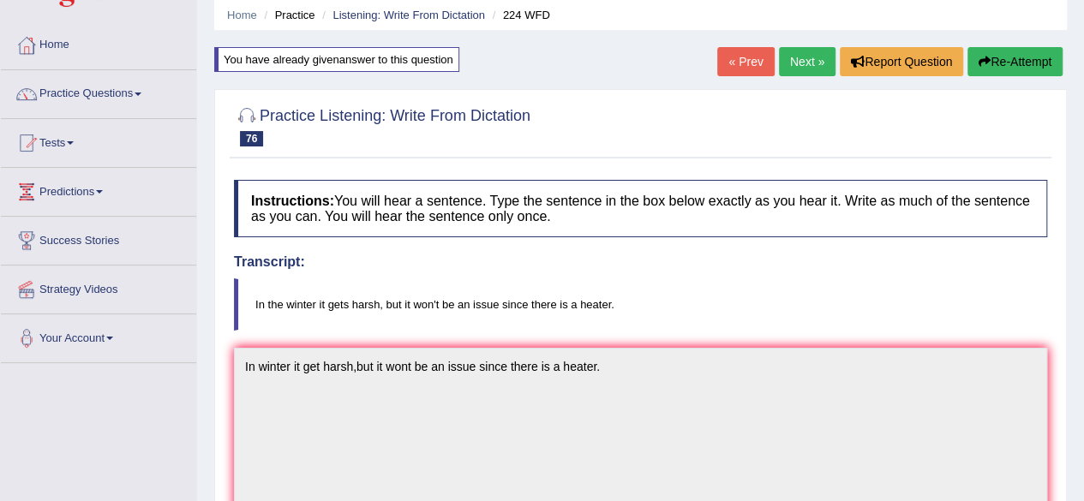
click at [804, 57] on link "Next »" at bounding box center [807, 61] width 57 height 29
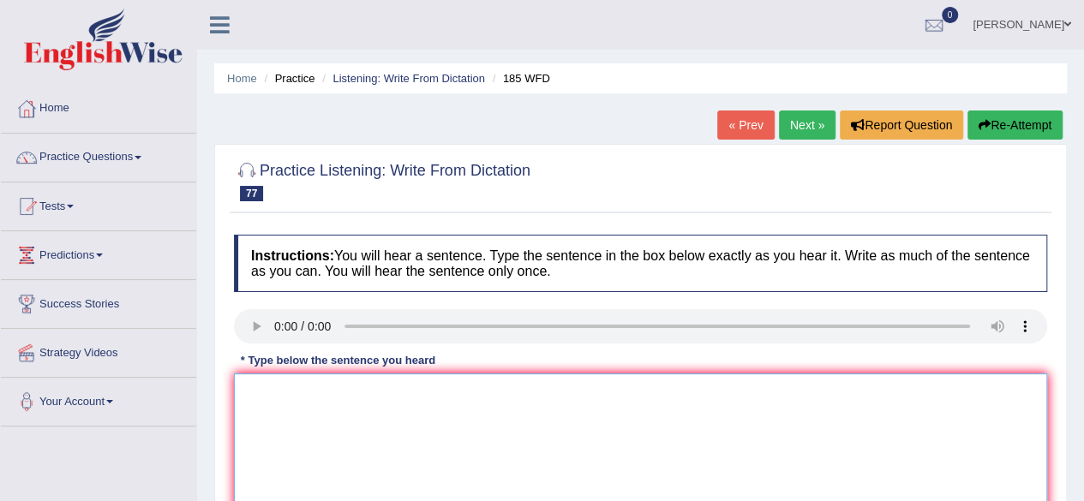
click at [285, 424] on textarea at bounding box center [641, 457] width 814 height 166
click at [264, 414] on textarea at bounding box center [641, 457] width 814 height 166
click at [315, 401] on textarea "Researcher" at bounding box center [641, 457] width 814 height 166
click at [411, 393] on textarea "Researcher say many students" at bounding box center [641, 457] width 814 height 166
click at [511, 394] on textarea "Researcher say many students feel stress and" at bounding box center [641, 457] width 814 height 166
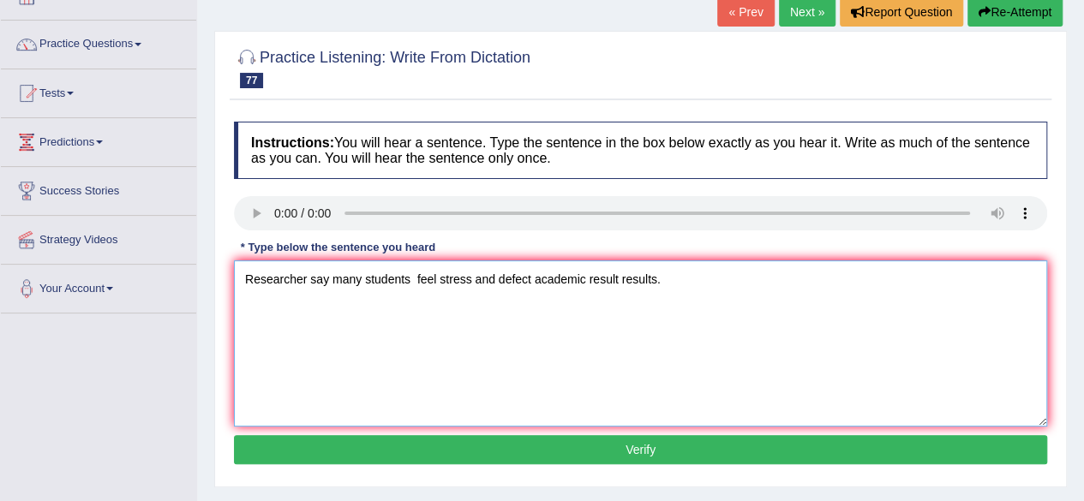
scroll to position [132, 0]
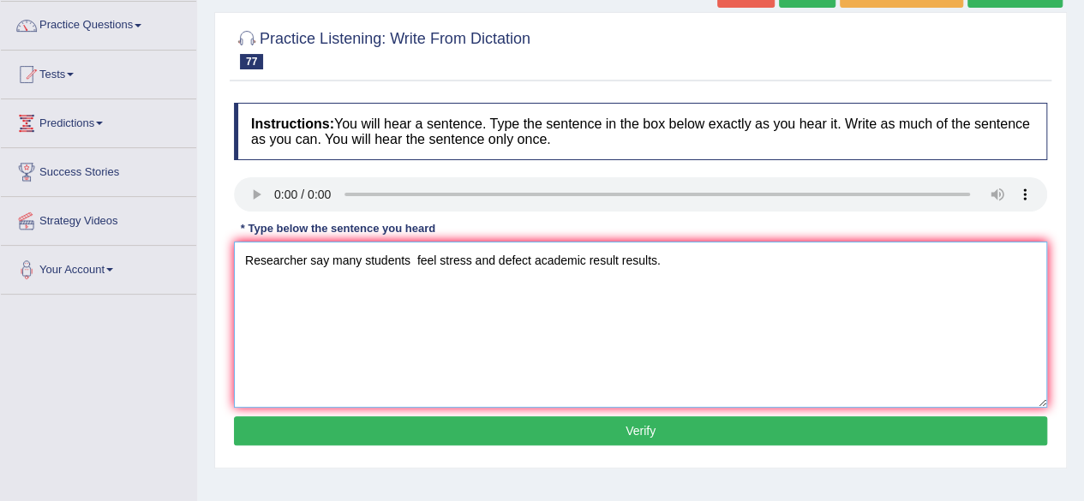
type textarea "Researcher say many students feel stress and defect academic result results."
click at [325, 435] on button "Verify" at bounding box center [641, 431] width 814 height 29
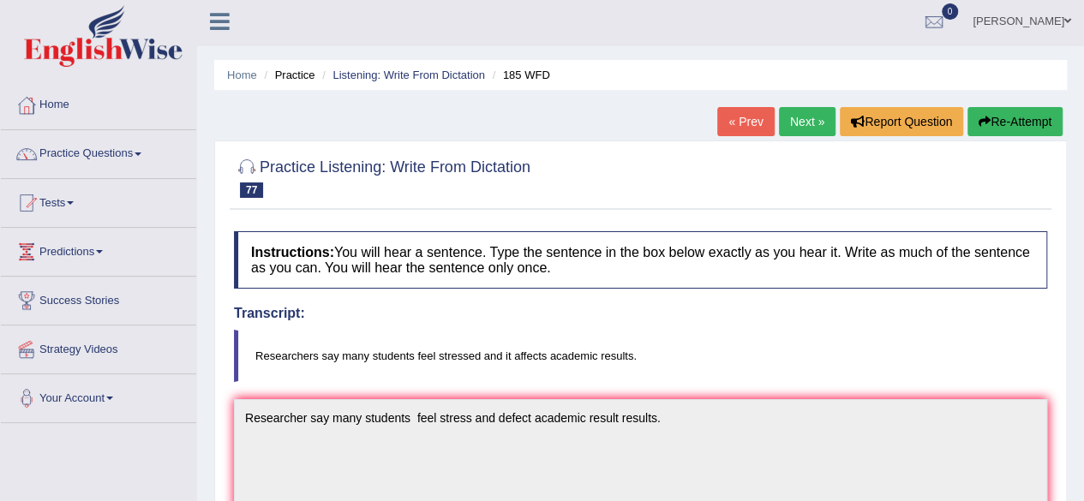
scroll to position [2, 0]
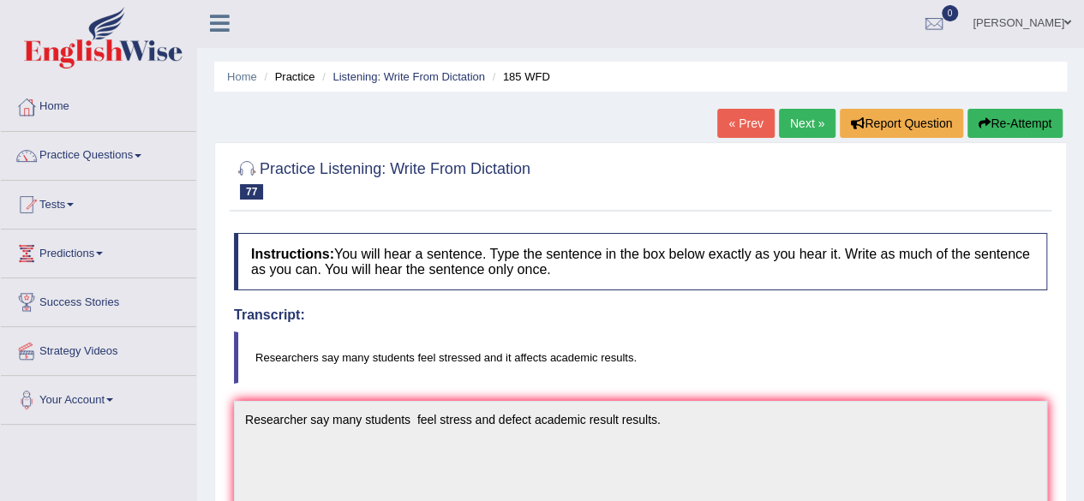
click at [816, 128] on link "Next »" at bounding box center [807, 123] width 57 height 29
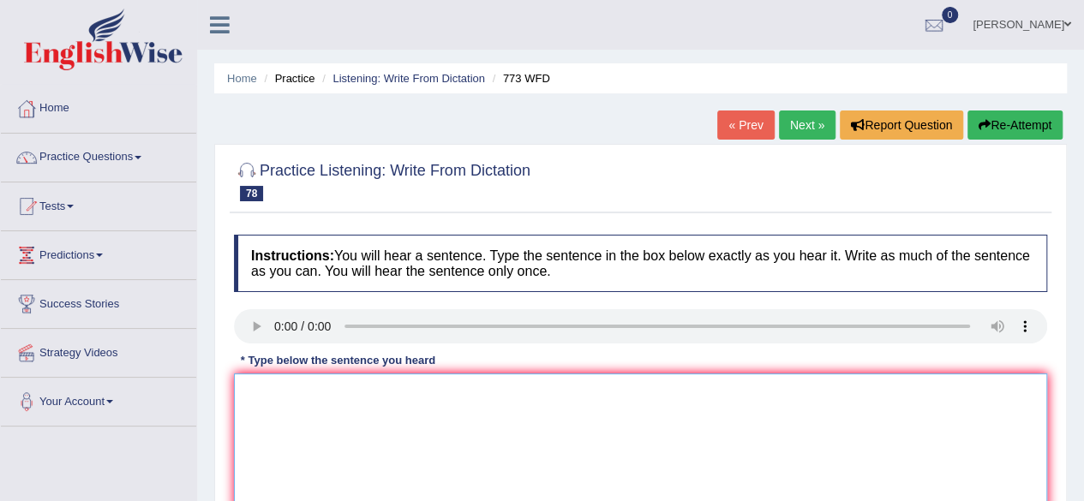
drag, startPoint x: 0, startPoint y: 0, endPoint x: 772, endPoint y: 234, distance: 807.0
click at [772, 234] on div "Instructions: You will hear a sentence. Type the sentence in the box below exac…" at bounding box center [641, 408] width 822 height 365
click at [257, 303] on div "Instructions: You will hear a sentence. Type the sentence in the box below exac…" at bounding box center [641, 408] width 822 height 365
click at [284, 388] on textarea at bounding box center [641, 457] width 814 height 166
click at [256, 417] on textarea at bounding box center [641, 457] width 814 height 166
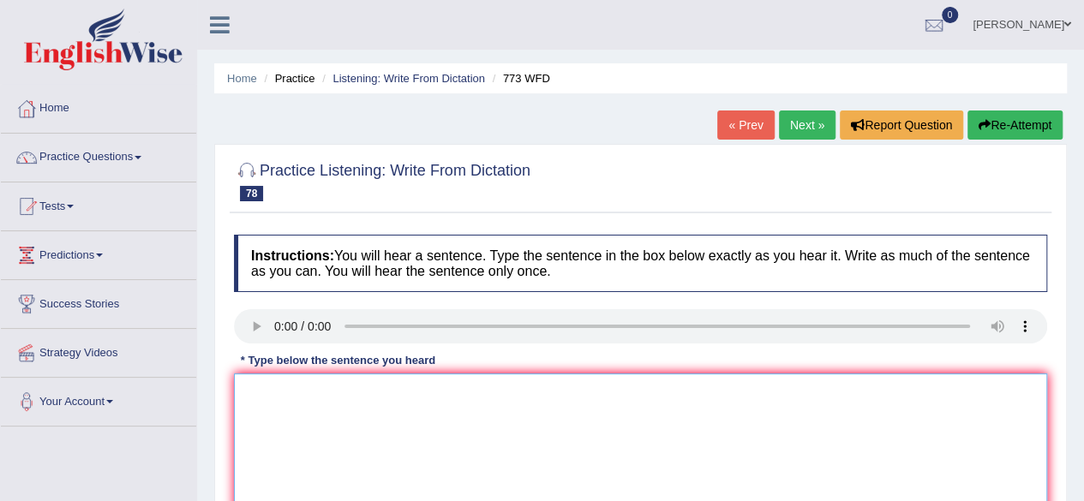
click at [284, 392] on textarea at bounding box center [641, 457] width 814 height 166
type textarea "g"
type textarea "A"
click at [267, 410] on textarea at bounding box center [641, 457] width 814 height 166
type textarea "g"
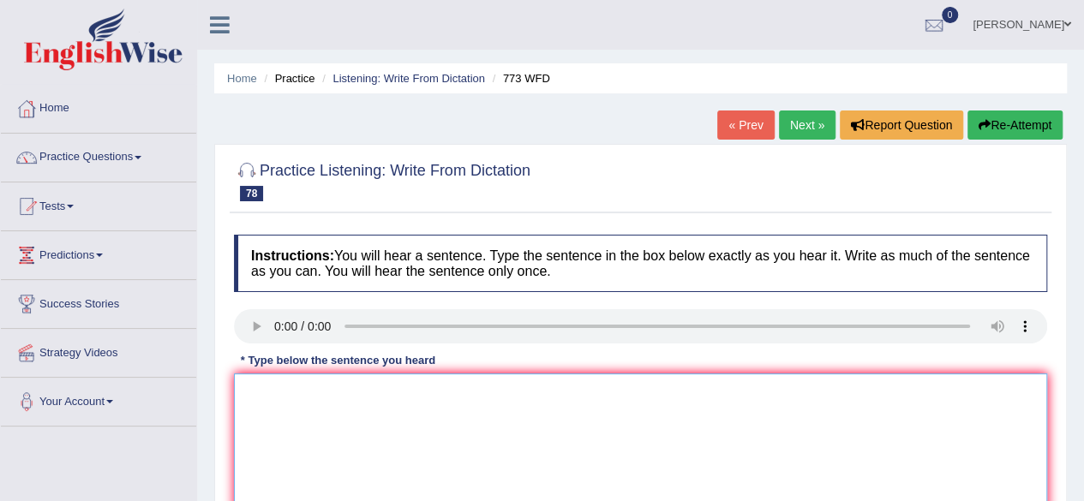
click at [291, 455] on textarea at bounding box center [641, 457] width 814 height 166
click at [263, 343] on div at bounding box center [641, 328] width 814 height 39
click at [277, 383] on textarea at bounding box center [641, 457] width 814 height 166
click at [257, 397] on textarea at bounding box center [641, 457] width 814 height 166
click at [321, 393] on textarea "Gravity is" at bounding box center [641, 457] width 814 height 166
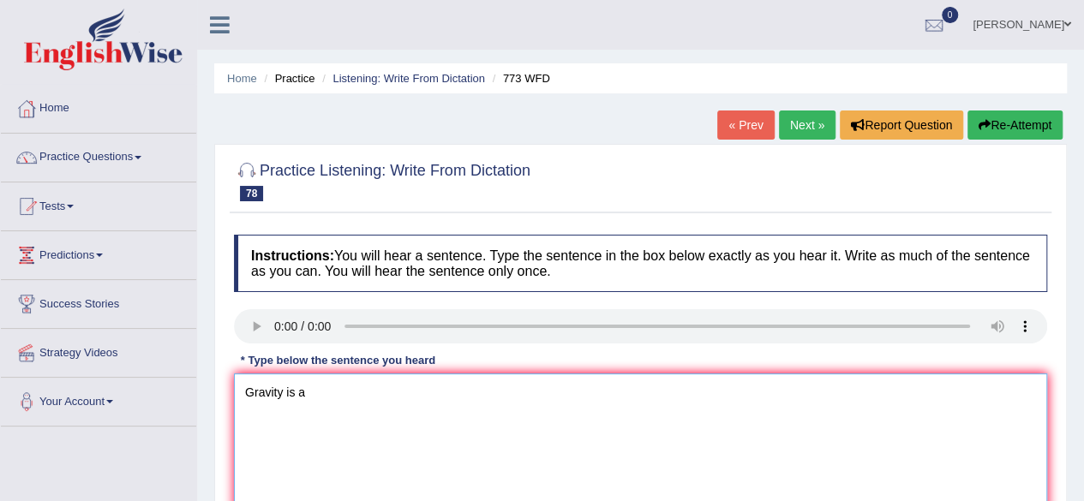
click at [314, 380] on textarea "Gravity is a" at bounding box center [641, 457] width 814 height 166
click at [369, 411] on textarea "Gravity is a" at bounding box center [641, 457] width 814 height 166
click at [330, 387] on textarea "Gravity is a en" at bounding box center [641, 457] width 814 height 166
click at [333, 396] on textarea "Gravity is a" at bounding box center [641, 457] width 814 height 166
click at [420, 438] on textarea "Gravity is a wek and" at bounding box center [641, 457] width 814 height 166
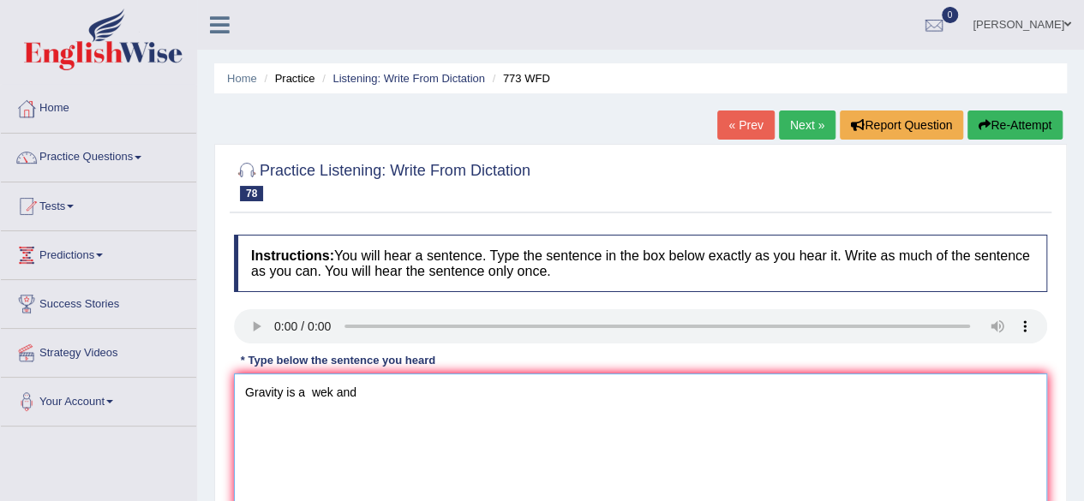
click at [420, 438] on textarea "Gravity is a wek and" at bounding box center [641, 457] width 814 height 166
click at [412, 400] on textarea "Gravity is a wek and" at bounding box center [641, 457] width 814 height 166
click at [321, 392] on textarea "Gravity is a wek and" at bounding box center [641, 457] width 814 height 166
click at [369, 387] on textarea "Gravity is a waek and" at bounding box center [641, 457] width 814 height 166
click at [357, 380] on textarea "Gravity is a waek andnearly pooow3," at bounding box center [641, 457] width 814 height 166
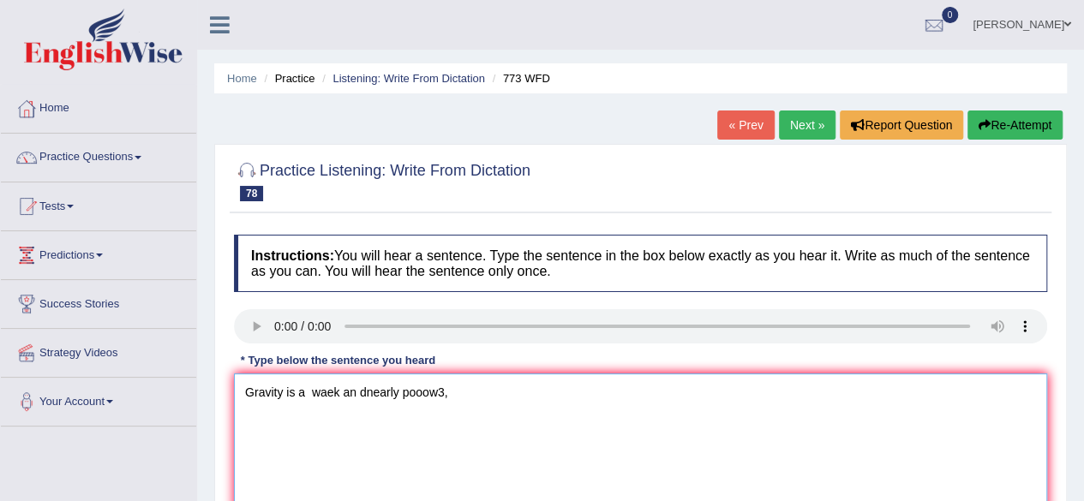
click at [466, 400] on textarea "Gravity is a waek an dnearly pooow3," at bounding box center [641, 457] width 814 height 166
click at [359, 391] on textarea "Gravity is a waek an dnearly pooow3" at bounding box center [641, 457] width 814 height 166
click at [489, 401] on textarea "Gravity is a waek nearl t stuy dnearly pooow3" at bounding box center [641, 457] width 814 height 166
click at [409, 371] on div "Instructions: You will hear a sentence. Type the sentence in the box below exac…" at bounding box center [641, 408] width 822 height 365
click at [416, 391] on textarea "Gravity is a waek nearl t studt" at bounding box center [641, 457] width 814 height 166
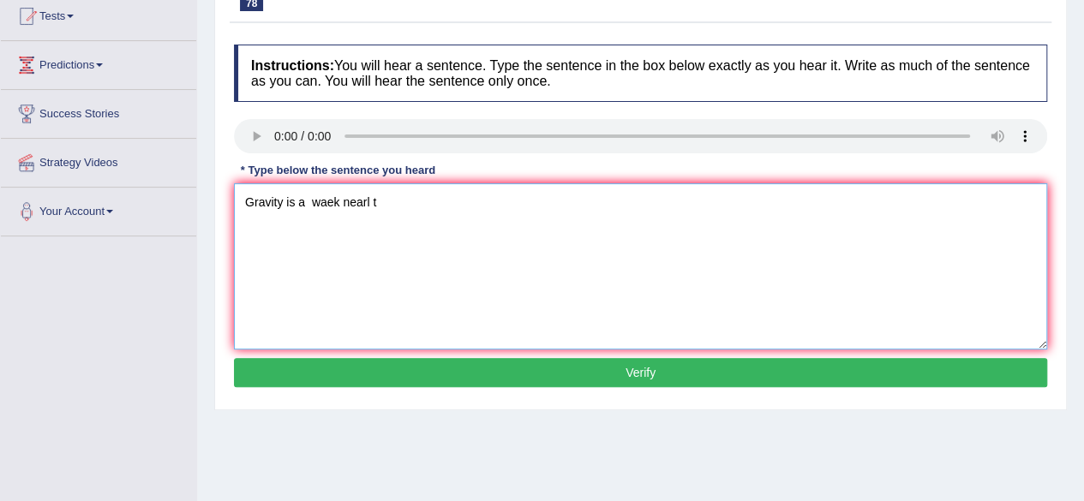
scroll to position [189, 0]
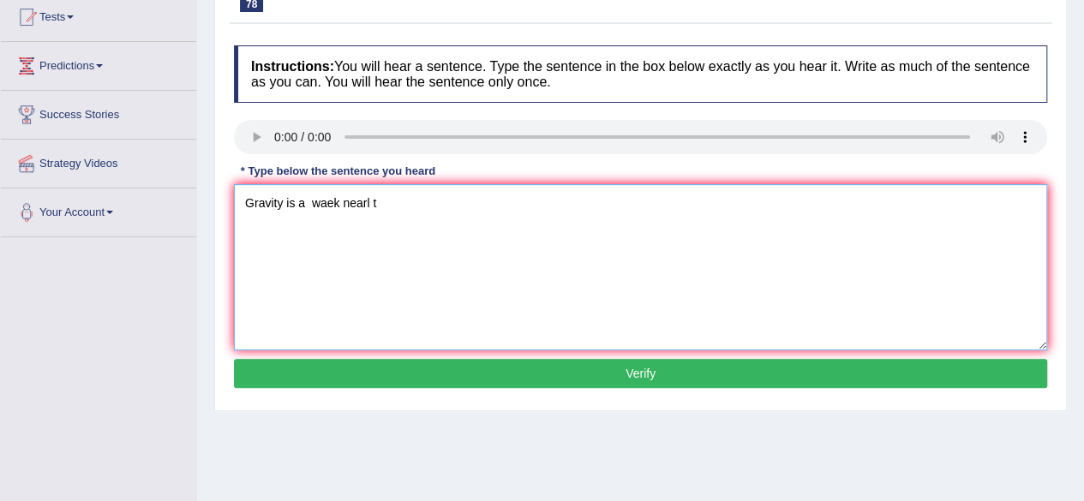
type textarea "Gravity is a waek nearl t"
click at [640, 387] on div "Instructions: You will hear a sentence. Type the sentence in the box below exac…" at bounding box center [641, 219] width 822 height 365
click at [633, 368] on button "Verify" at bounding box center [641, 373] width 814 height 29
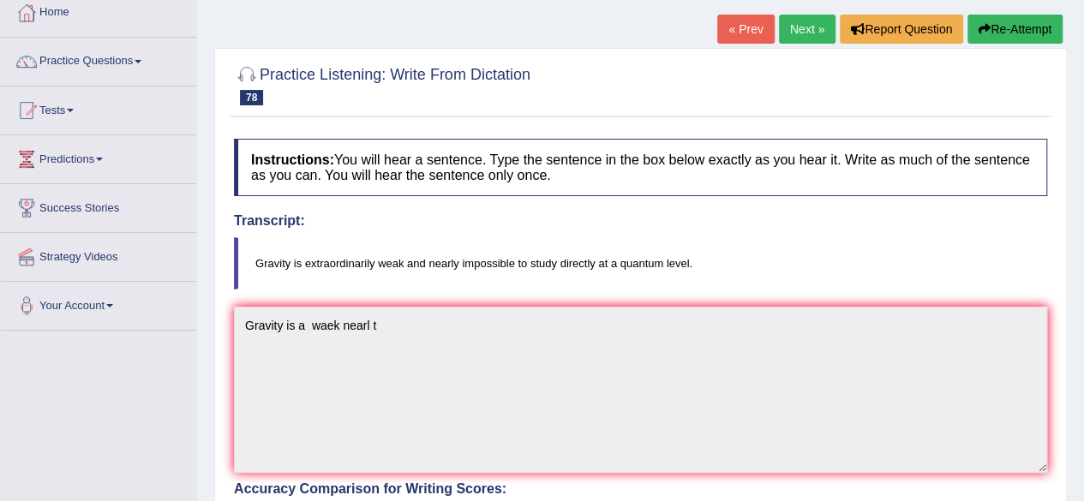
scroll to position [70, 0]
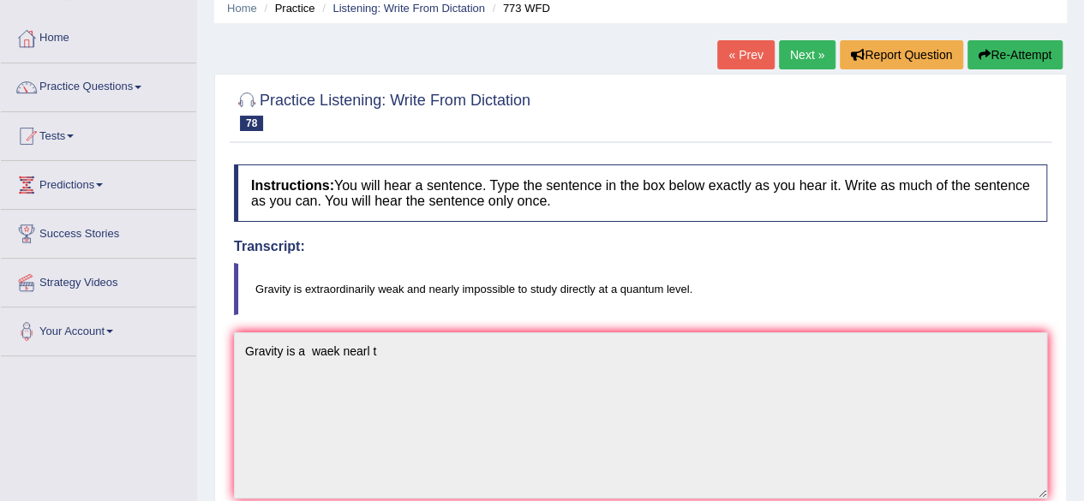
click at [802, 65] on link "Next »" at bounding box center [807, 54] width 57 height 29
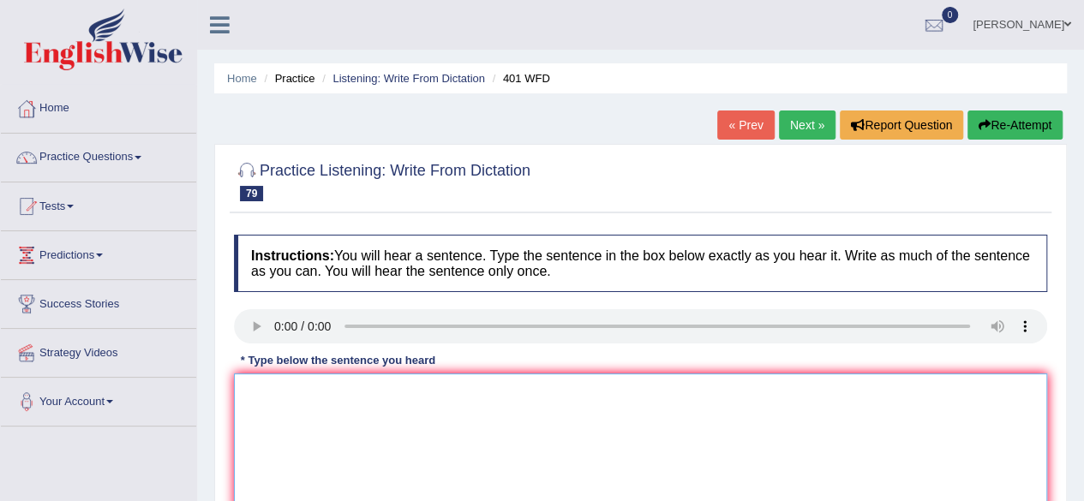
click at [280, 411] on textarea at bounding box center [641, 457] width 814 height 166
click at [289, 398] on textarea at bounding box center [641, 457] width 814 height 166
click at [289, 400] on textarea at bounding box center [641, 457] width 814 height 166
click at [289, 402] on textarea at bounding box center [641, 457] width 814 height 166
type textarea "s"
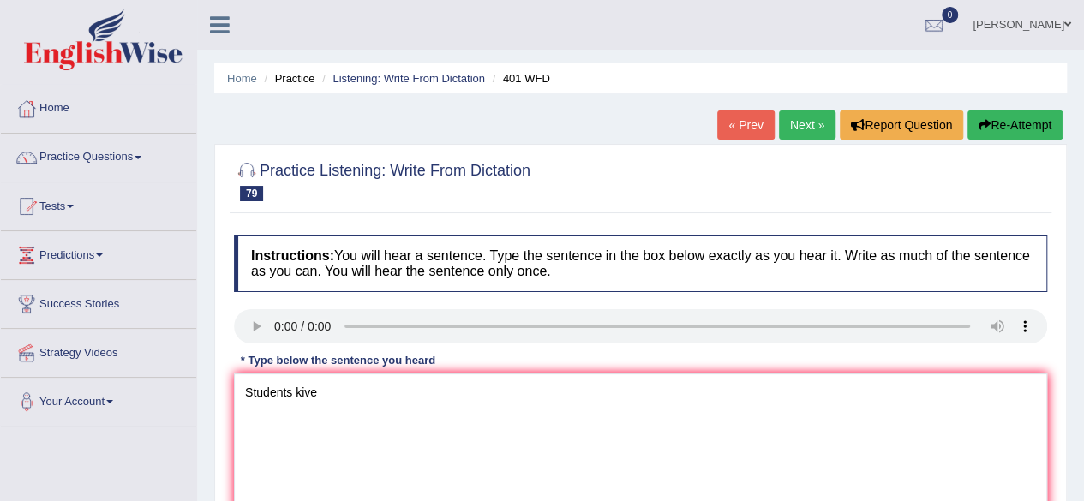
click at [257, 307] on div "Instructions: You will hear a sentence. Type the sentence in the box below exac…" at bounding box center [641, 408] width 822 height 365
click at [344, 407] on textarea "Students kive" at bounding box center [641, 457] width 814 height 166
click at [359, 395] on textarea "Students live ina wh" at bounding box center [641, 457] width 814 height 166
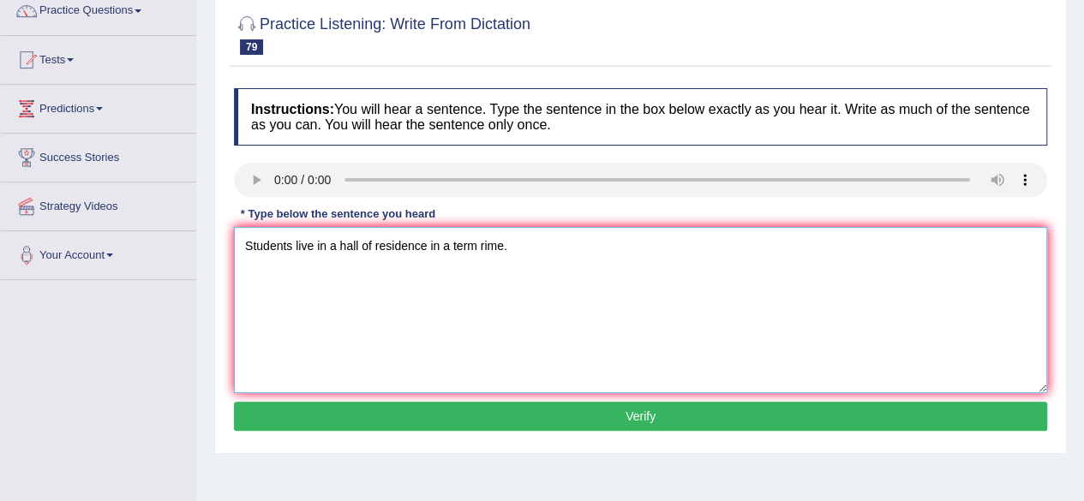
scroll to position [147, 0]
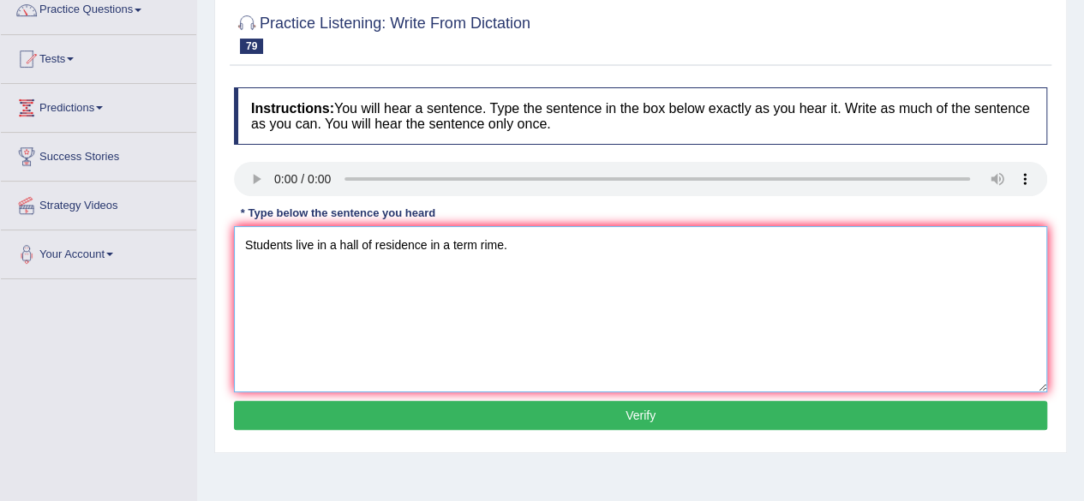
type textarea "Students live in a hall of residence in a term rime."
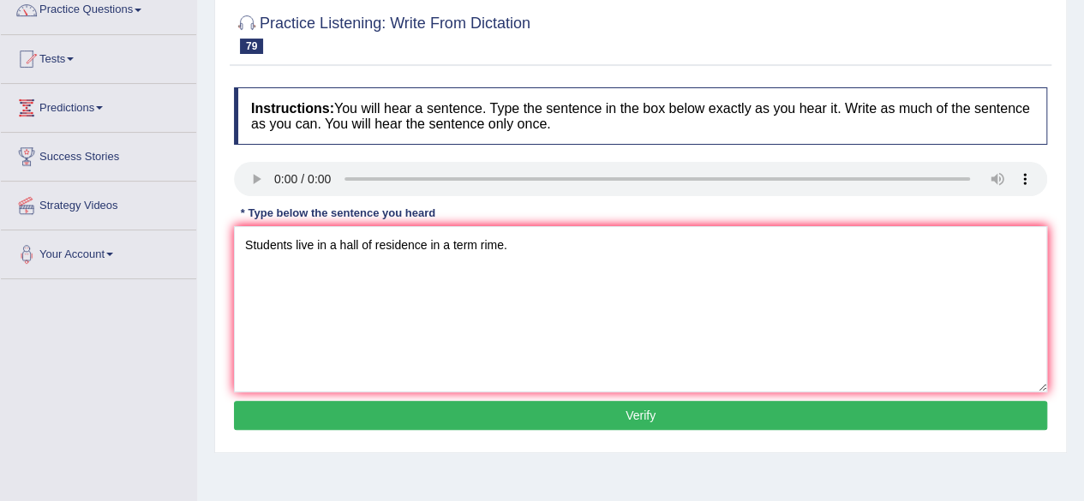
click at [626, 441] on div "Instructions: You will hear a sentence. Type the sentence in the box below exac…" at bounding box center [641, 261] width 822 height 365
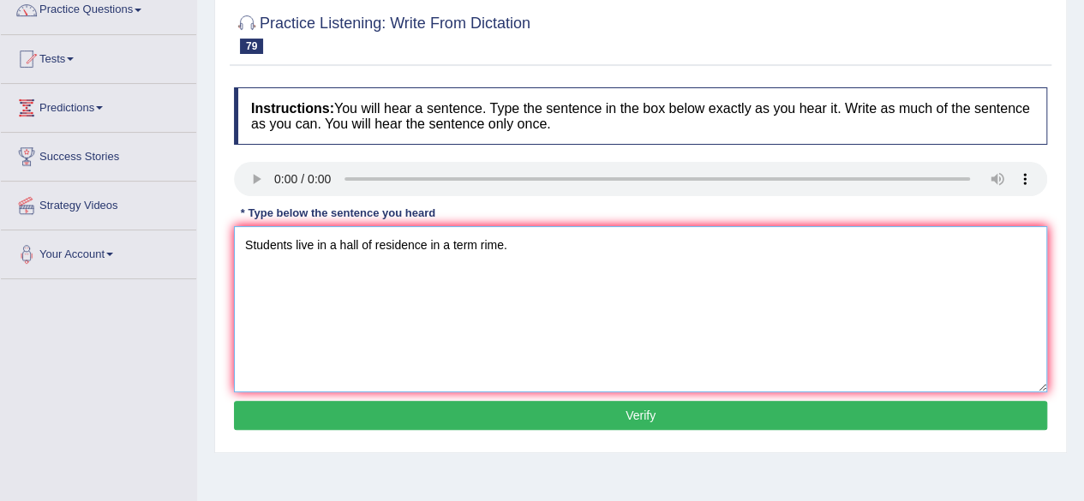
click at [509, 237] on textarea "Students live in a hall of residence in a term rime." at bounding box center [641, 309] width 814 height 166
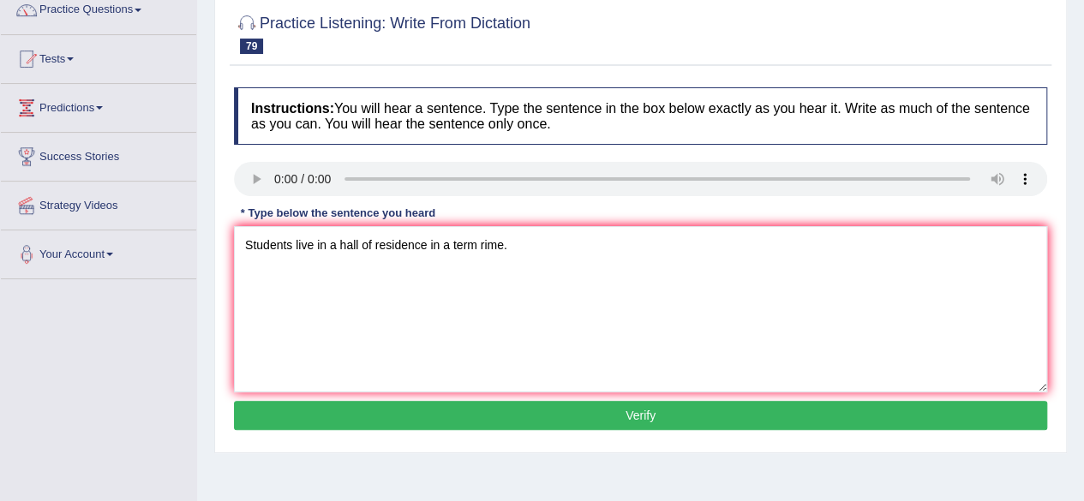
click at [545, 438] on div "Instructions: You will hear a sentence. Type the sentence in the box below exac…" at bounding box center [641, 261] width 822 height 365
click at [543, 421] on button "Verify" at bounding box center [641, 415] width 814 height 29
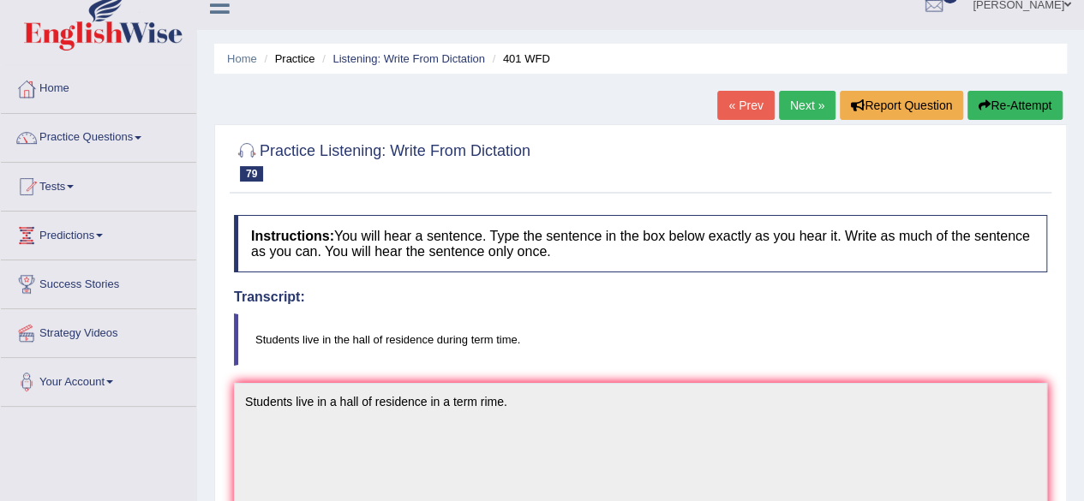
scroll to position [0, 0]
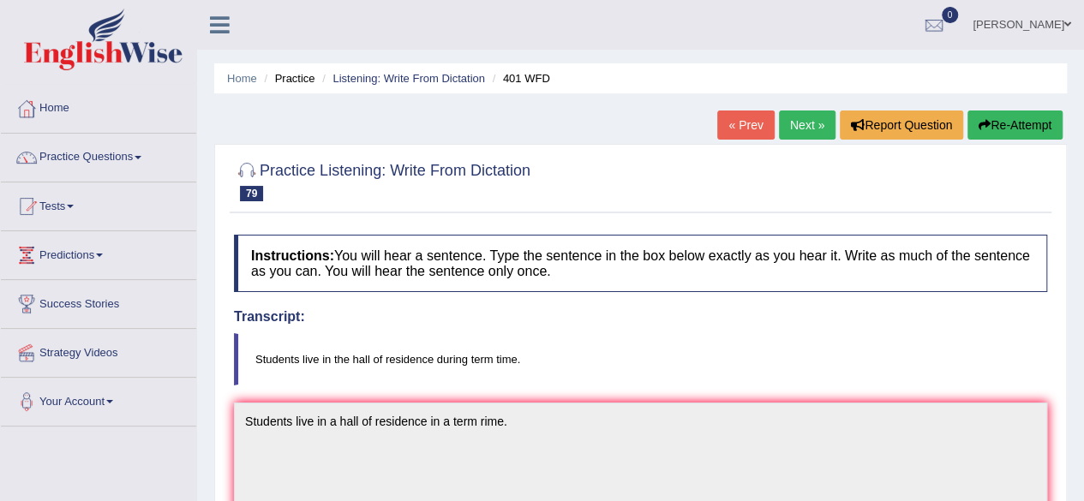
click at [806, 114] on link "Next »" at bounding box center [807, 125] width 57 height 29
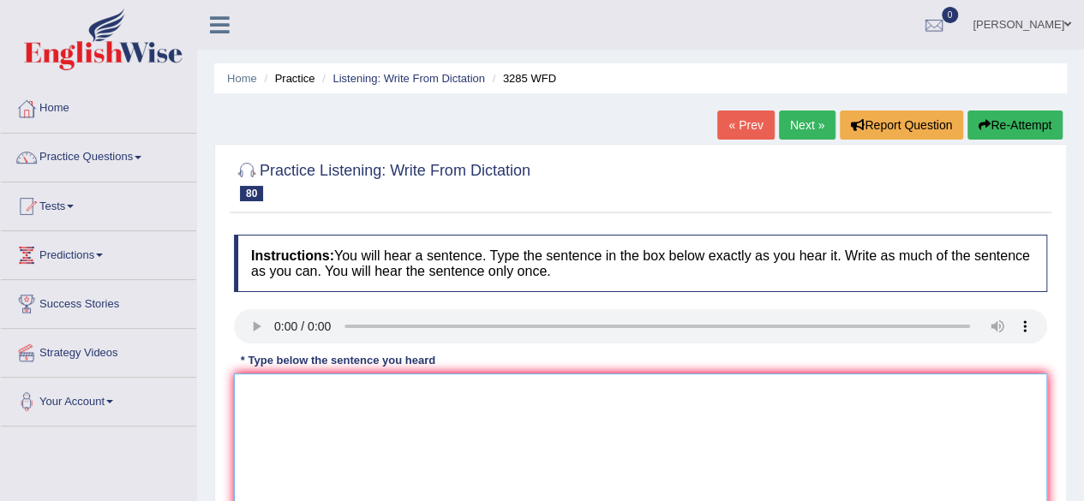
click at [266, 438] on textarea at bounding box center [641, 457] width 814 height 166
click at [261, 405] on textarea at bounding box center [641, 457] width 814 height 166
click at [381, 411] on textarea "popution has a [PERSON_NAME]" at bounding box center [641, 457] width 814 height 166
click at [363, 387] on textarea "popution has a shar" at bounding box center [641, 457] width 814 height 166
click at [382, 392] on textarea "popution has a sharp risw in recent time." at bounding box center [641, 457] width 814 height 166
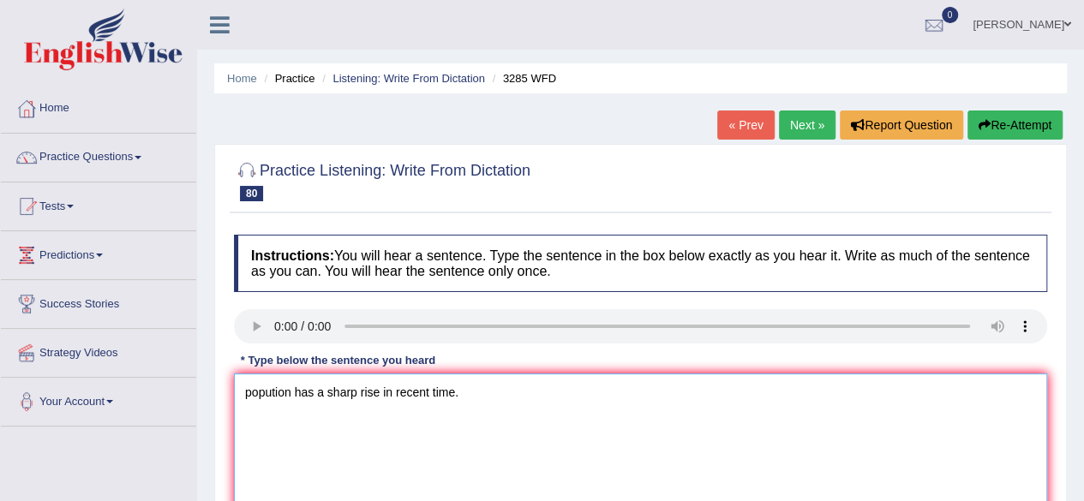
click at [471, 390] on textarea "popution has a sharp rise in recent time." at bounding box center [641, 457] width 814 height 166
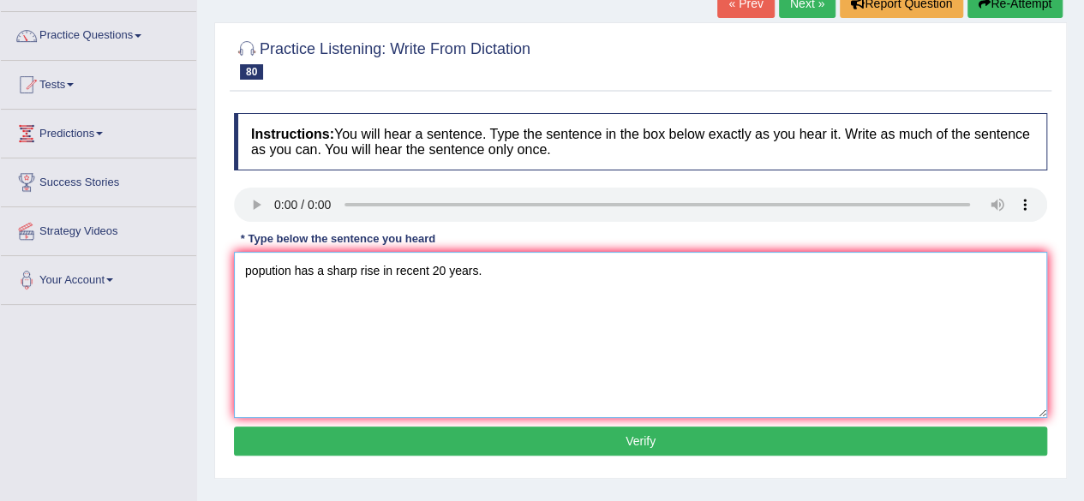
scroll to position [192, 0]
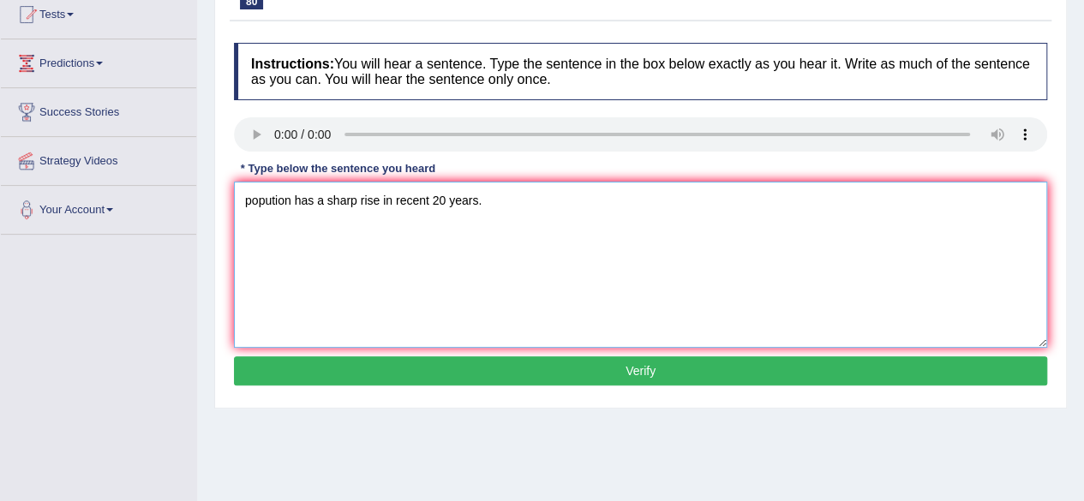
type textarea "popution has a sharp rise in recent 20 years."
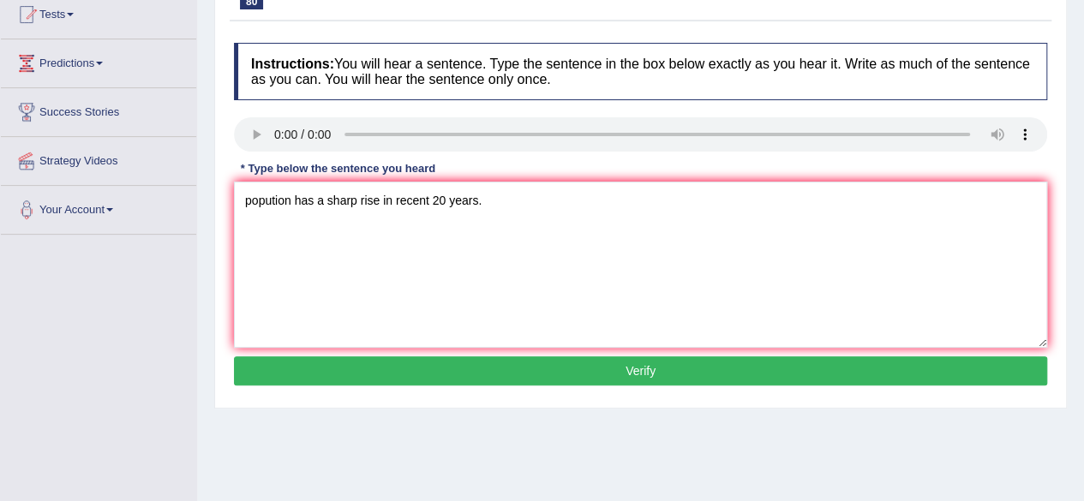
click at [582, 366] on button "Verify" at bounding box center [641, 371] width 814 height 29
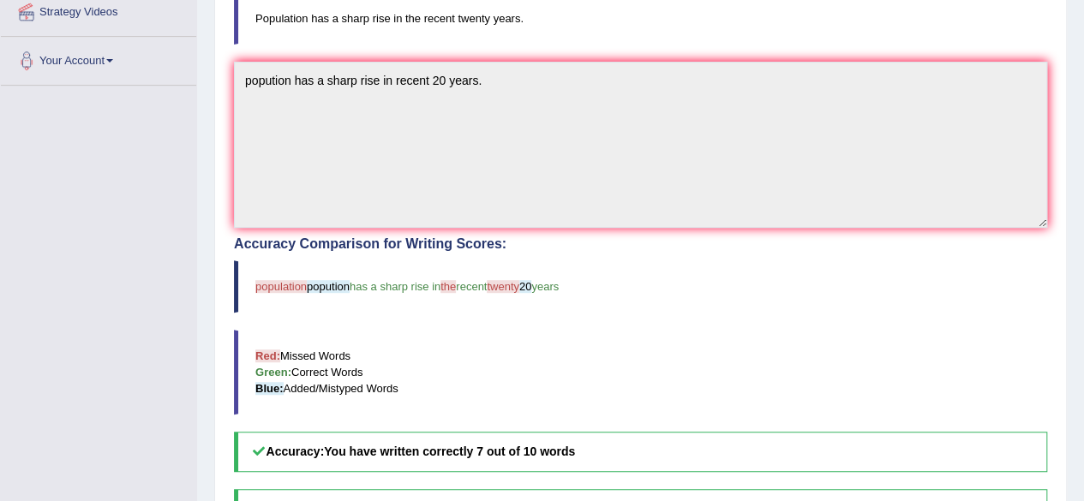
scroll to position [0, 0]
